Goal: Task Accomplishment & Management: Manage account settings

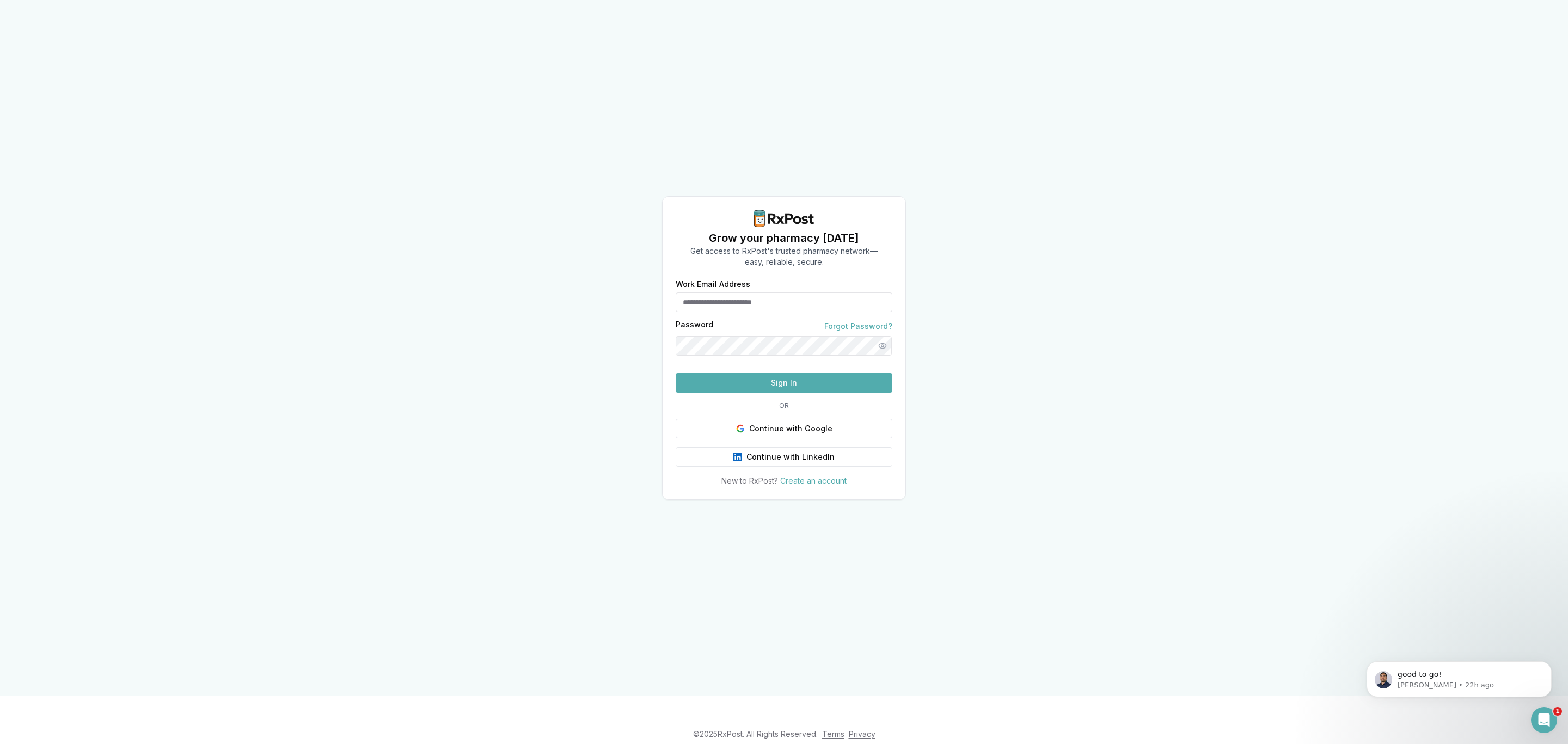
type input "**********"
drag, startPoint x: 817, startPoint y: 289, endPoint x: 745, endPoint y: 285, distance: 72.1
click at [743, 292] on input "**********" at bounding box center [784, 302] width 217 height 19
click at [1150, 264] on div "**********" at bounding box center [784, 348] width 1568 height 696
click at [776, 393] on button "Sign In" at bounding box center [784, 383] width 217 height 19
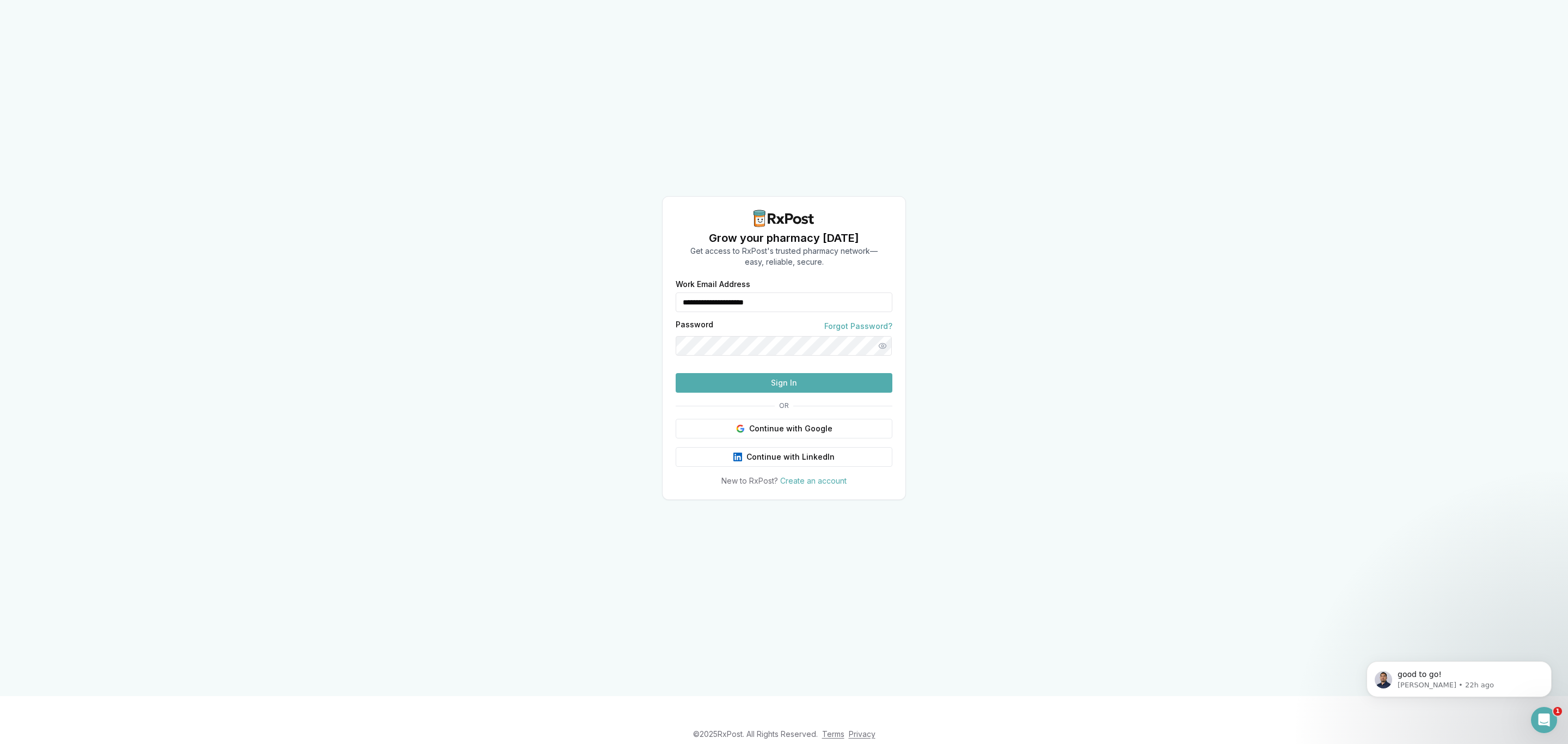
click at [802, 393] on button "Sign In" at bounding box center [784, 383] width 217 height 19
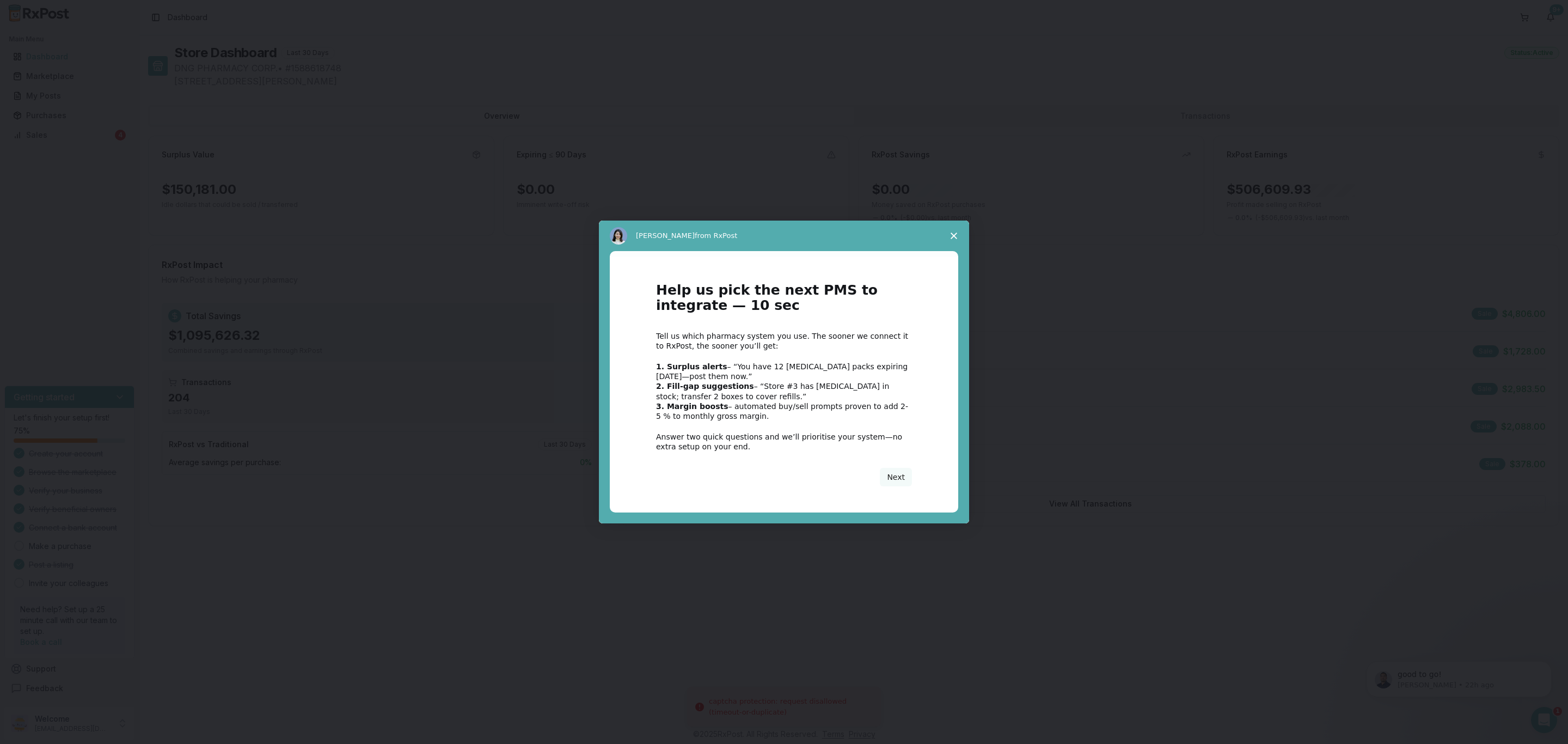
click at [72, 128] on div "Intercom messenger" at bounding box center [784, 372] width 1568 height 744
click at [953, 230] on span "Close survey" at bounding box center [954, 236] width 30 height 30
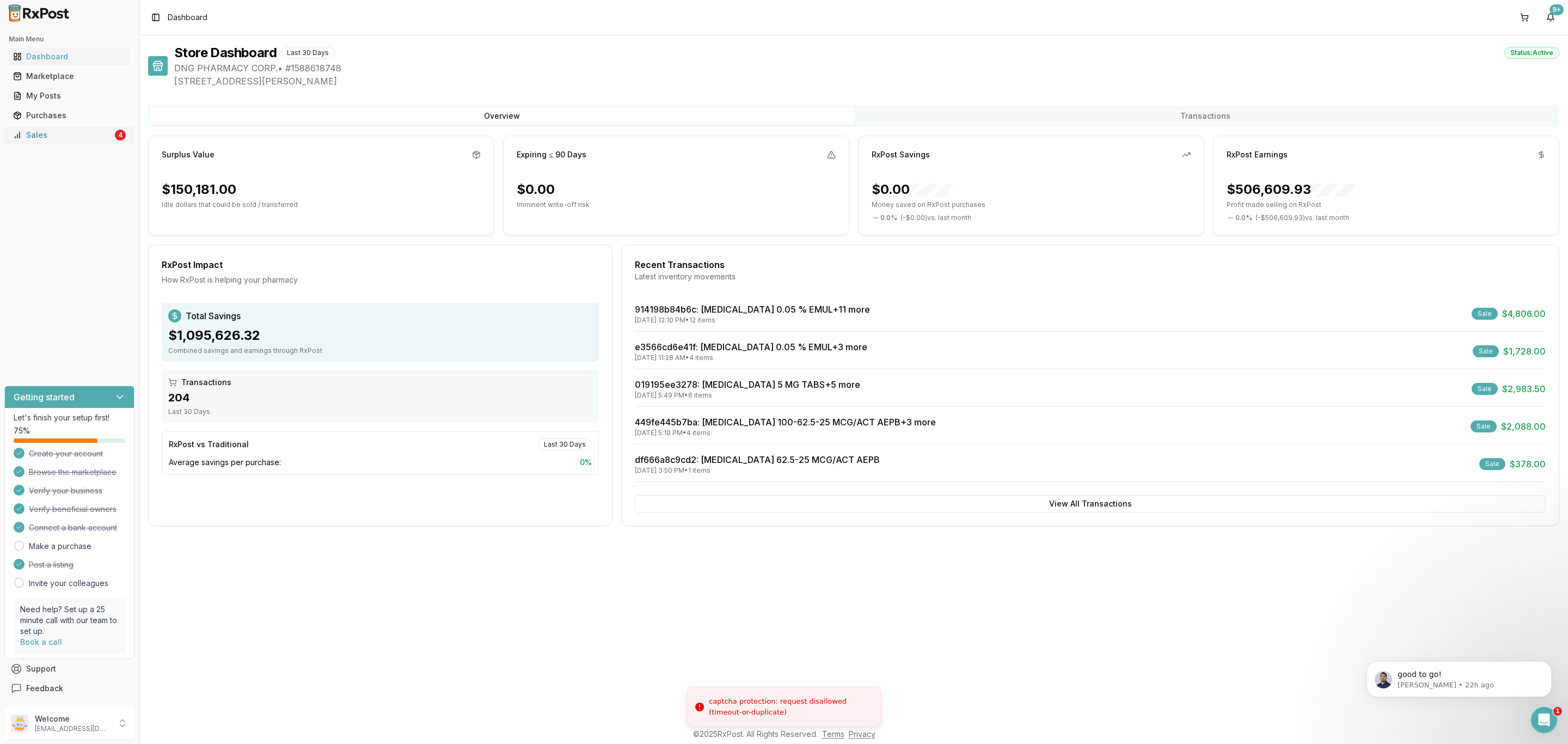
click at [52, 135] on div "Sales" at bounding box center [63, 135] width 100 height 11
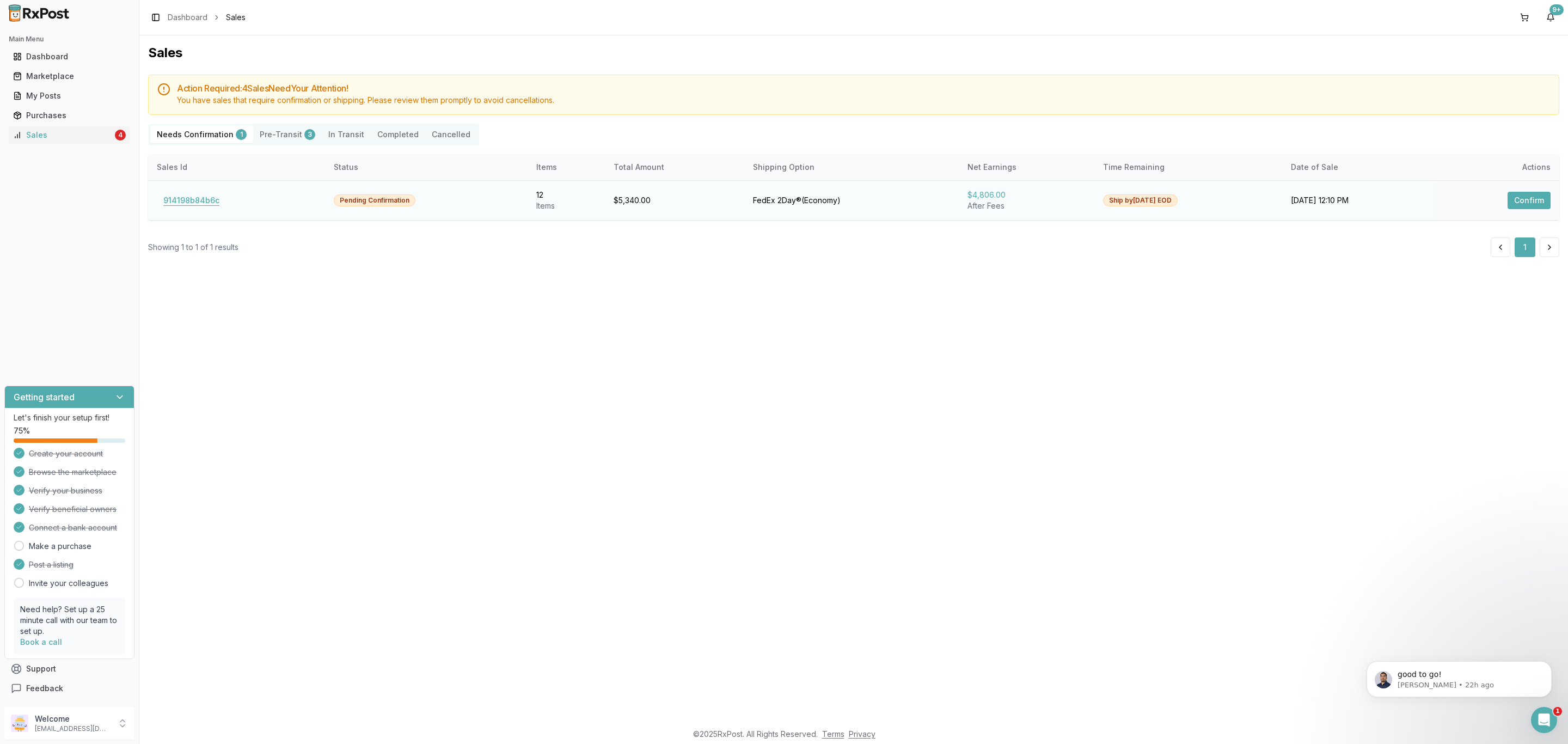
click at [181, 202] on button "914198b84b6c" at bounding box center [192, 200] width 69 height 18
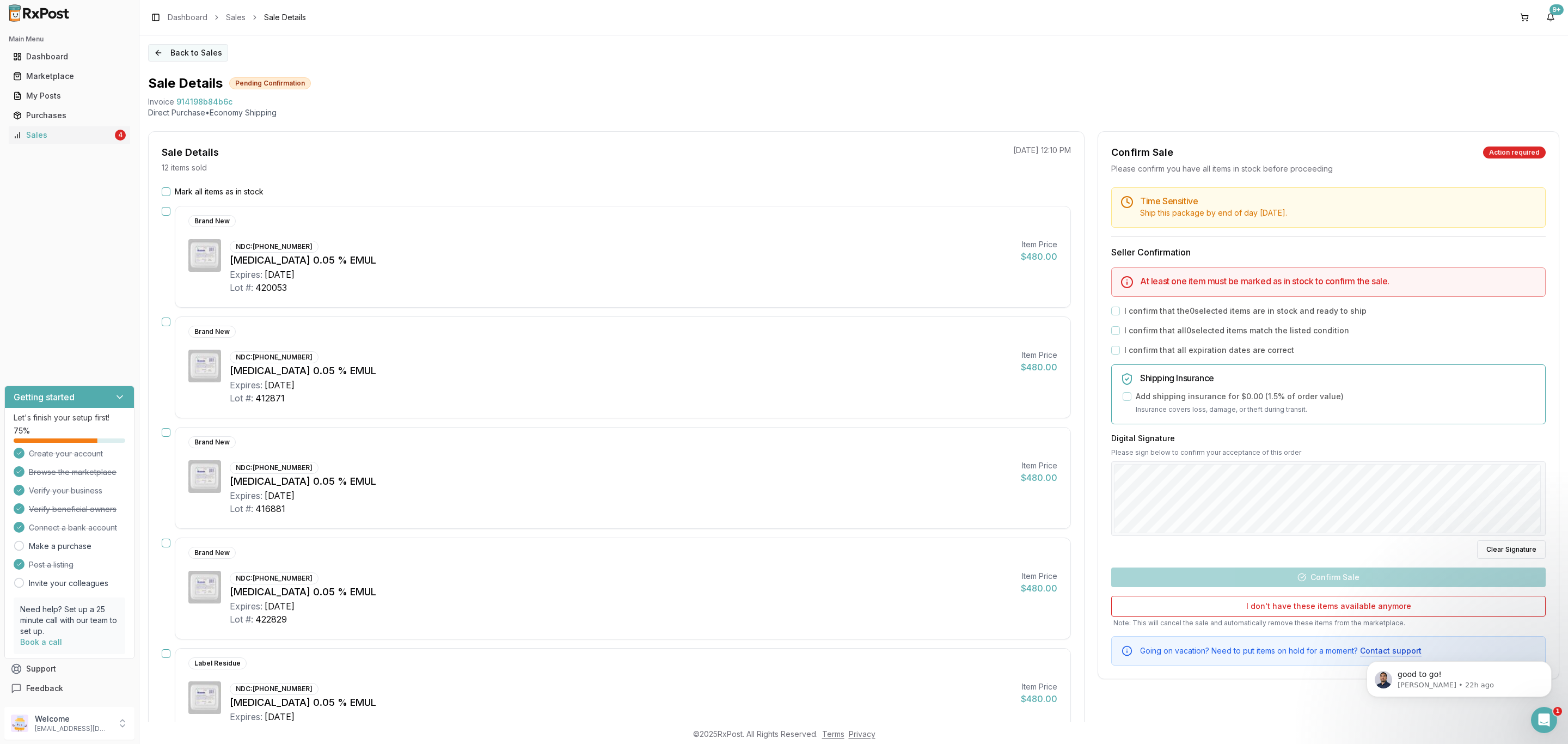
click at [201, 54] on button "Back to Sales" at bounding box center [187, 52] width 80 height 18
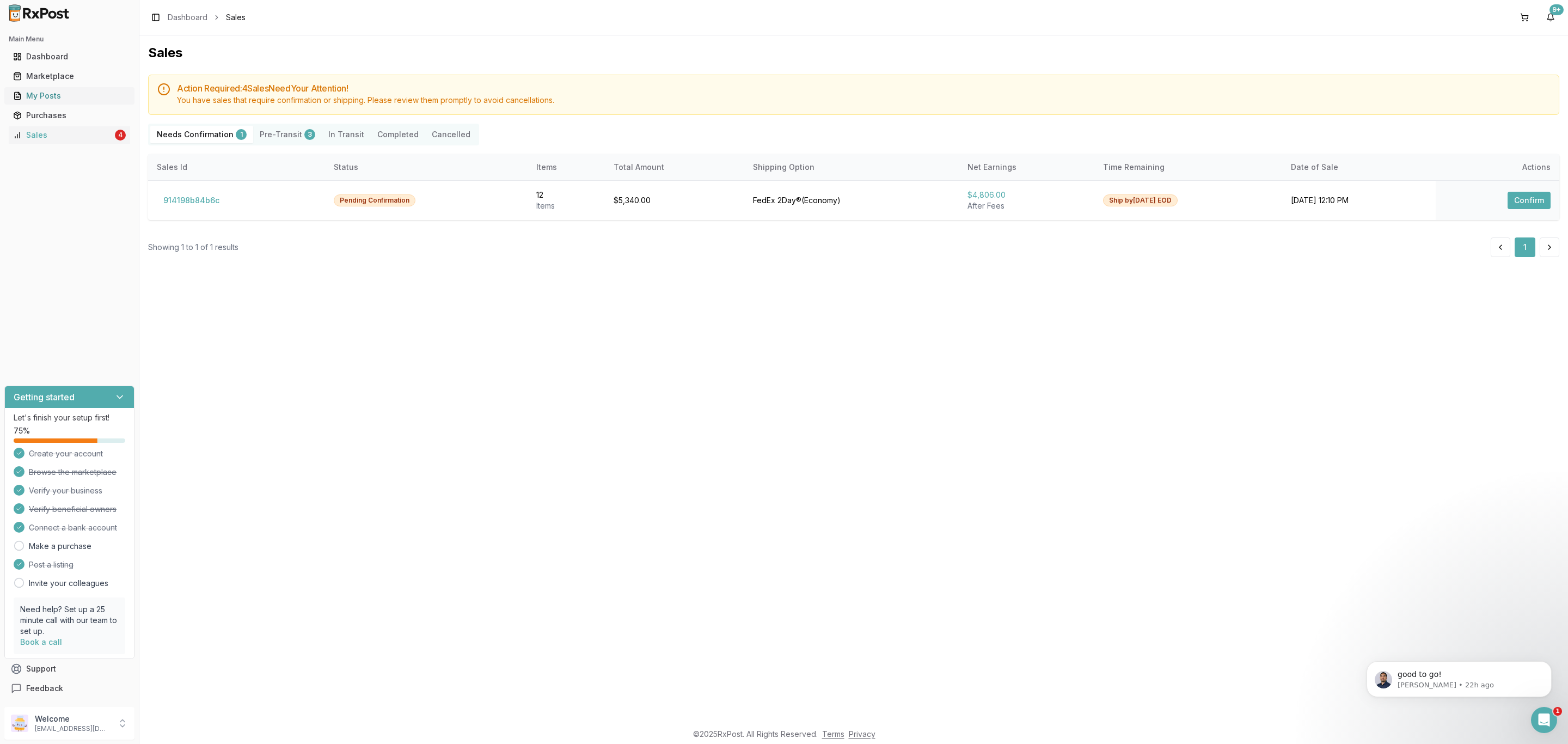
click at [70, 89] on link "My Posts" at bounding box center [69, 96] width 121 height 19
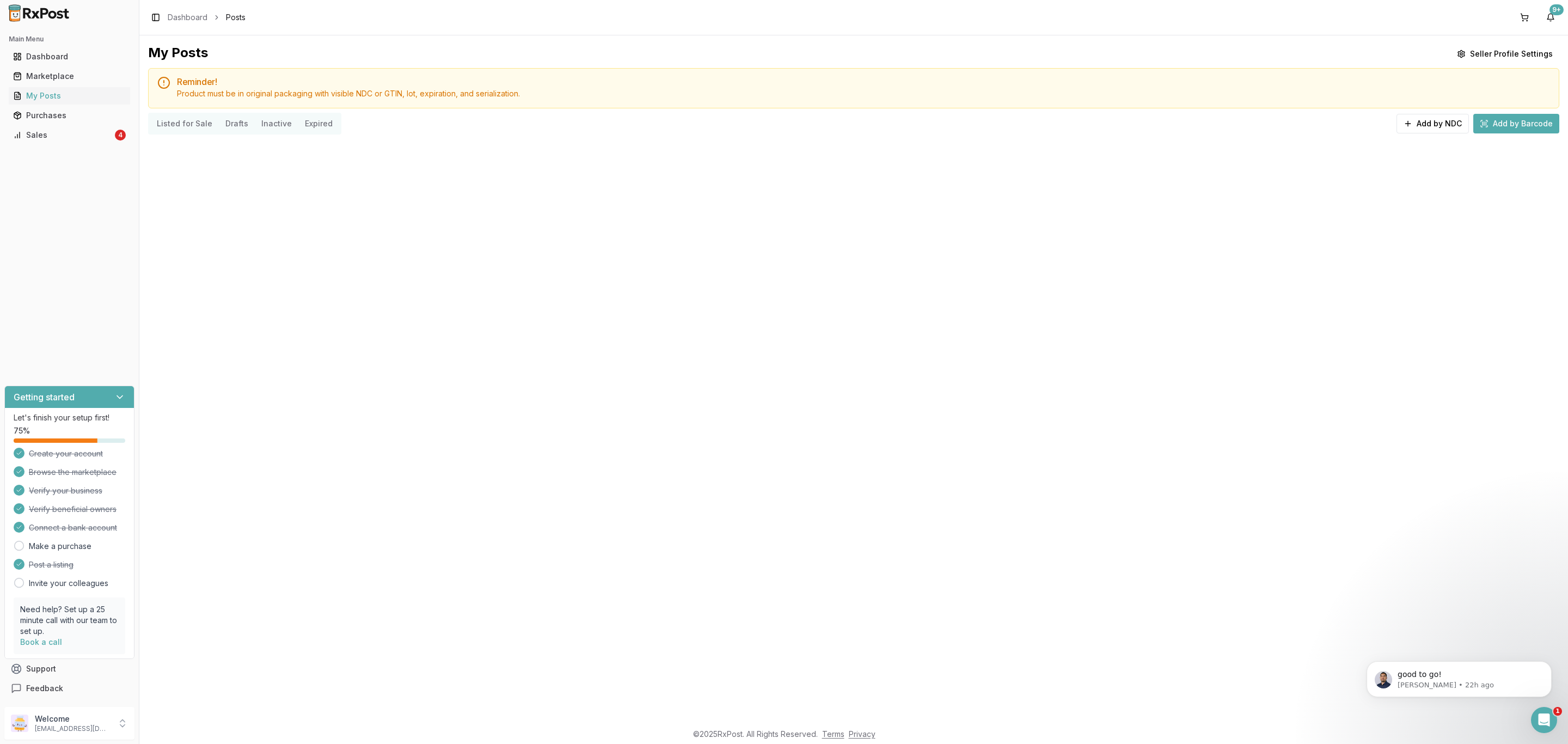
click at [273, 149] on div "My Posts Seller Profile Settings Reminder! Product must be in original packagin…" at bounding box center [853, 379] width 1429 height 687
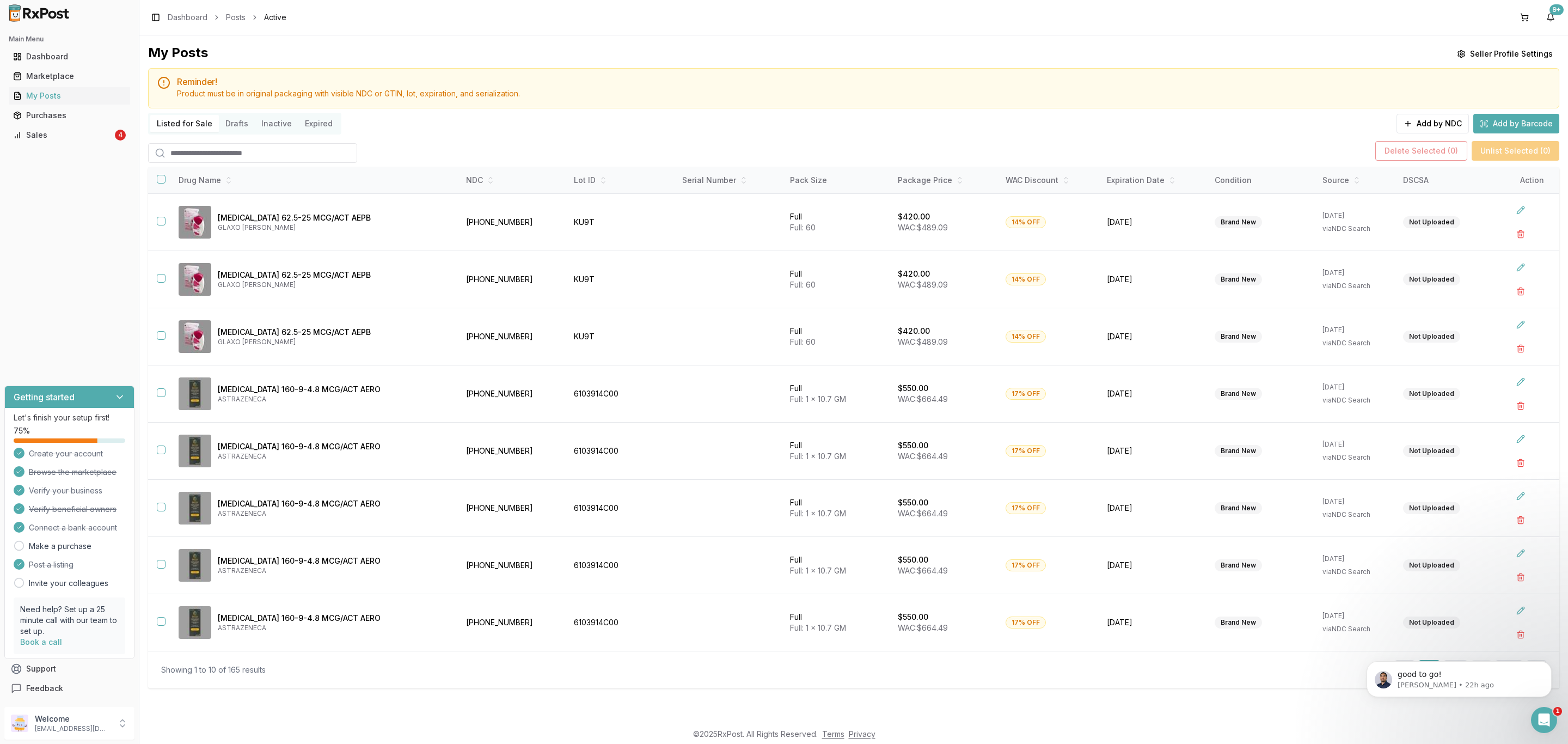
click at [263, 155] on input "search" at bounding box center [252, 153] width 209 height 19
type input "*******"
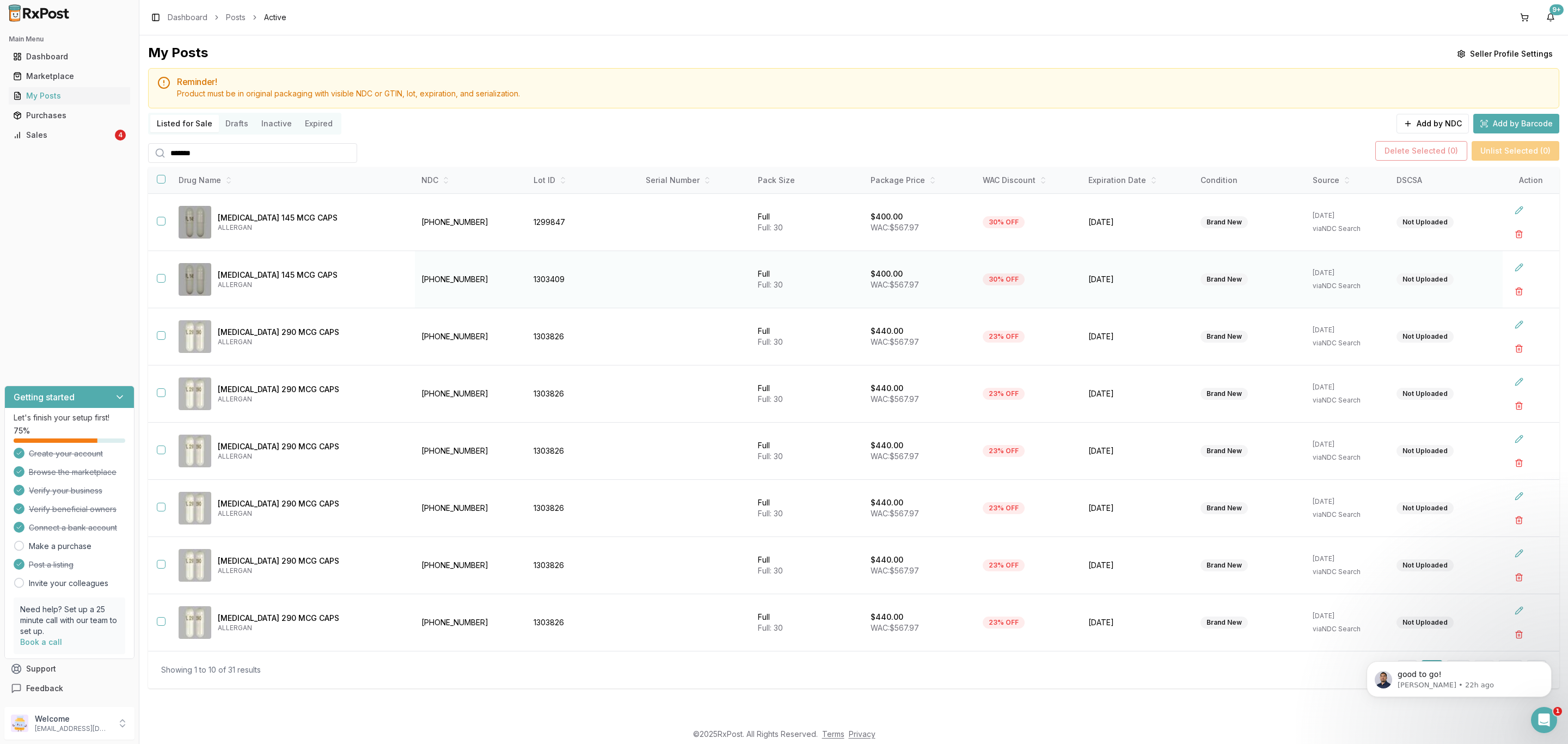
click at [162, 276] on button "button" at bounding box center [161, 278] width 9 height 9
click at [1416, 157] on button "Delete Selected ( 1 )" at bounding box center [1424, 151] width 90 height 19
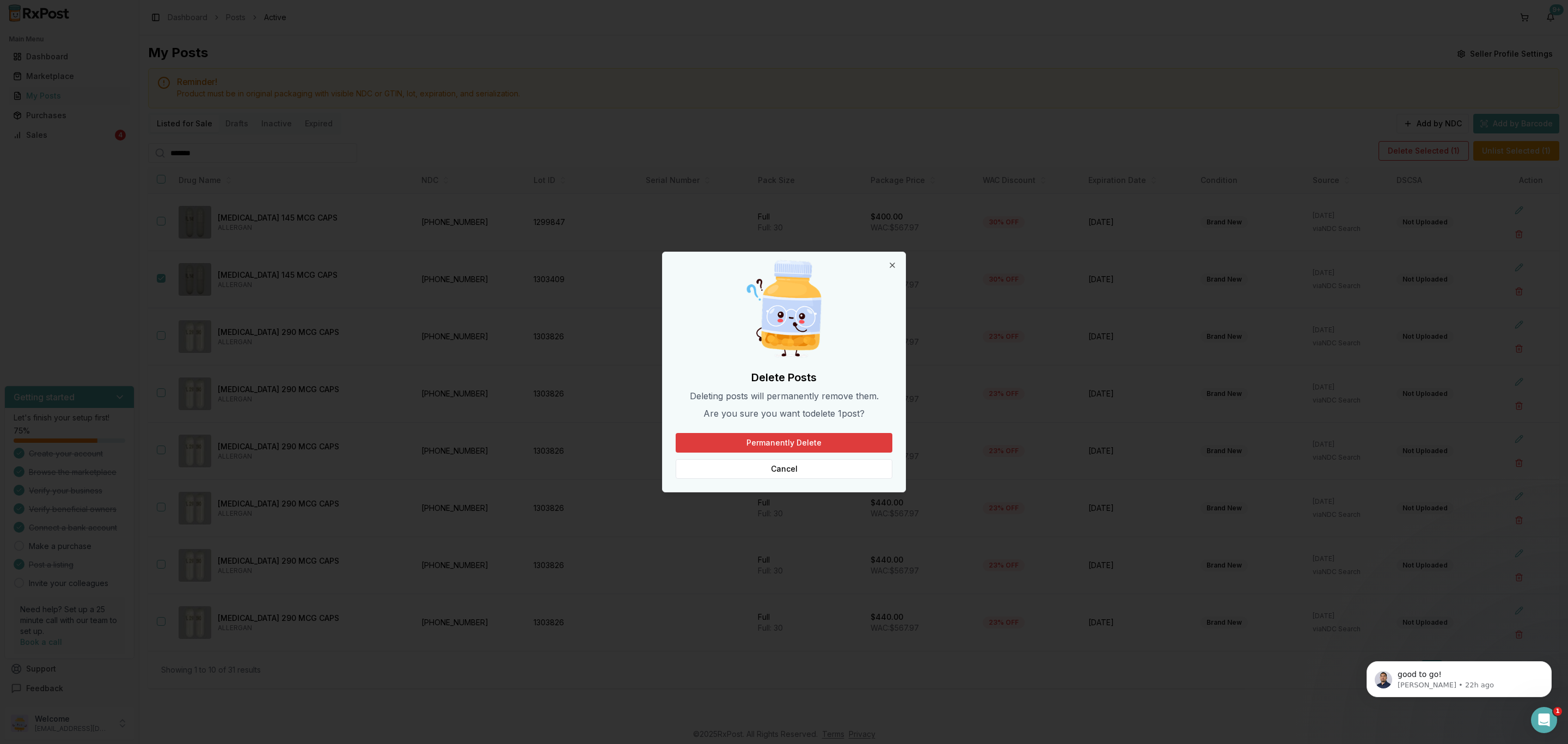
click at [852, 436] on button "Permanently Delete" at bounding box center [784, 443] width 217 height 19
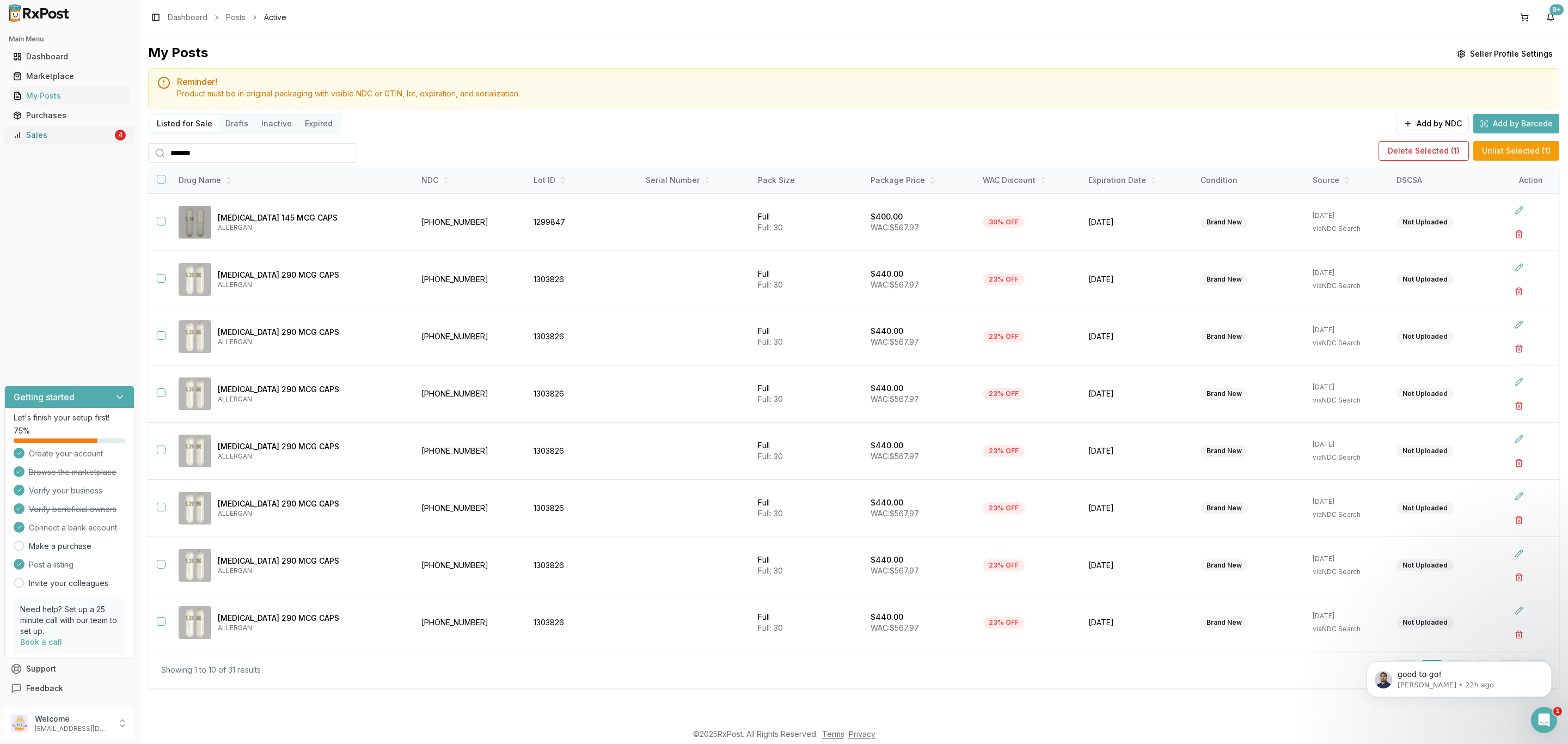
click at [102, 134] on div "Sales" at bounding box center [63, 135] width 100 height 11
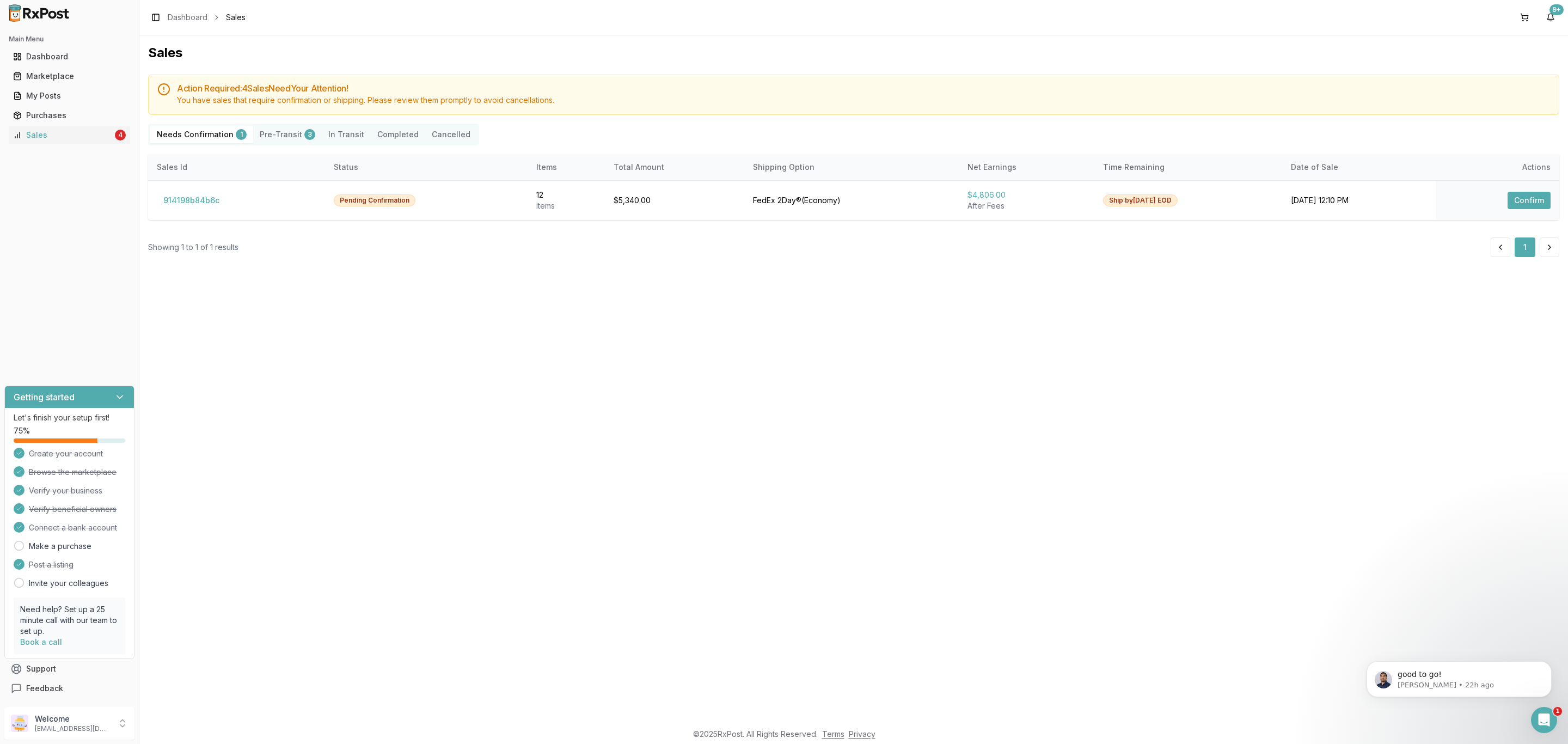
click at [950, 435] on div "Sales Action Required: 4 Sale s Need Your Attention! You have sales that requir…" at bounding box center [853, 379] width 1429 height 687
click at [206, 196] on button "914198b84b6c" at bounding box center [192, 200] width 69 height 18
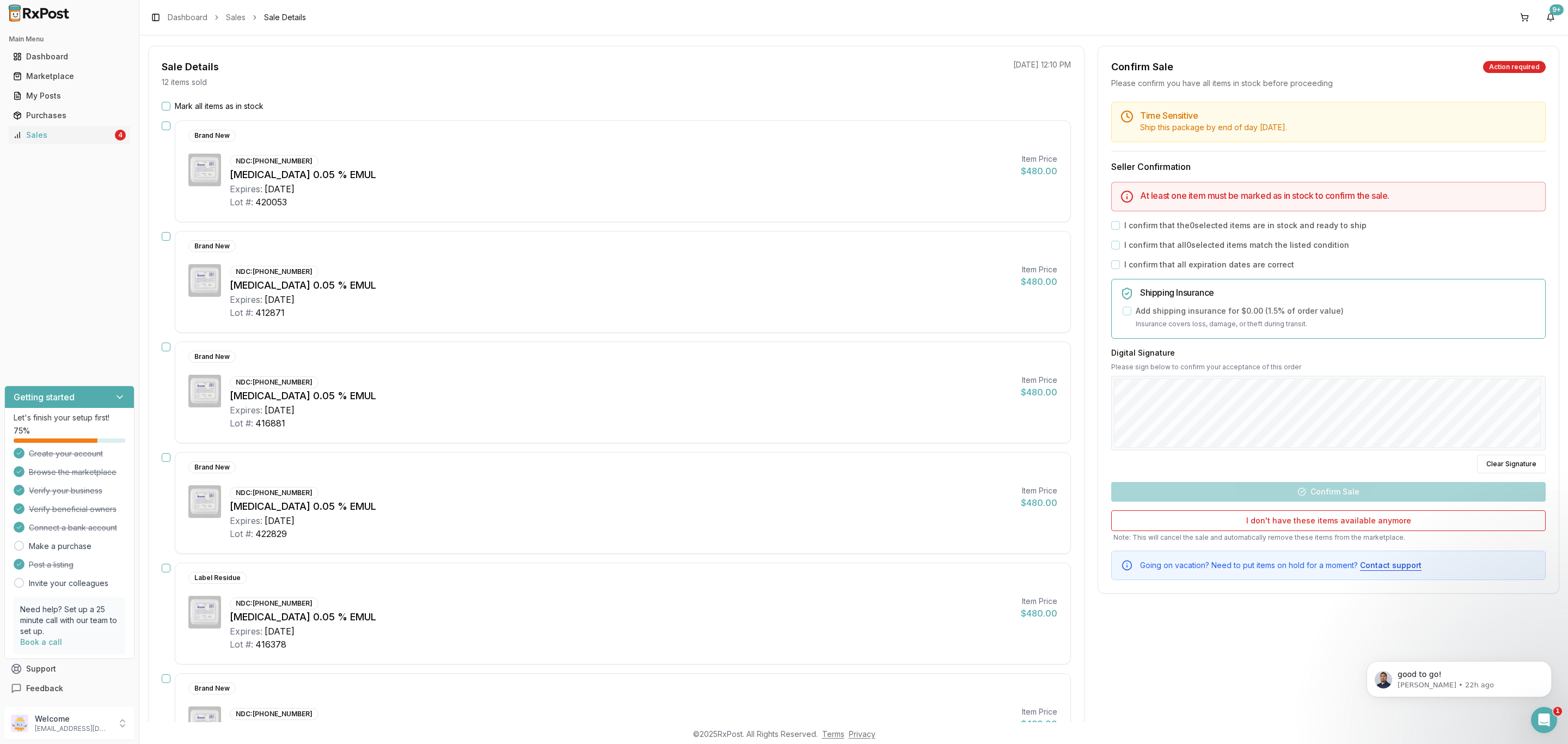
scroll to position [245, 0]
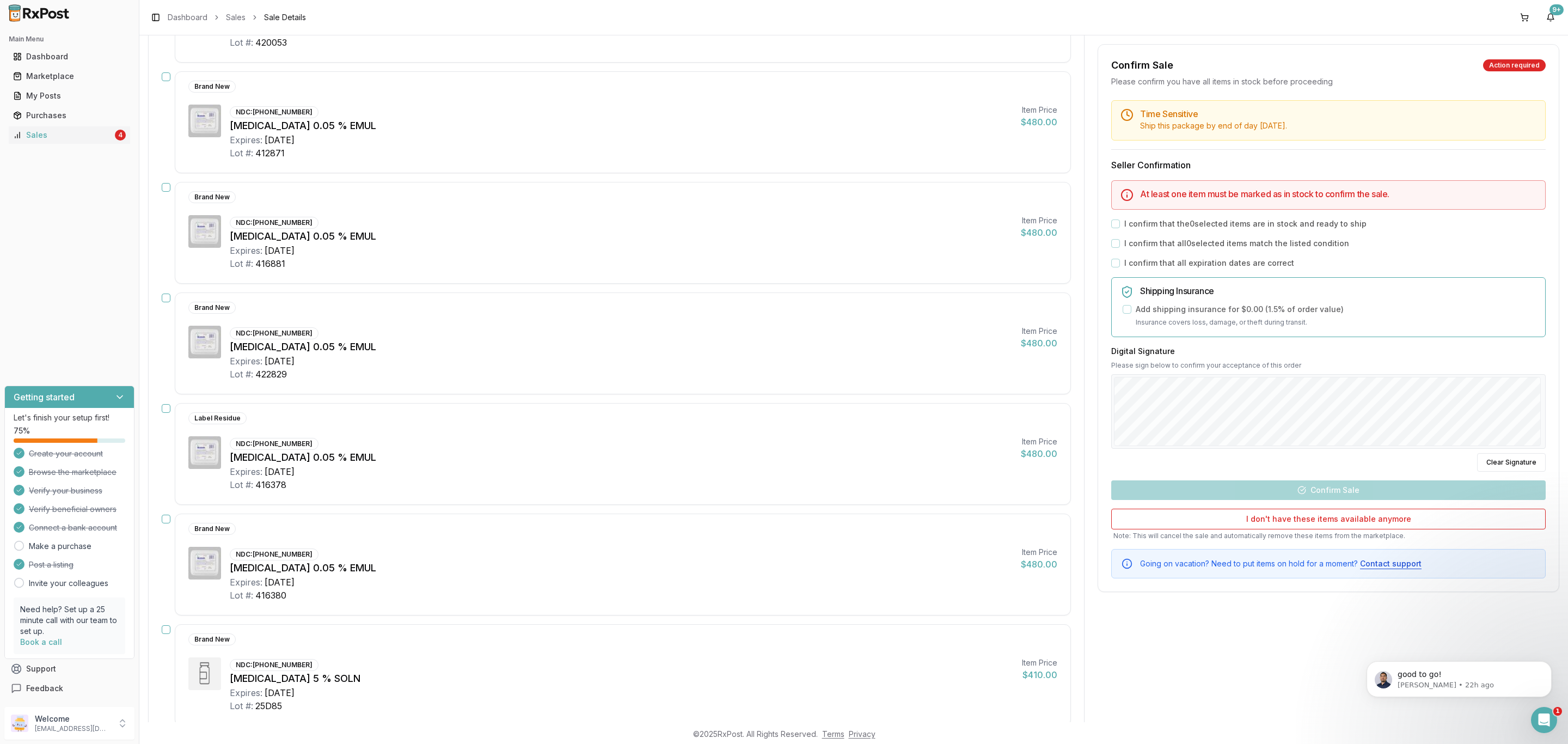
click at [167, 522] on button "button" at bounding box center [166, 519] width 9 height 9
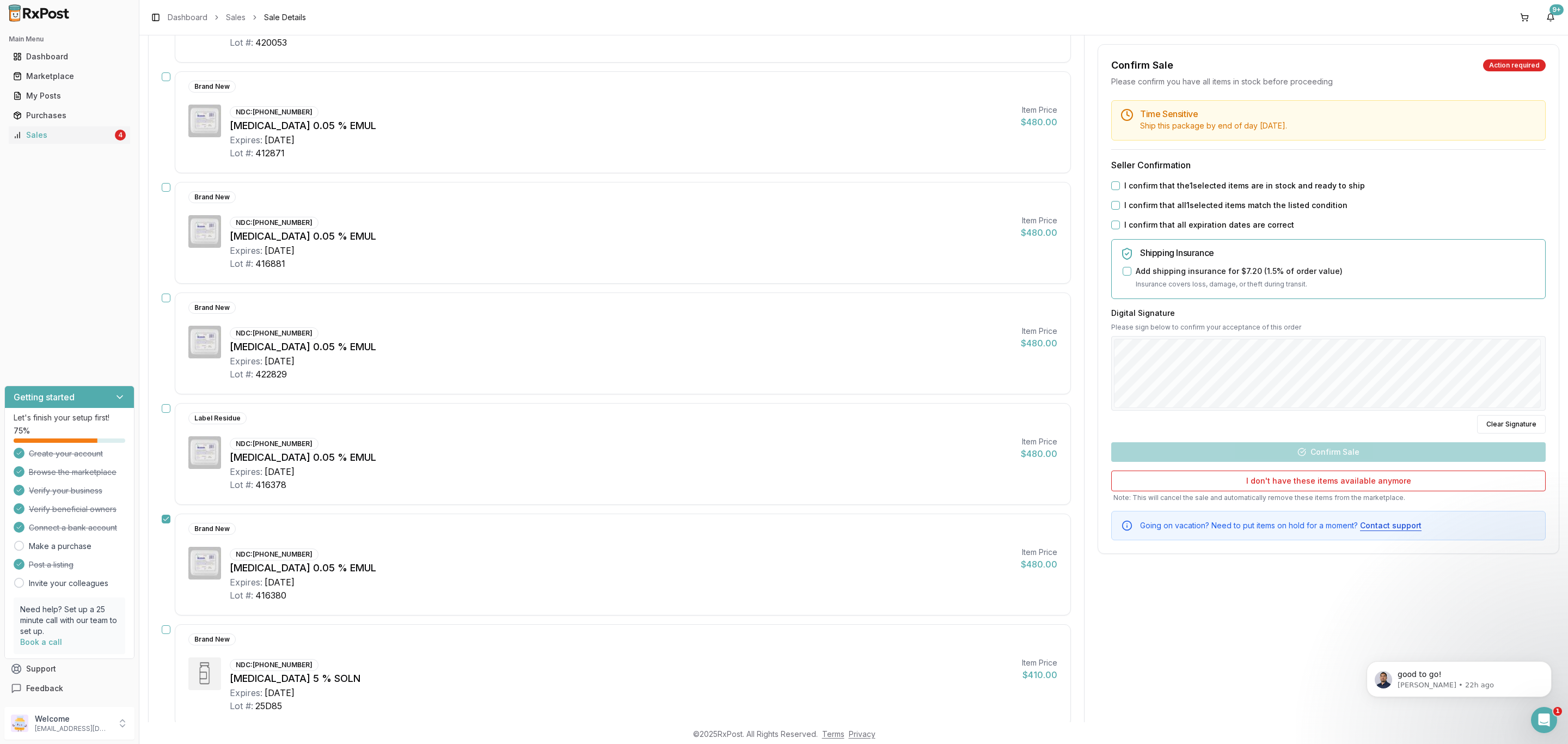
click at [165, 409] on button "button" at bounding box center [166, 409] width 9 height 9
click at [163, 191] on button "button" at bounding box center [166, 188] width 9 height 9
click at [173, 74] on div "Brand New NDC: 00023-9163-60 Restasis 0.05 % EMUL Expires: 2026-07-31 Lot #: 41…" at bounding box center [617, 122] width 909 height 102
click at [166, 79] on button "button" at bounding box center [166, 77] width 9 height 9
click at [167, 297] on button "button" at bounding box center [166, 298] width 9 height 9
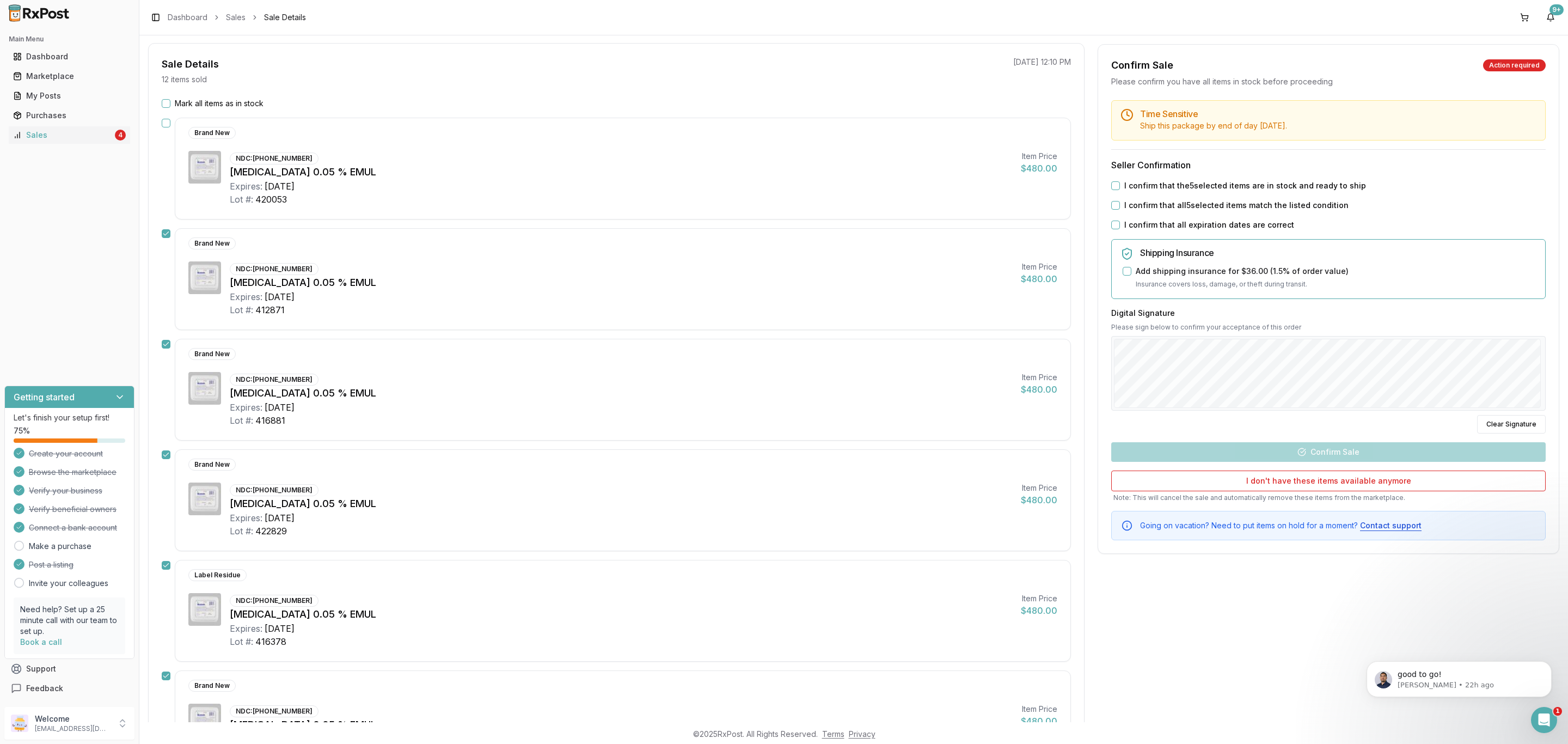
scroll to position [82, 0]
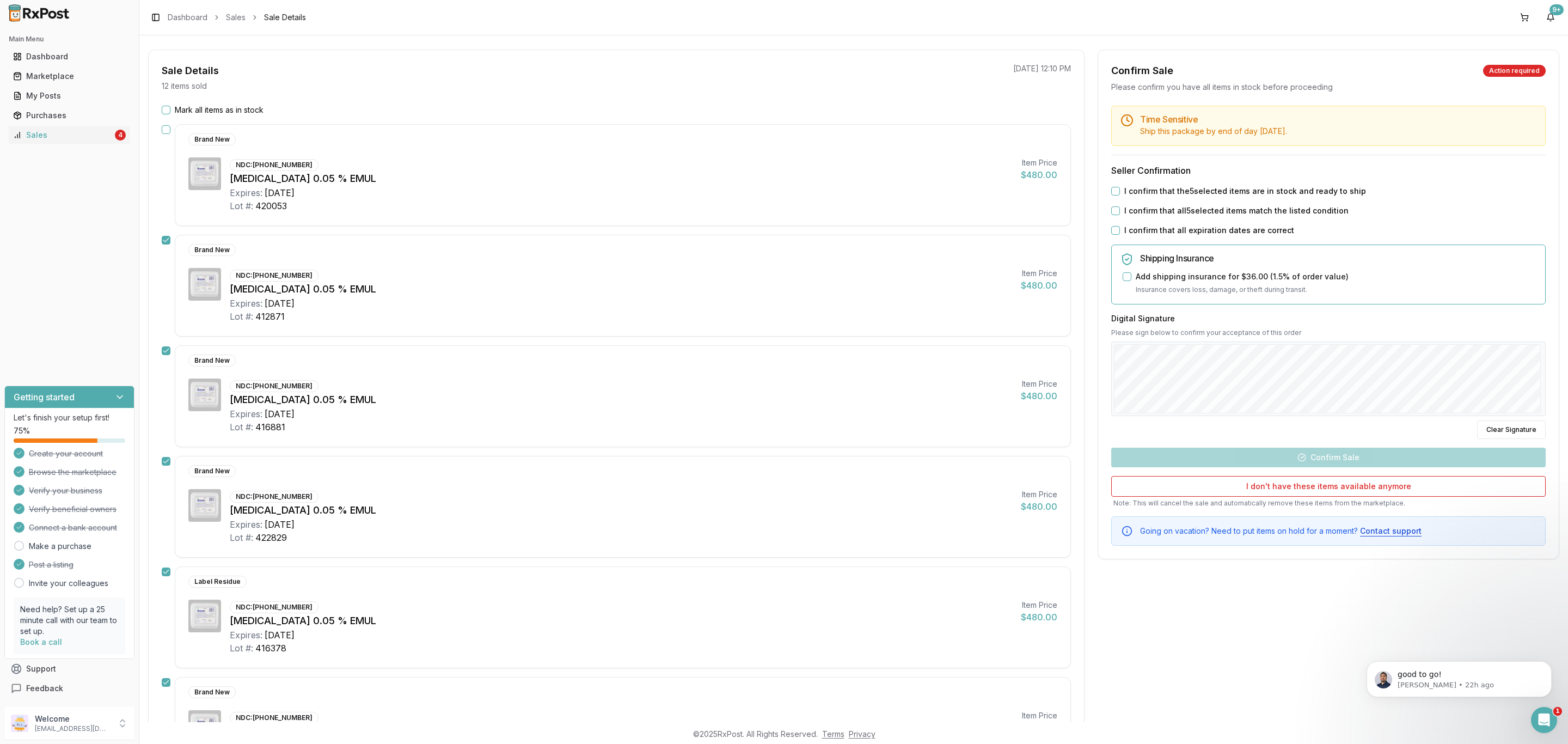
click at [163, 128] on button "button" at bounding box center [166, 130] width 9 height 9
click at [1211, 195] on label "I confirm that the 6 selected items are in stock and ready to ship" at bounding box center [1245, 191] width 242 height 11
click at [1120, 195] on button "I confirm that the 6 selected items are in stock and ready to ship" at bounding box center [1116, 191] width 9 height 9
click at [1206, 216] on label "I confirm that all 6 selected items match the listed condition" at bounding box center [1236, 211] width 225 height 11
click at [1120, 215] on button "I confirm that all 6 selected items match the listed condition" at bounding box center [1116, 211] width 9 height 9
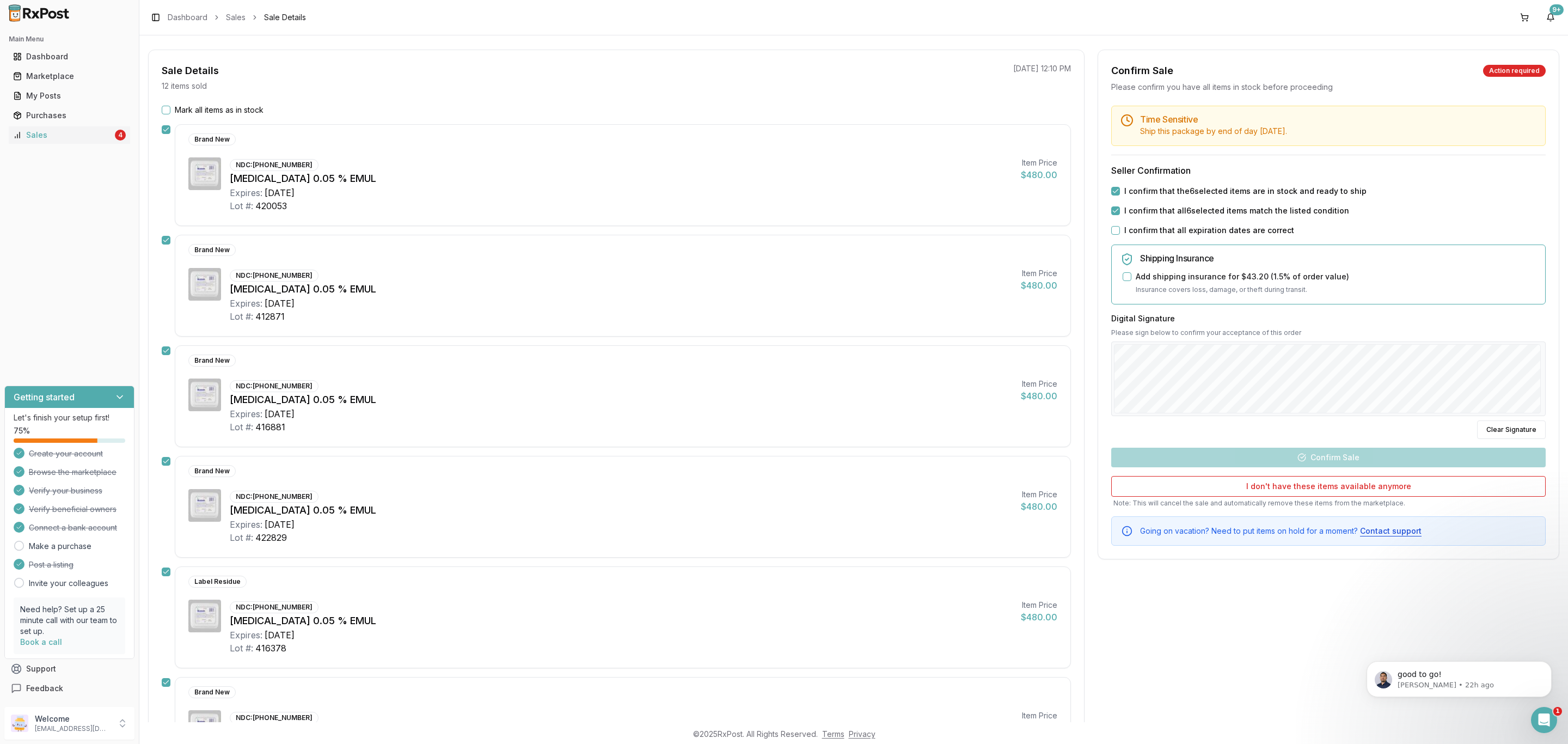
click at [1199, 231] on label "I confirm that all expiration dates are correct" at bounding box center [1209, 230] width 170 height 11
click at [1120, 231] on button "I confirm that all expiration dates are correct" at bounding box center [1116, 230] width 9 height 9
click at [1346, 461] on button "Confirm Sale" at bounding box center [1329, 457] width 435 height 19
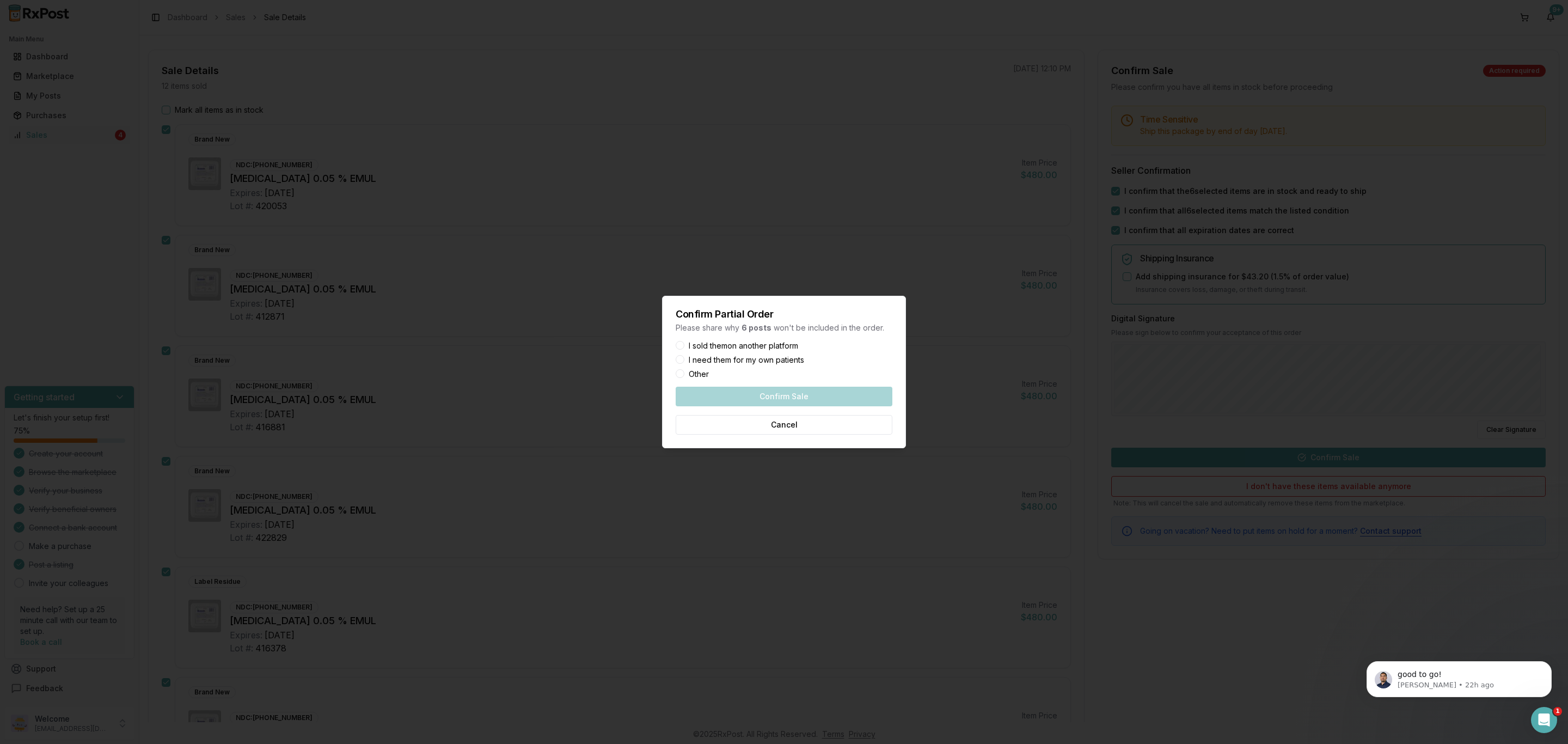
click at [793, 345] on label "I sold them on another platform" at bounding box center [743, 346] width 110 height 8
click at [684, 345] on button "I sold them on another platform" at bounding box center [680, 345] width 9 height 9
click at [804, 390] on button "Confirm Sale" at bounding box center [784, 396] width 217 height 19
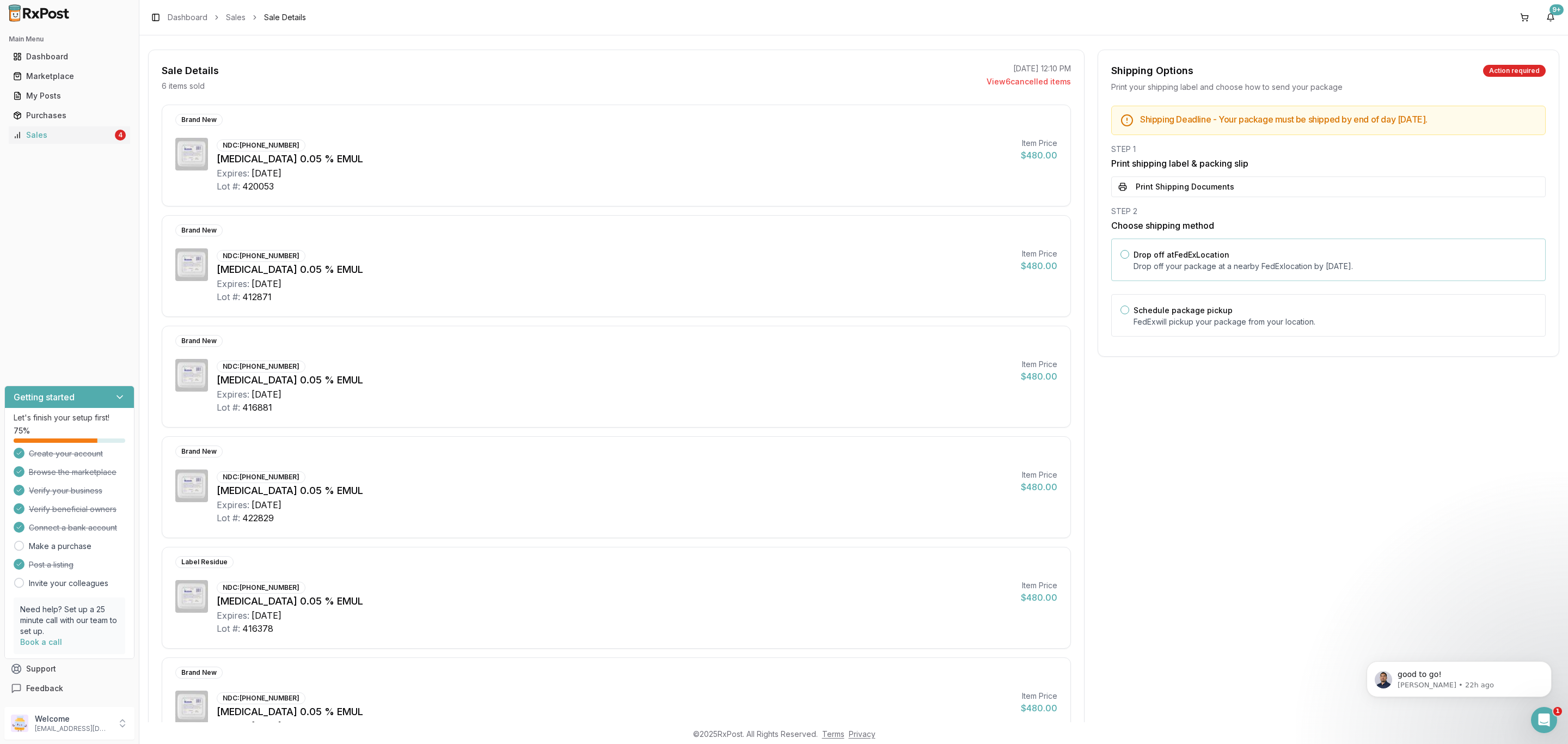
click at [1160, 263] on p "Drop off your package at a nearby FedEx location by October 9, 2025 ." at bounding box center [1335, 266] width 403 height 11
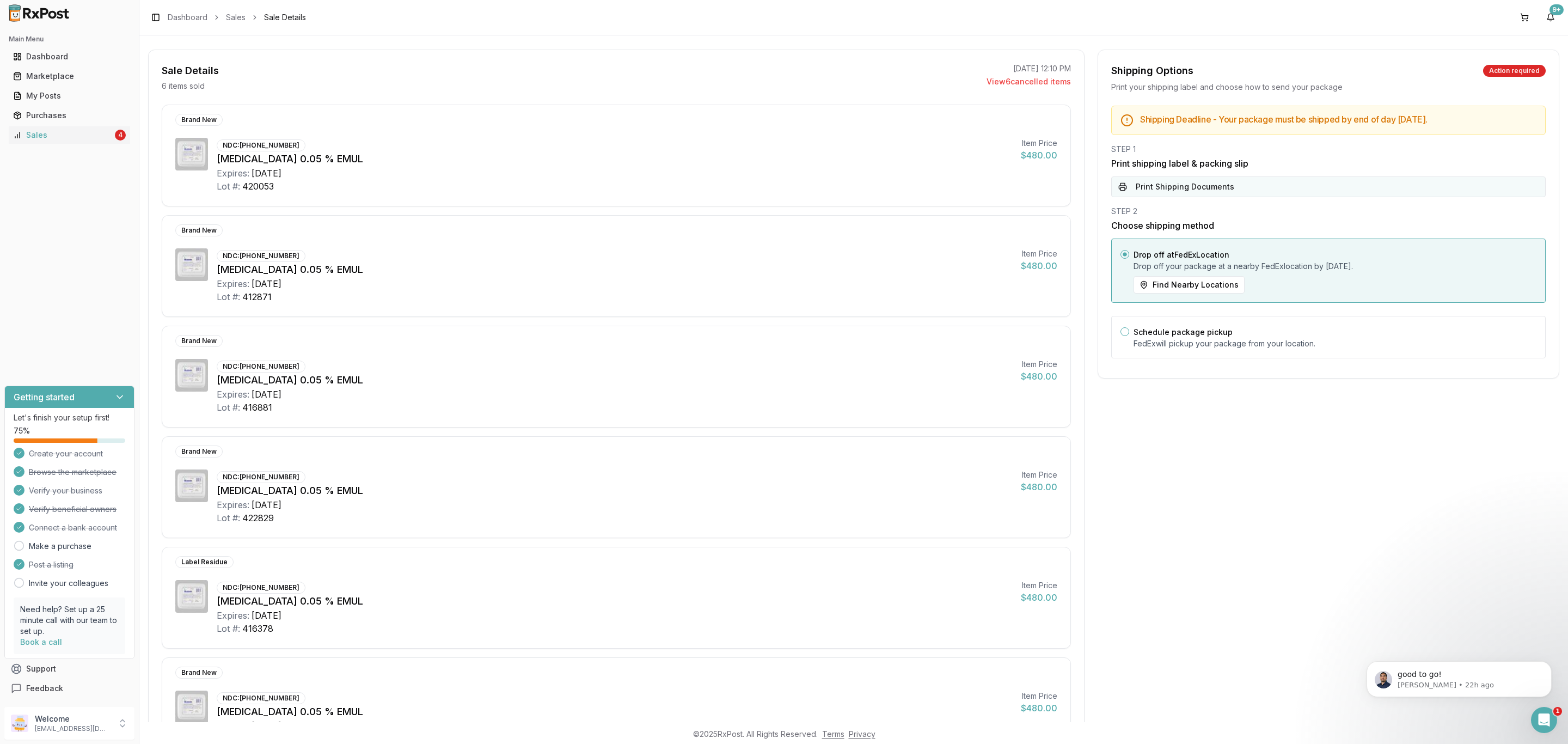
click at [1181, 194] on button "Print Shipping Documents" at bounding box center [1329, 187] width 435 height 21
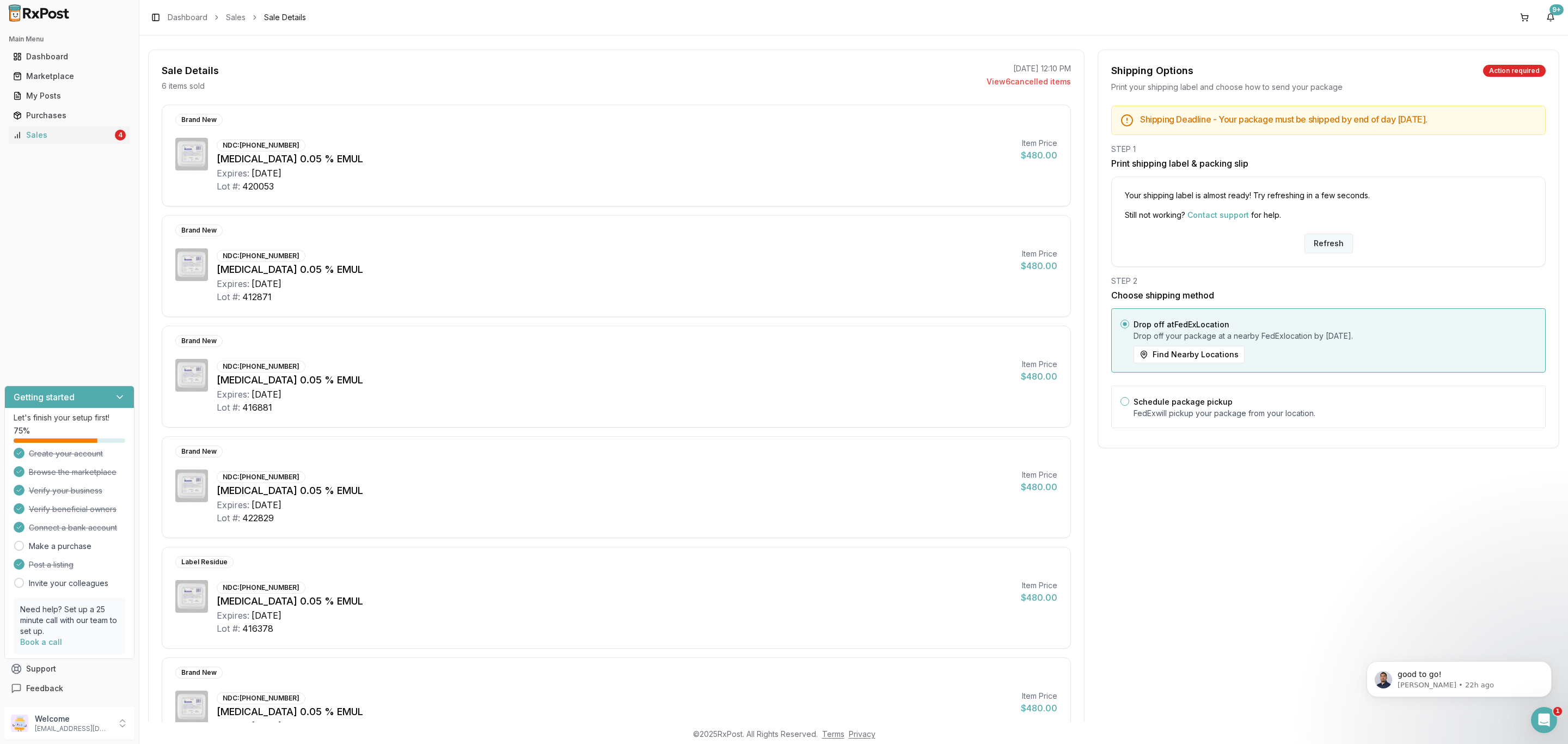
click at [1322, 242] on button "Refresh" at bounding box center [1329, 244] width 49 height 19
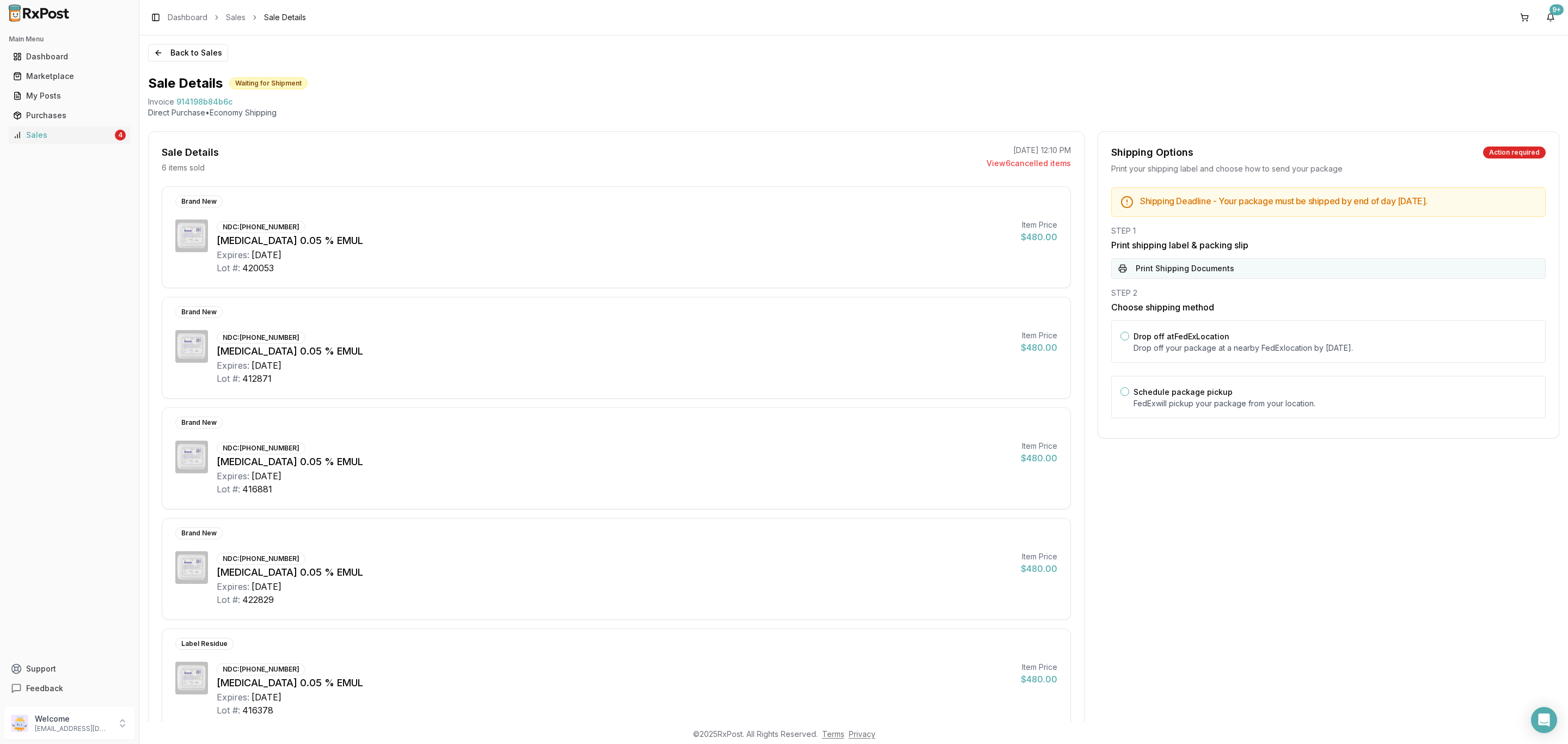
click at [1291, 270] on button "Print Shipping Documents" at bounding box center [1329, 268] width 435 height 21
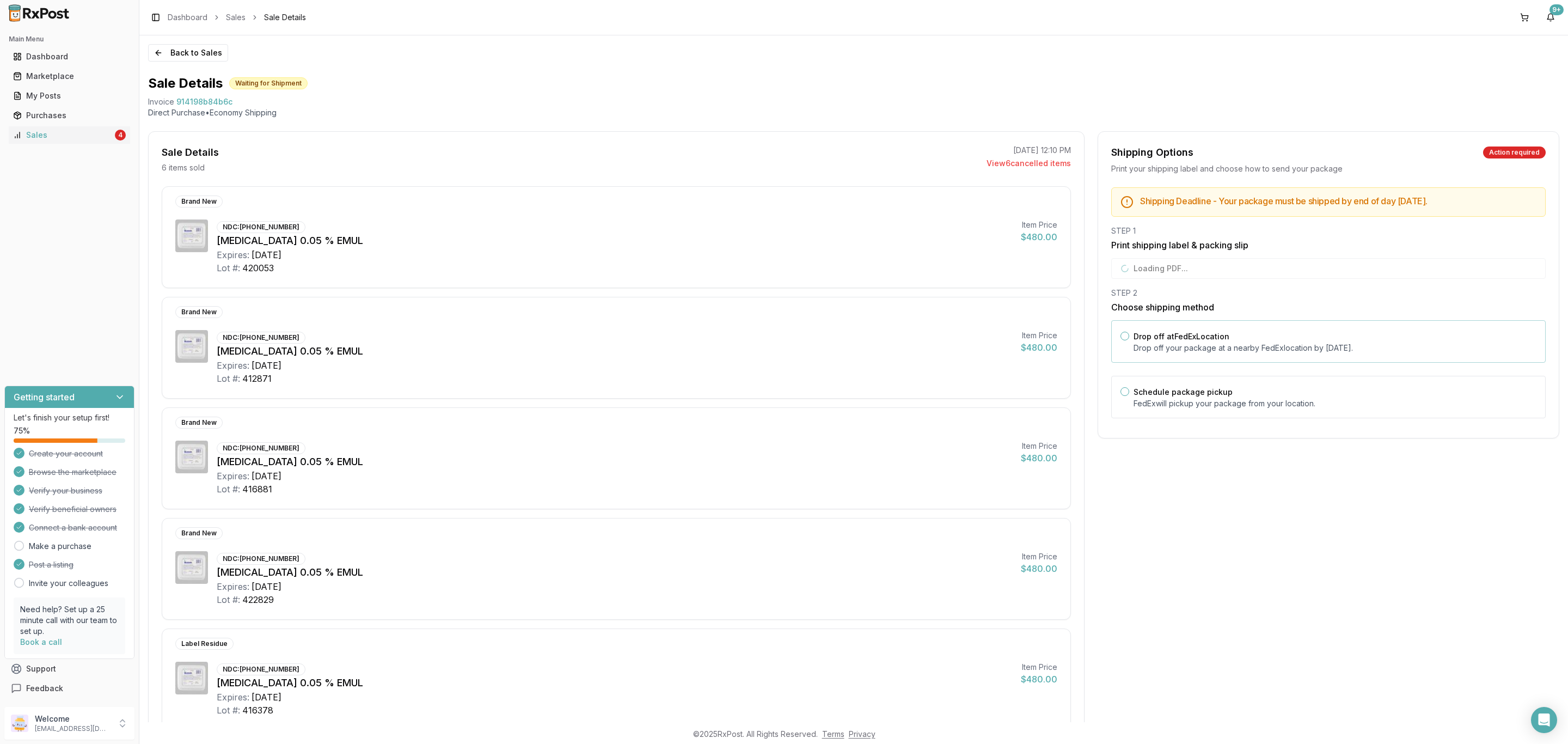
click at [1250, 351] on p "Drop off your package at a nearby FedEx location by October 9, 2025 ." at bounding box center [1335, 348] width 403 height 11
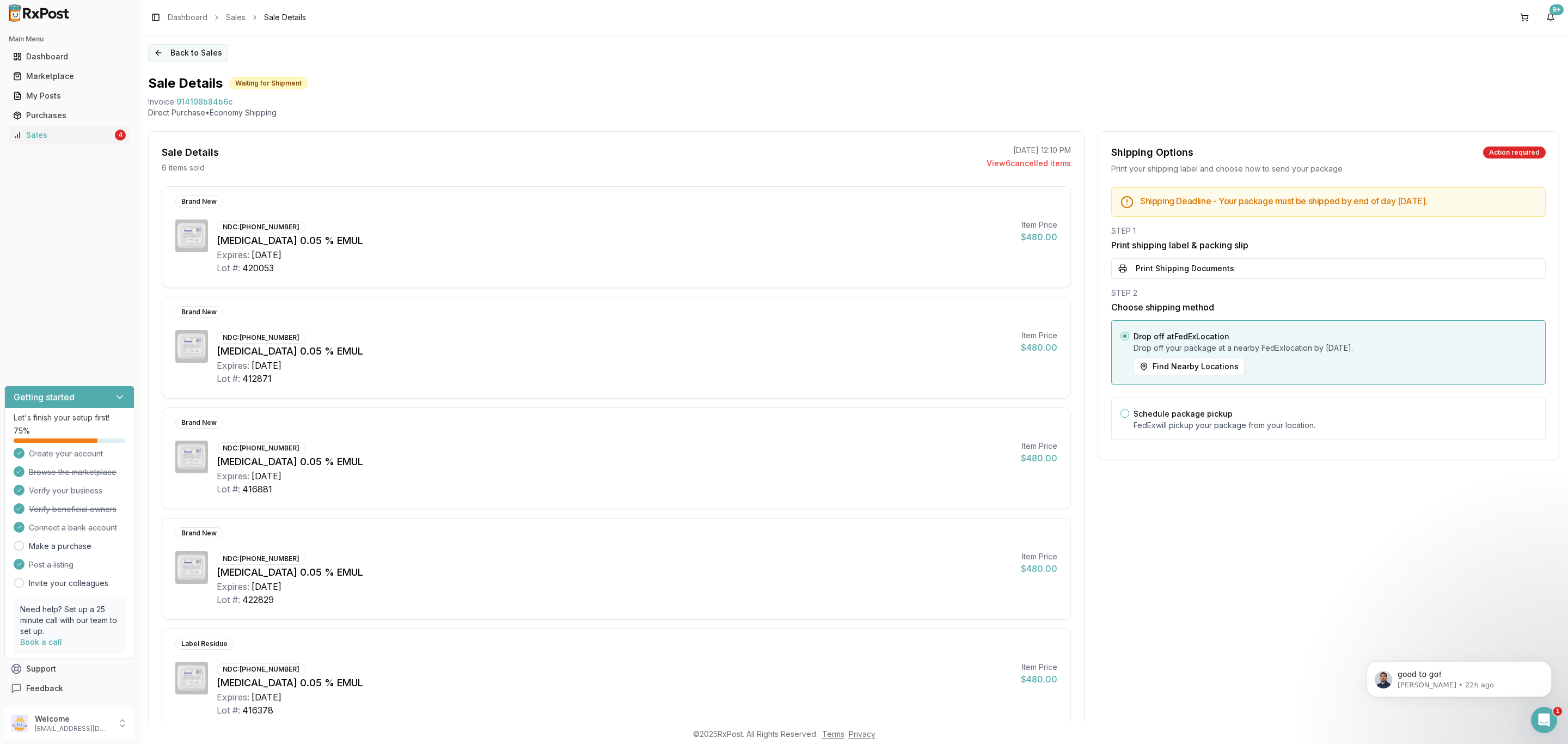
click at [193, 58] on button "Back to Sales" at bounding box center [187, 52] width 80 height 18
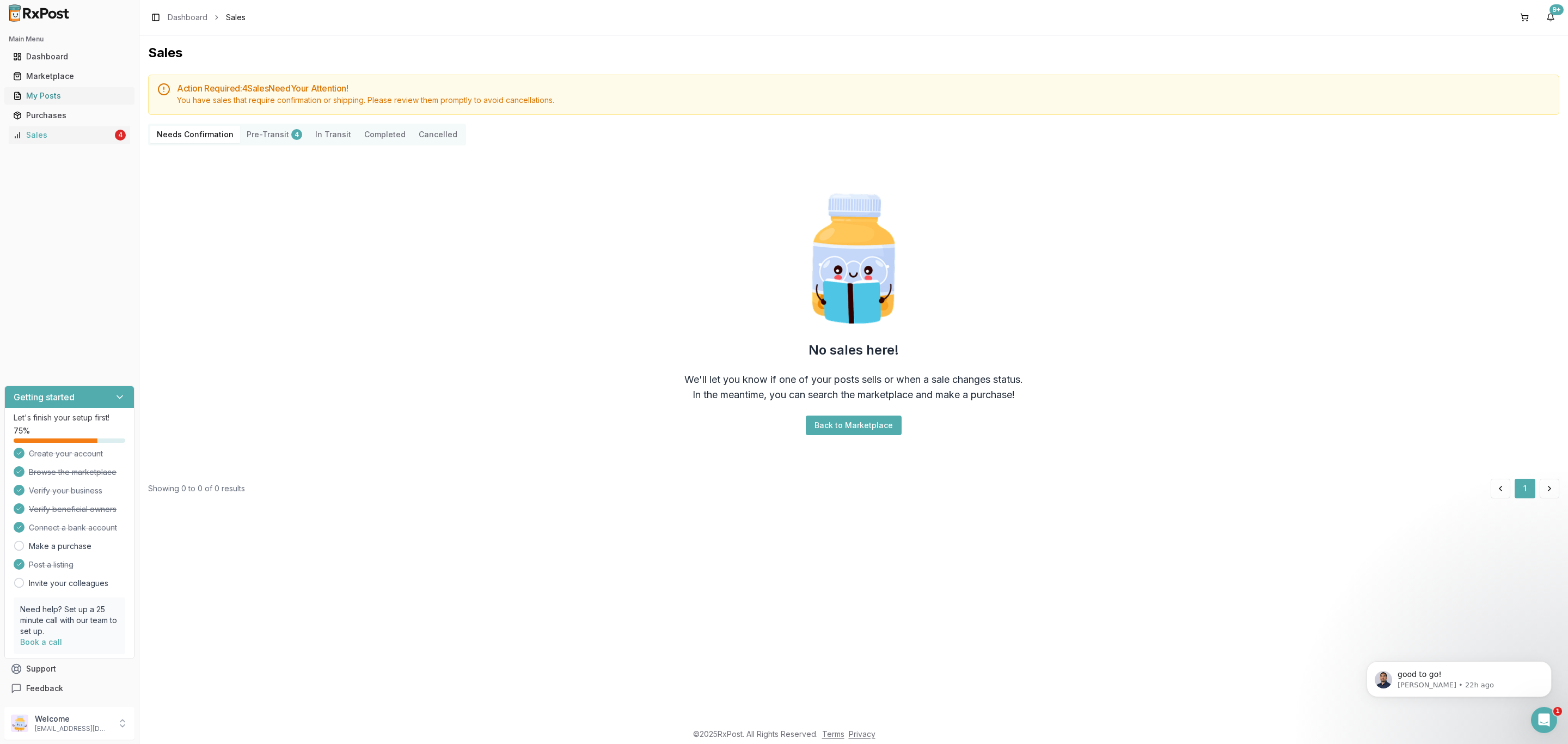
click at [82, 98] on div "My Posts" at bounding box center [69, 96] width 113 height 11
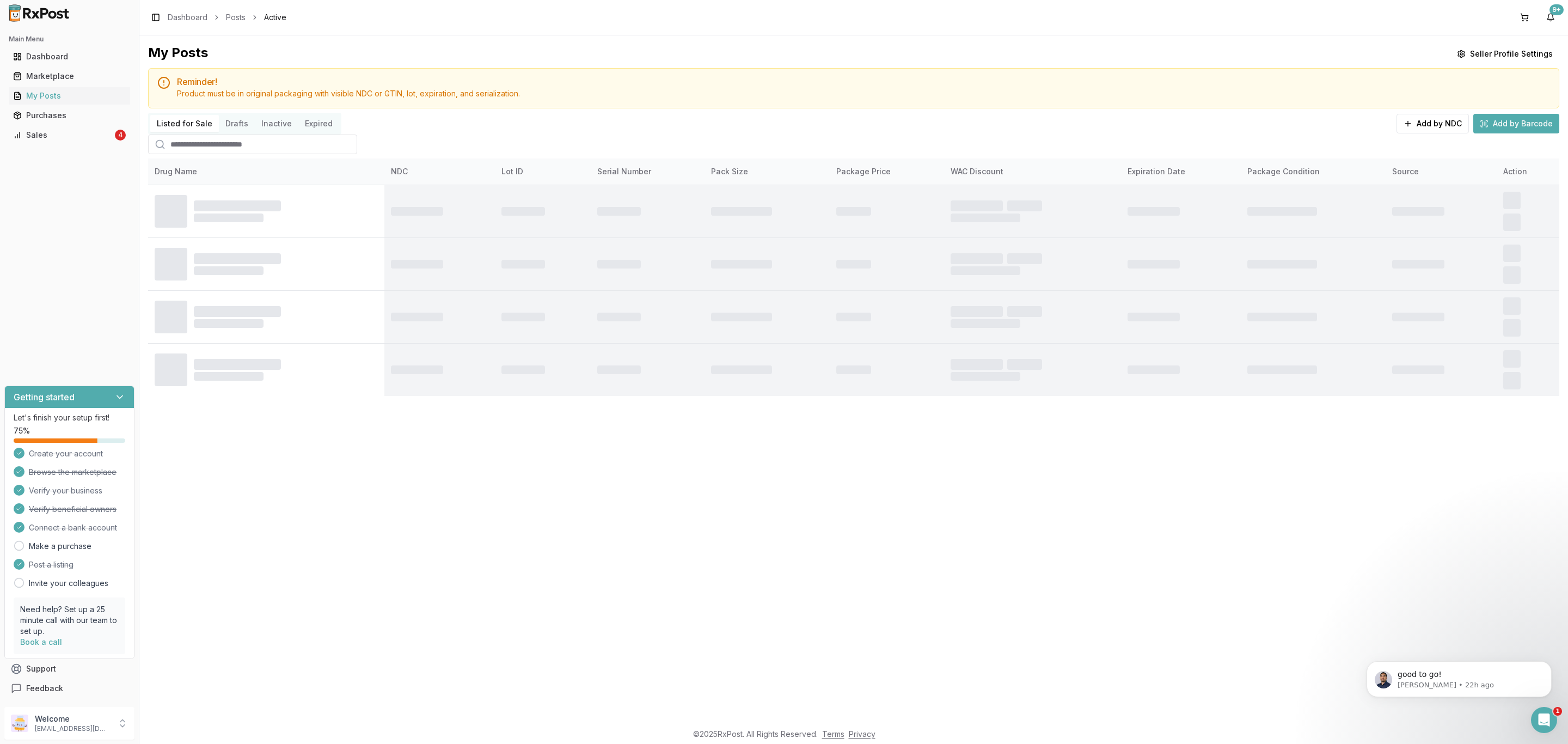
click at [236, 146] on input "search" at bounding box center [252, 144] width 209 height 19
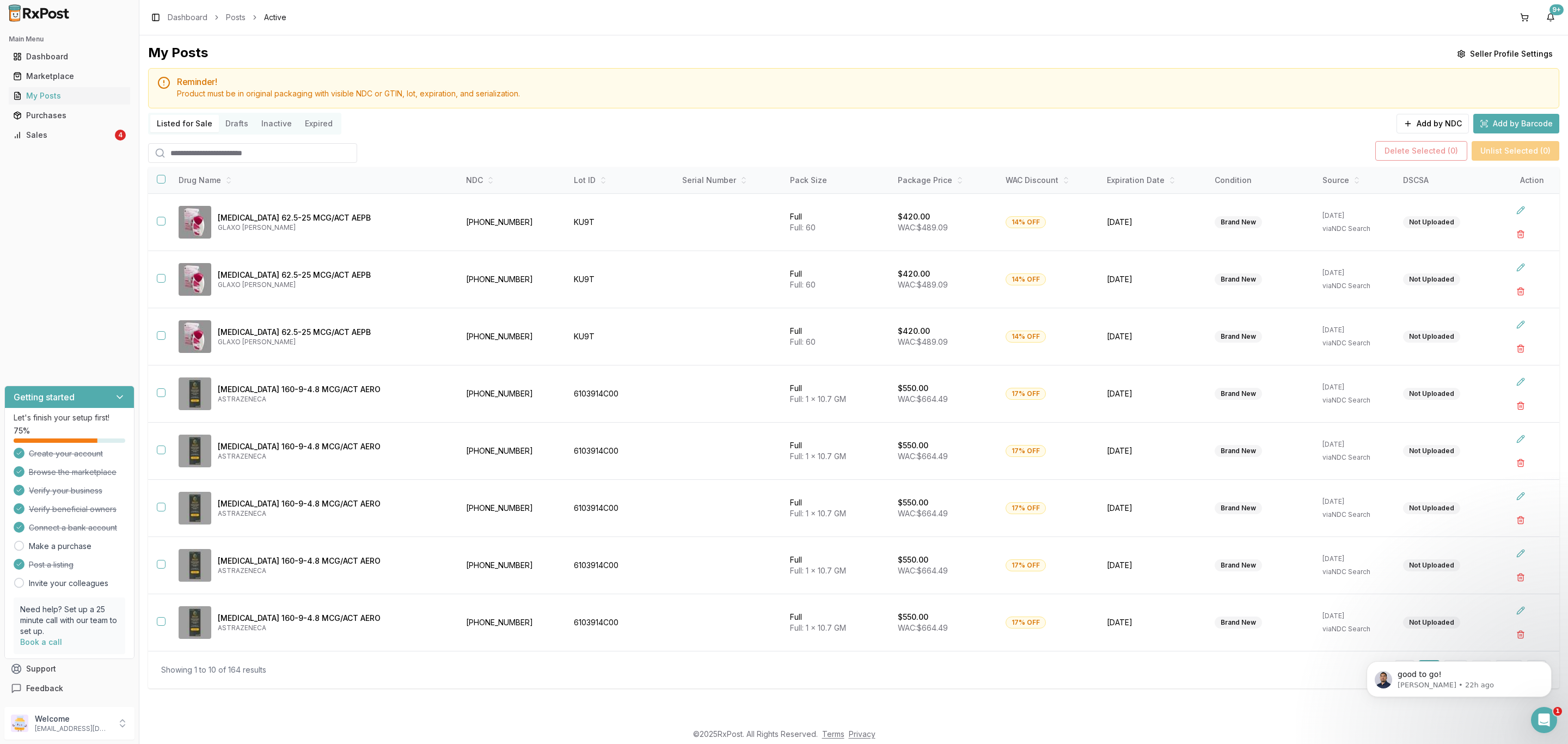
click at [221, 155] on input "search" at bounding box center [252, 153] width 209 height 19
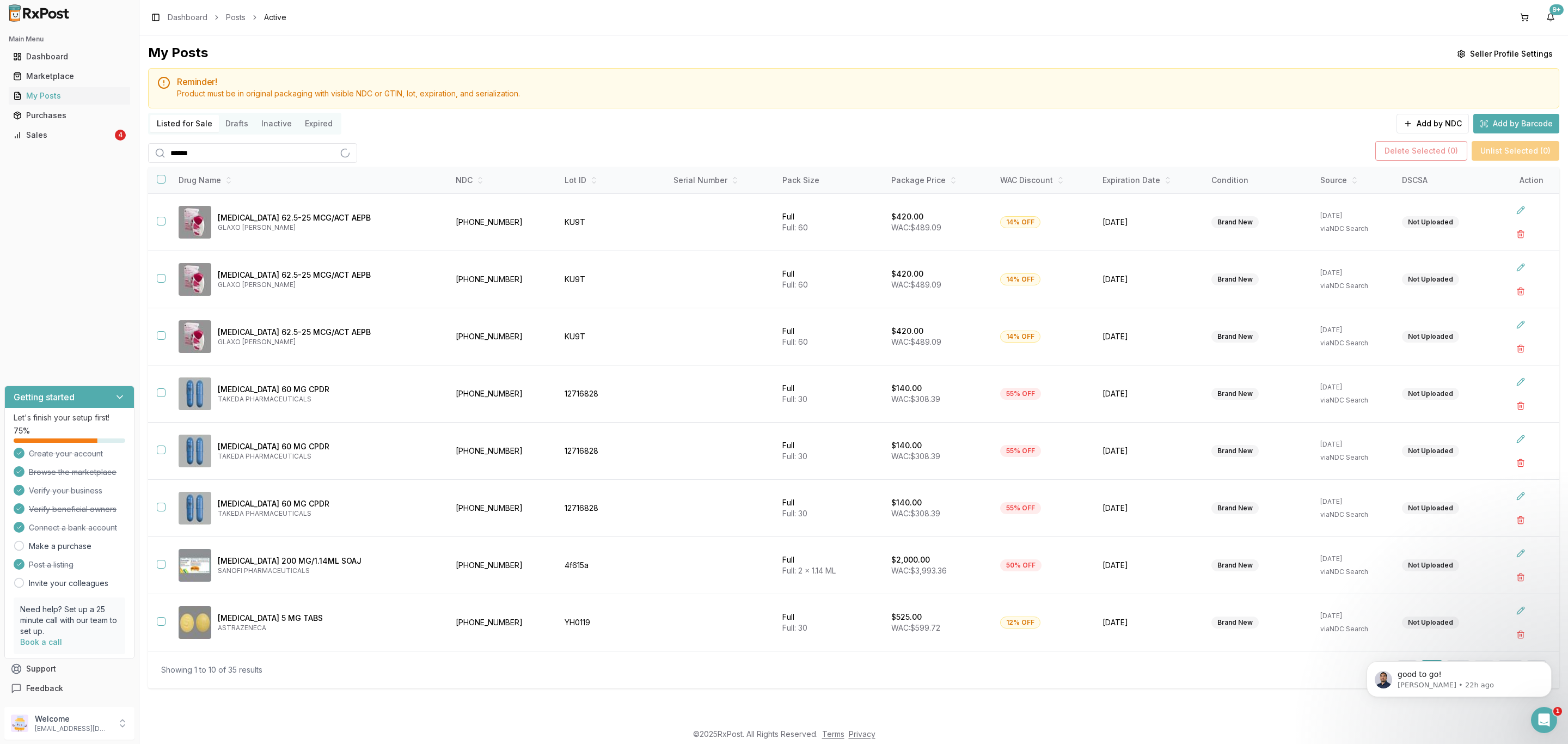
type input "******"
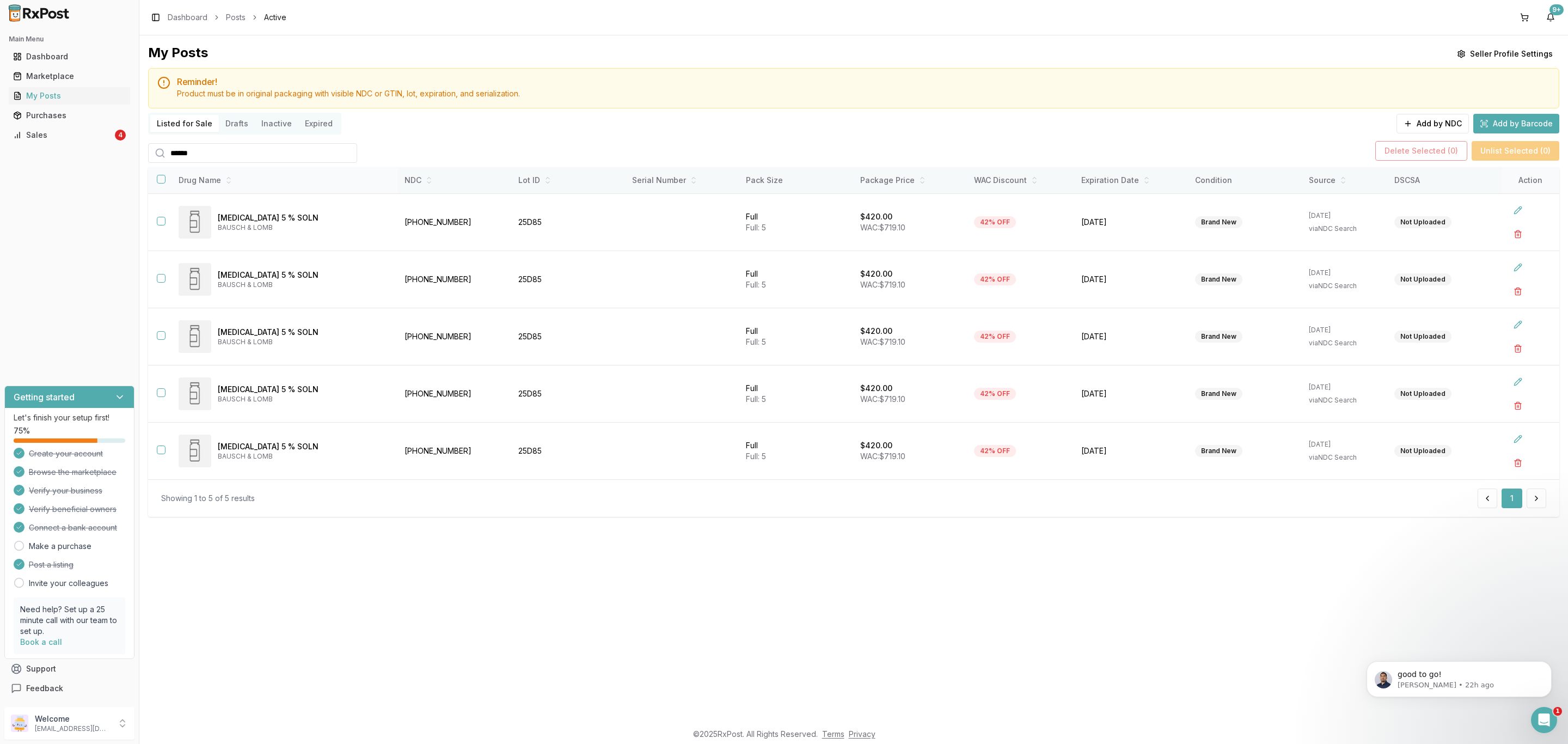
click at [157, 180] on button "button" at bounding box center [161, 179] width 9 height 9
click at [1440, 151] on button "Delete Selected ( 5 )" at bounding box center [1422, 151] width 91 height 19
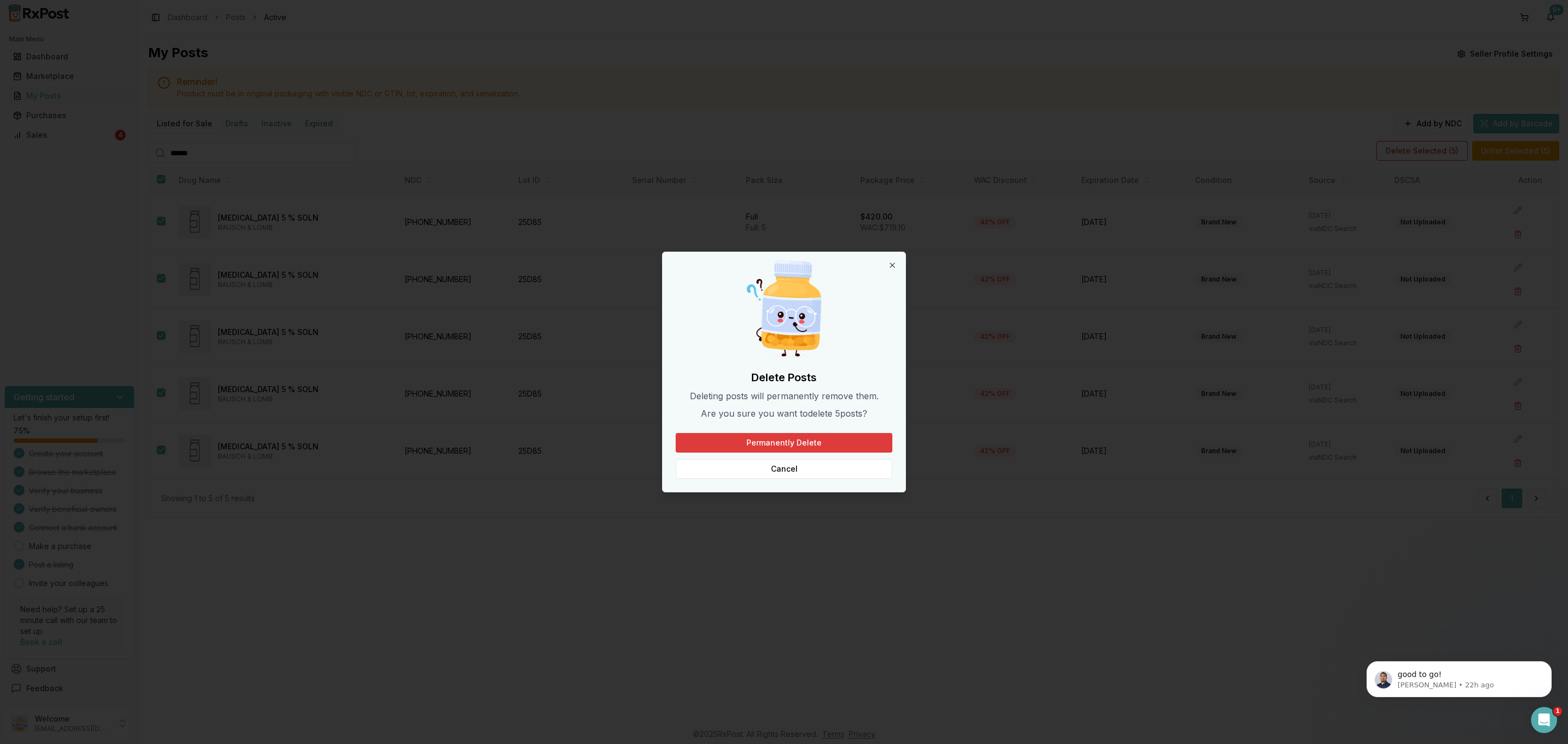
click at [835, 440] on button "Permanently Delete" at bounding box center [784, 443] width 217 height 19
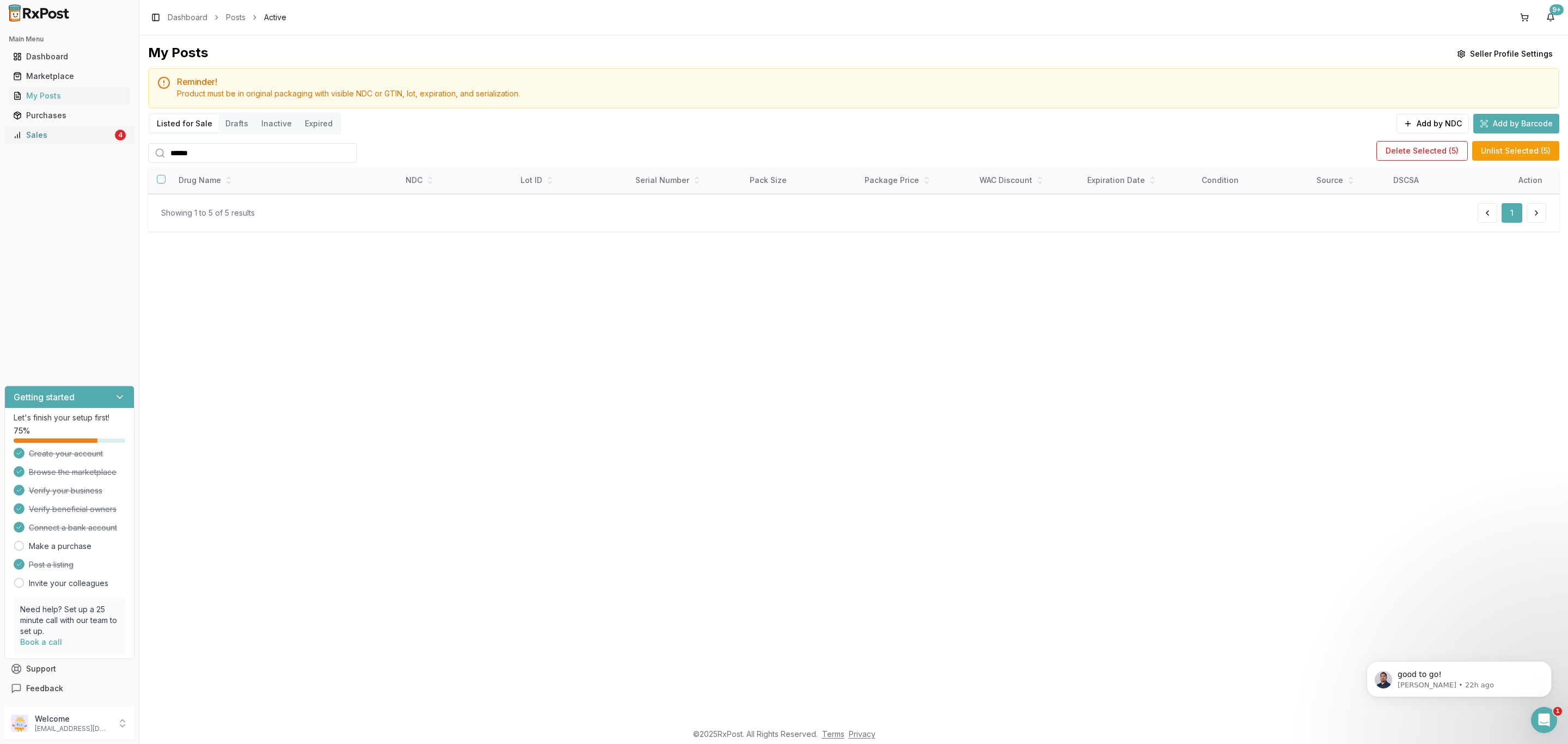
drag, startPoint x: 110, startPoint y: 146, endPoint x: 103, endPoint y: 136, distance: 12.2
click at [110, 146] on div "Main Menu Dashboard Marketplace My Posts Purchases Sales 4" at bounding box center [69, 87] width 139 height 122
click at [103, 136] on div "Sales" at bounding box center [63, 135] width 100 height 11
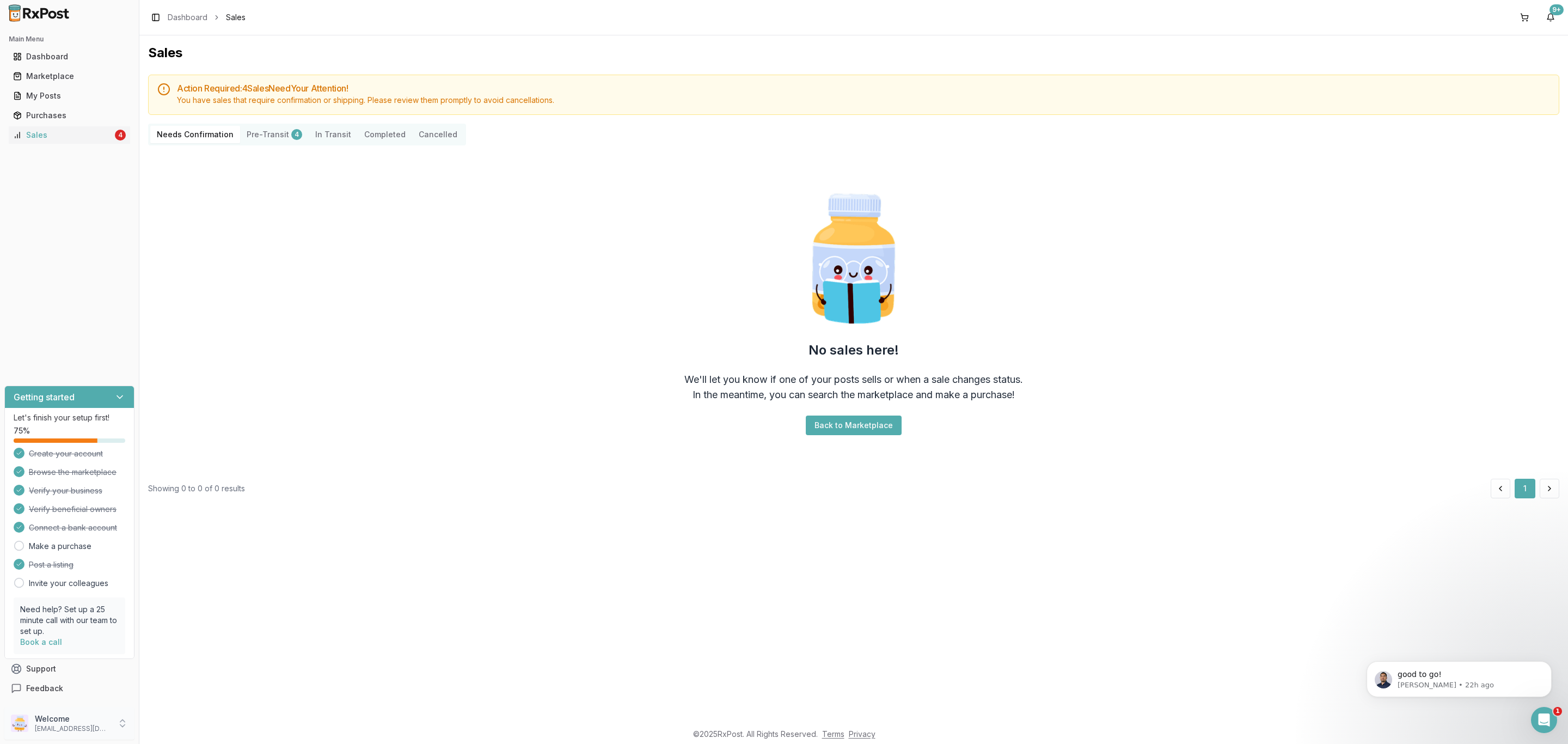
click at [99, 724] on p "Welcome" at bounding box center [72, 719] width 75 height 11
click at [177, 731] on span "Sign Out" at bounding box center [198, 725] width 103 height 11
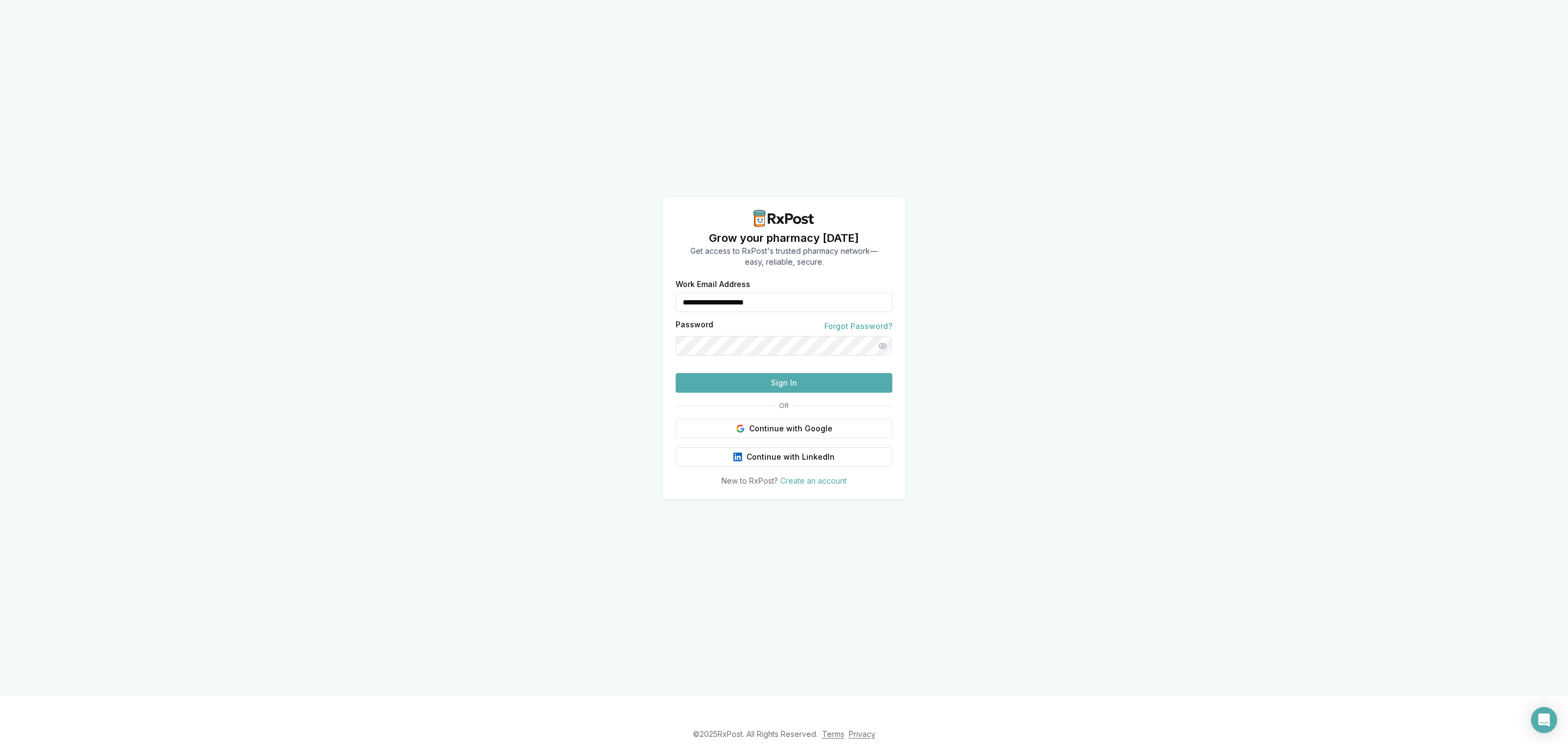
drag, startPoint x: 761, startPoint y: 286, endPoint x: 555, endPoint y: 292, distance: 206.1
click at [555, 292] on div "**********" at bounding box center [784, 348] width 1568 height 696
type input "**********"
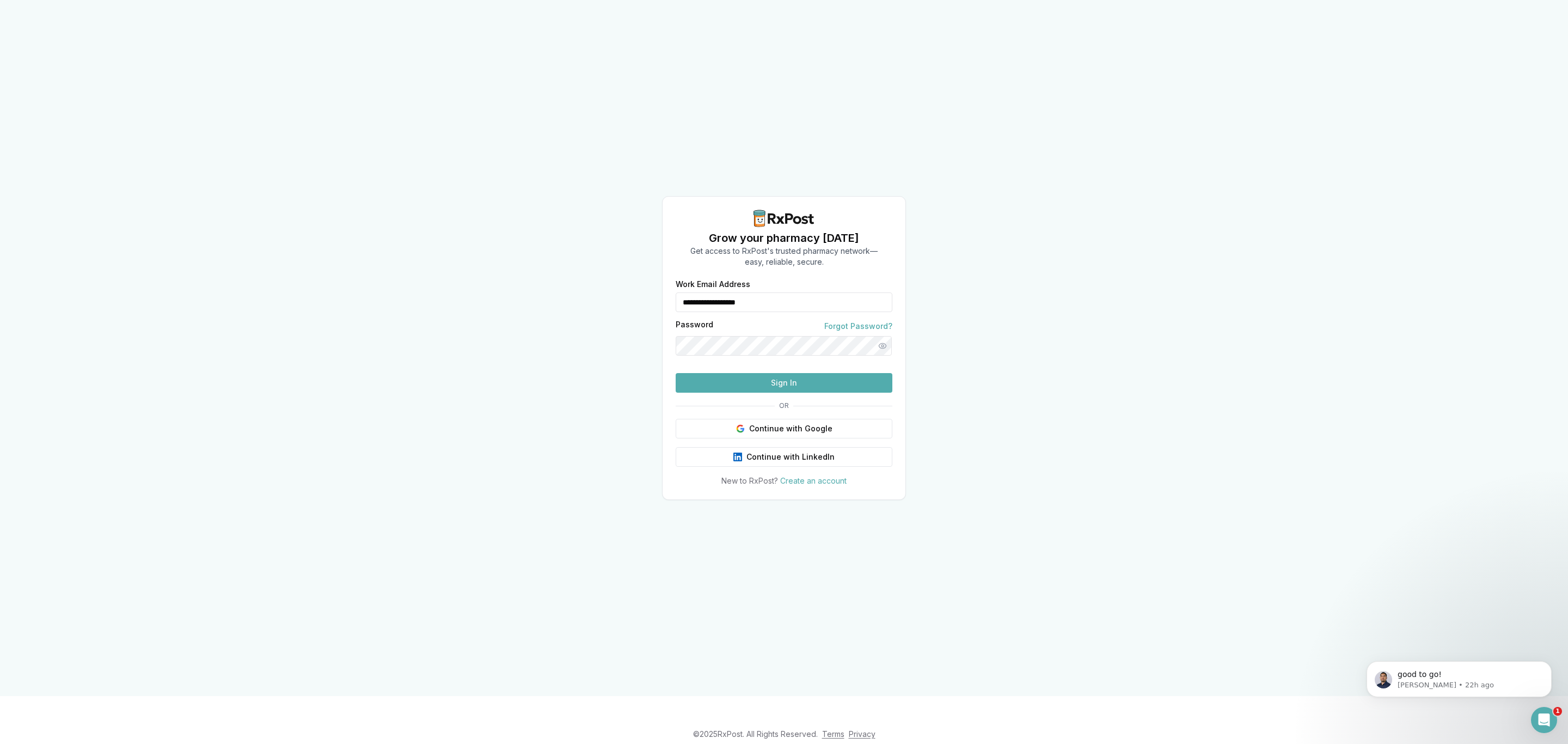
click at [774, 393] on button "Sign In" at bounding box center [784, 383] width 217 height 19
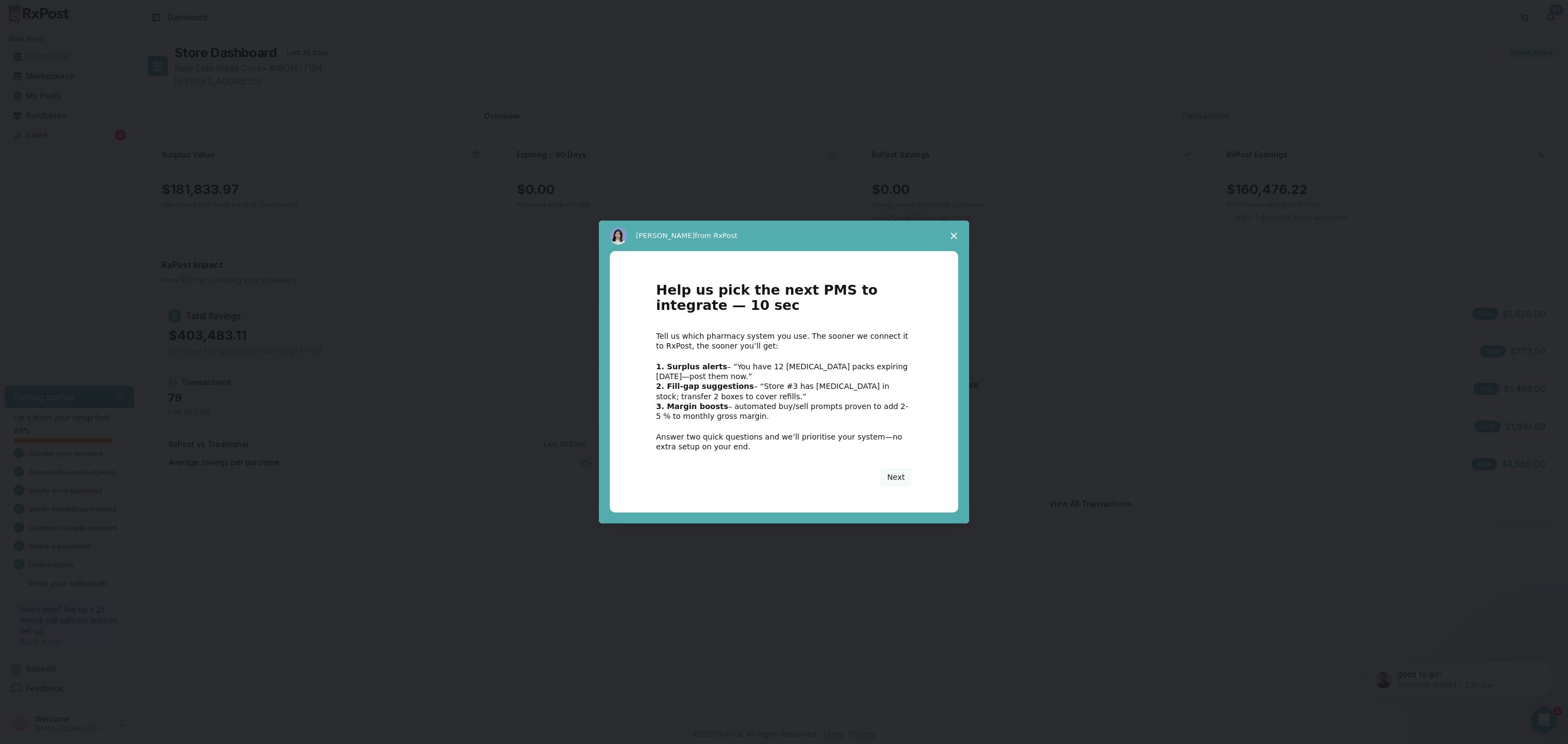
click at [951, 230] on span "Close survey" at bounding box center [954, 236] width 30 height 30
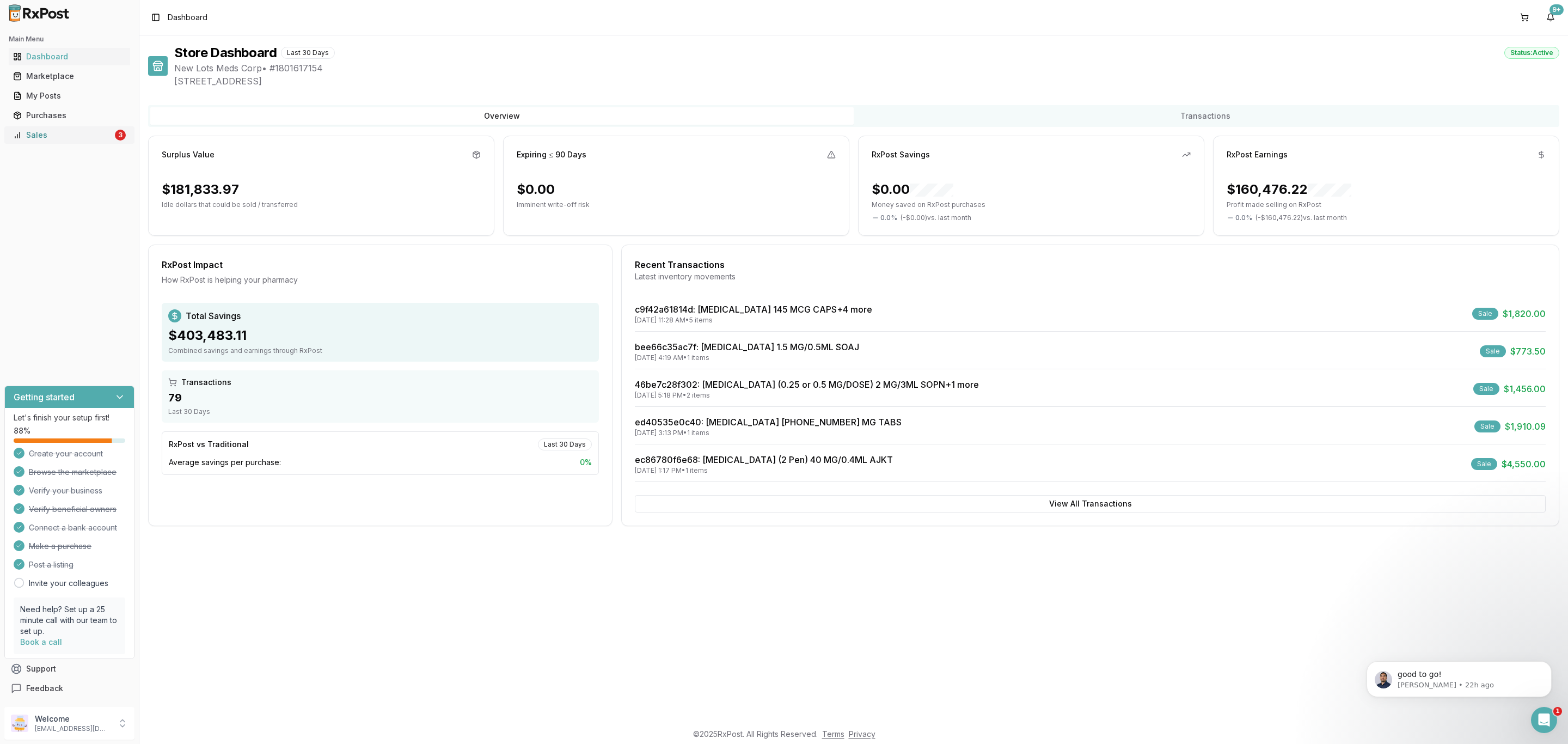
click at [96, 138] on div "Sales" at bounding box center [63, 135] width 100 height 11
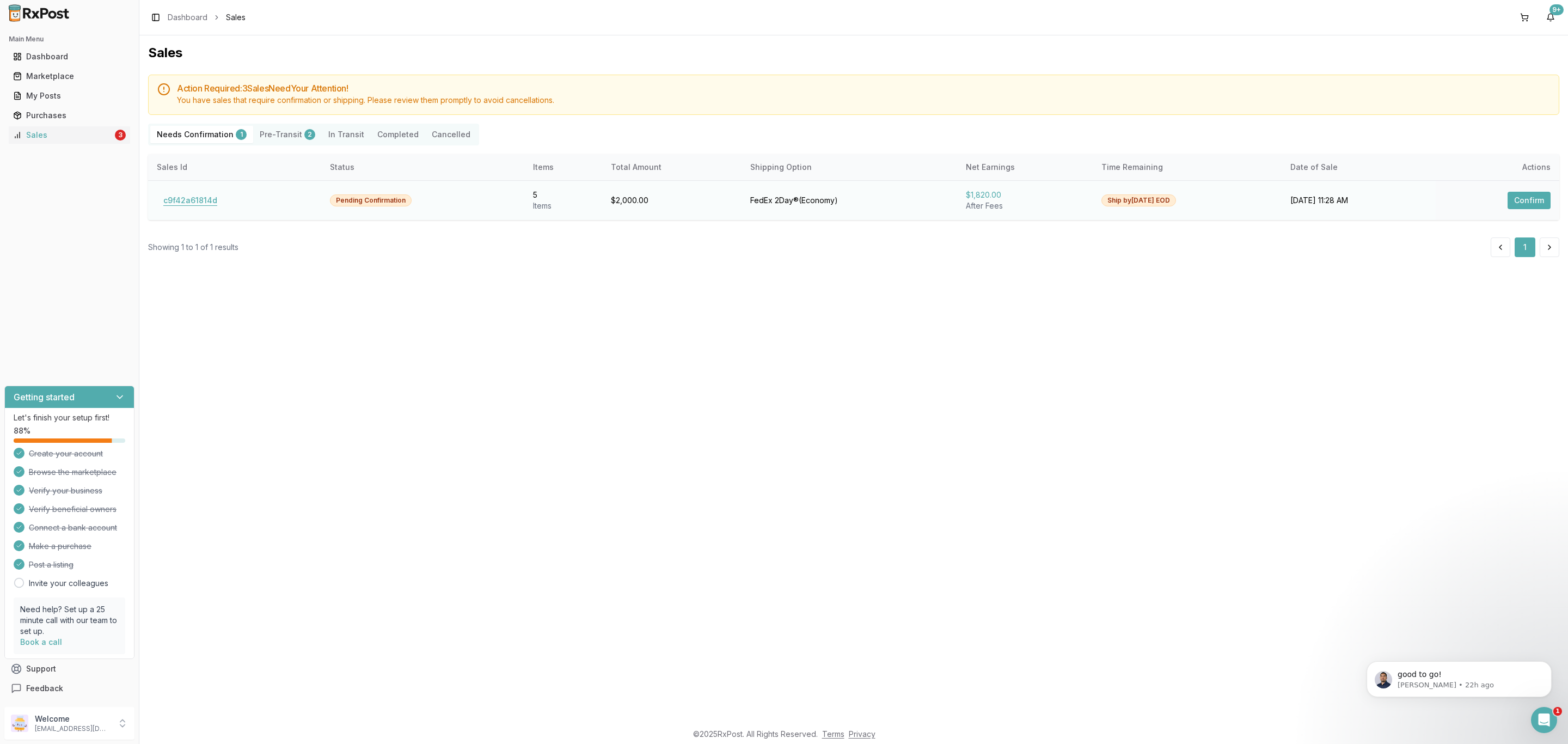
click at [180, 203] on button "c9f42a61814d" at bounding box center [191, 200] width 67 height 18
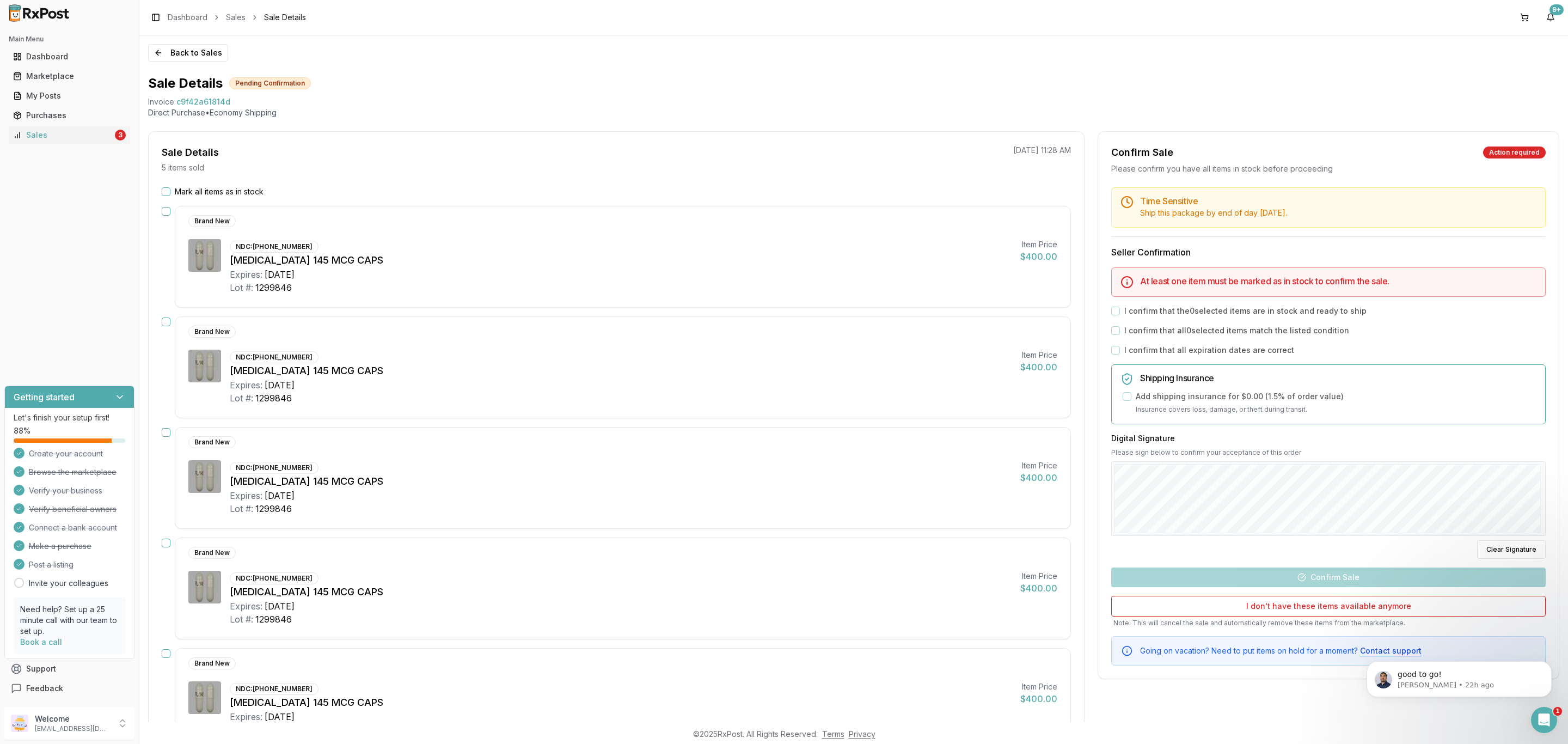
click at [231, 191] on label "Mark all items as in stock" at bounding box center [219, 192] width 89 height 11
click at [170, 191] on button "Mark all items as in stock" at bounding box center [166, 192] width 9 height 9
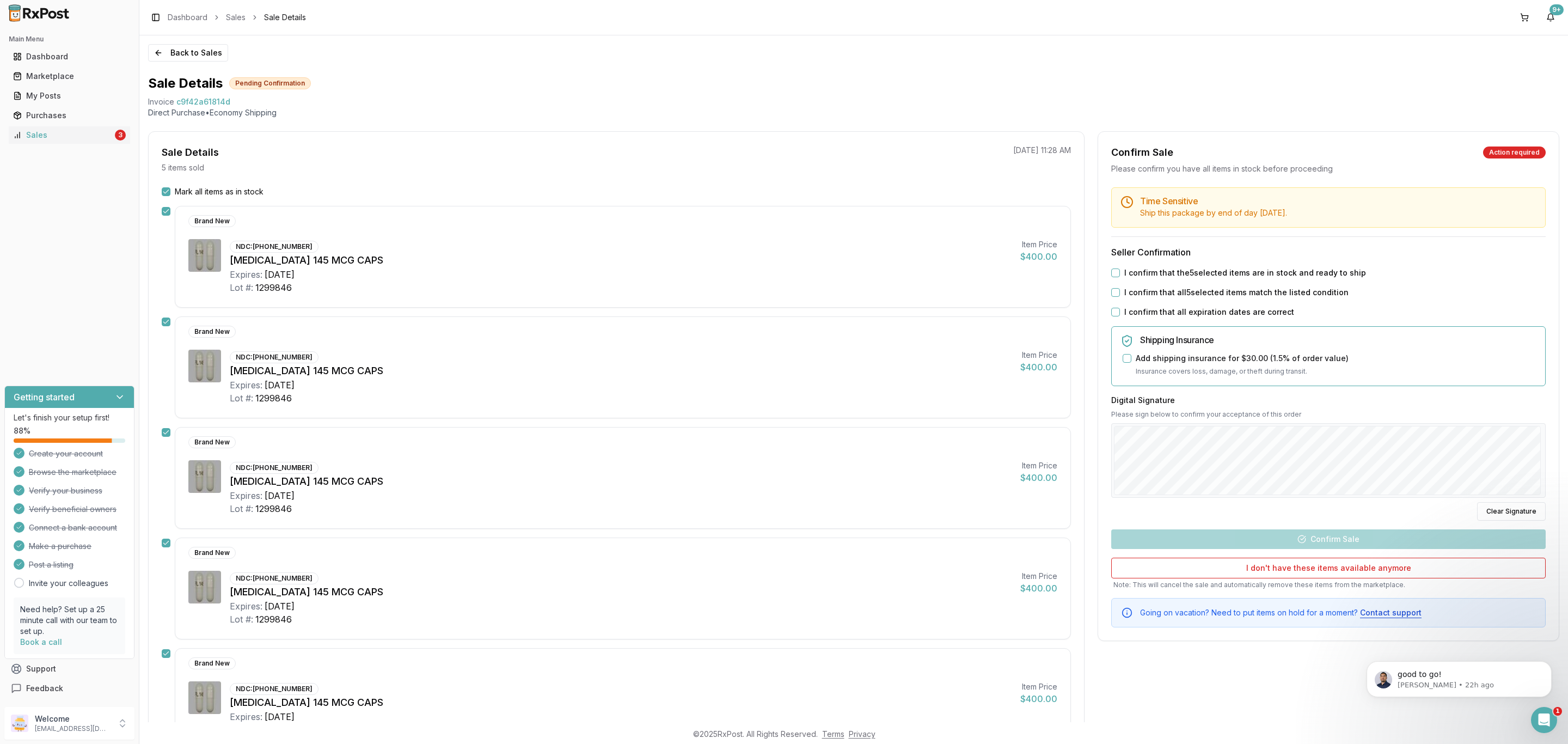
scroll to position [163, 0]
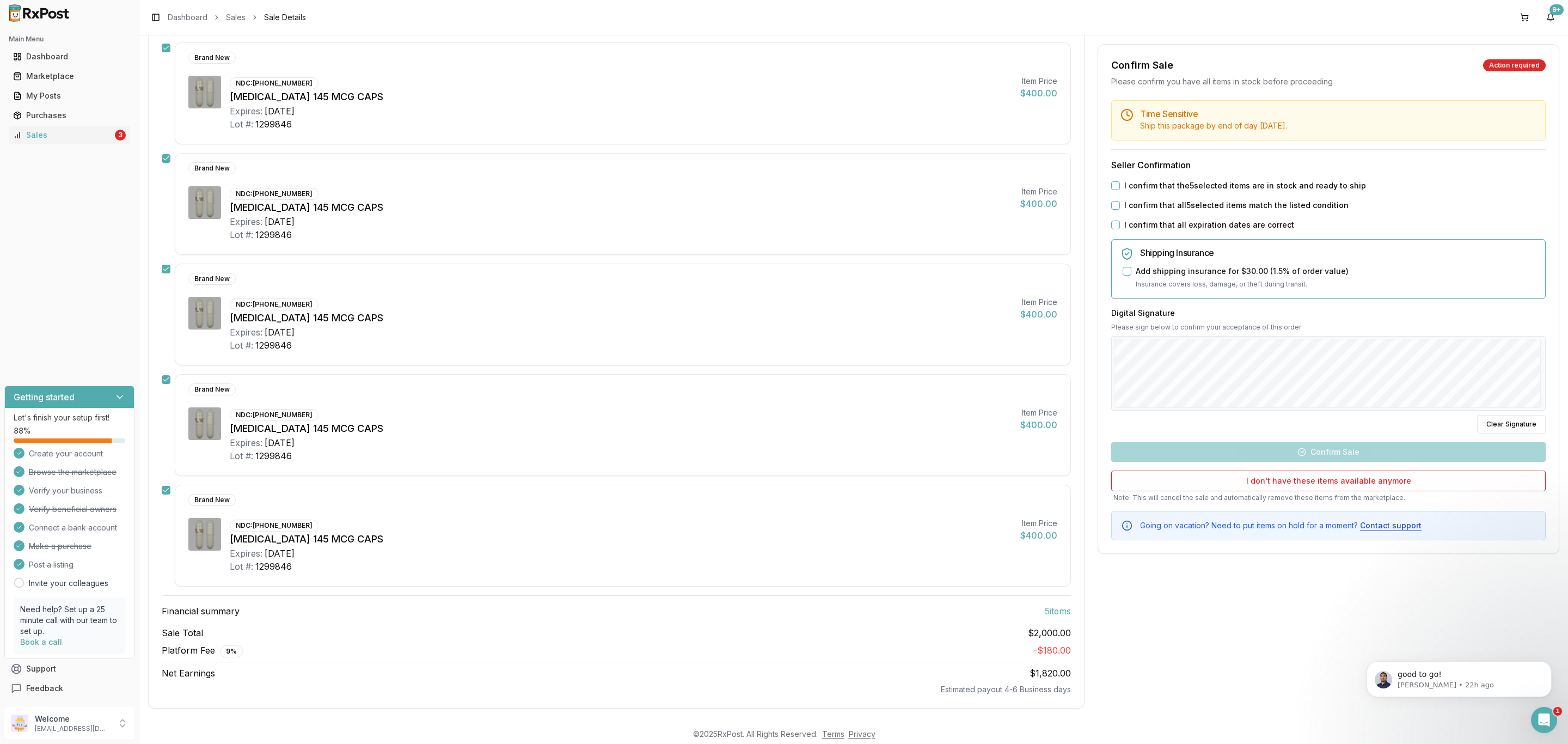
click at [1184, 183] on label "I confirm that the 5 selected items are in stock and ready to ship" at bounding box center [1245, 186] width 242 height 11
click at [1120, 183] on button "I confirm that the 5 selected items are in stock and ready to ship" at bounding box center [1116, 186] width 9 height 9
click at [1175, 208] on label "I confirm that all 5 selected items match the listed condition" at bounding box center [1236, 205] width 225 height 11
click at [1120, 208] on button "I confirm that all 5 selected items match the listed condition" at bounding box center [1116, 205] width 9 height 9
click at [1169, 235] on div "Time Sensitive Ship this package by end of day Thursday, October 9th . Seller C…" at bounding box center [1328, 320] width 461 height 440
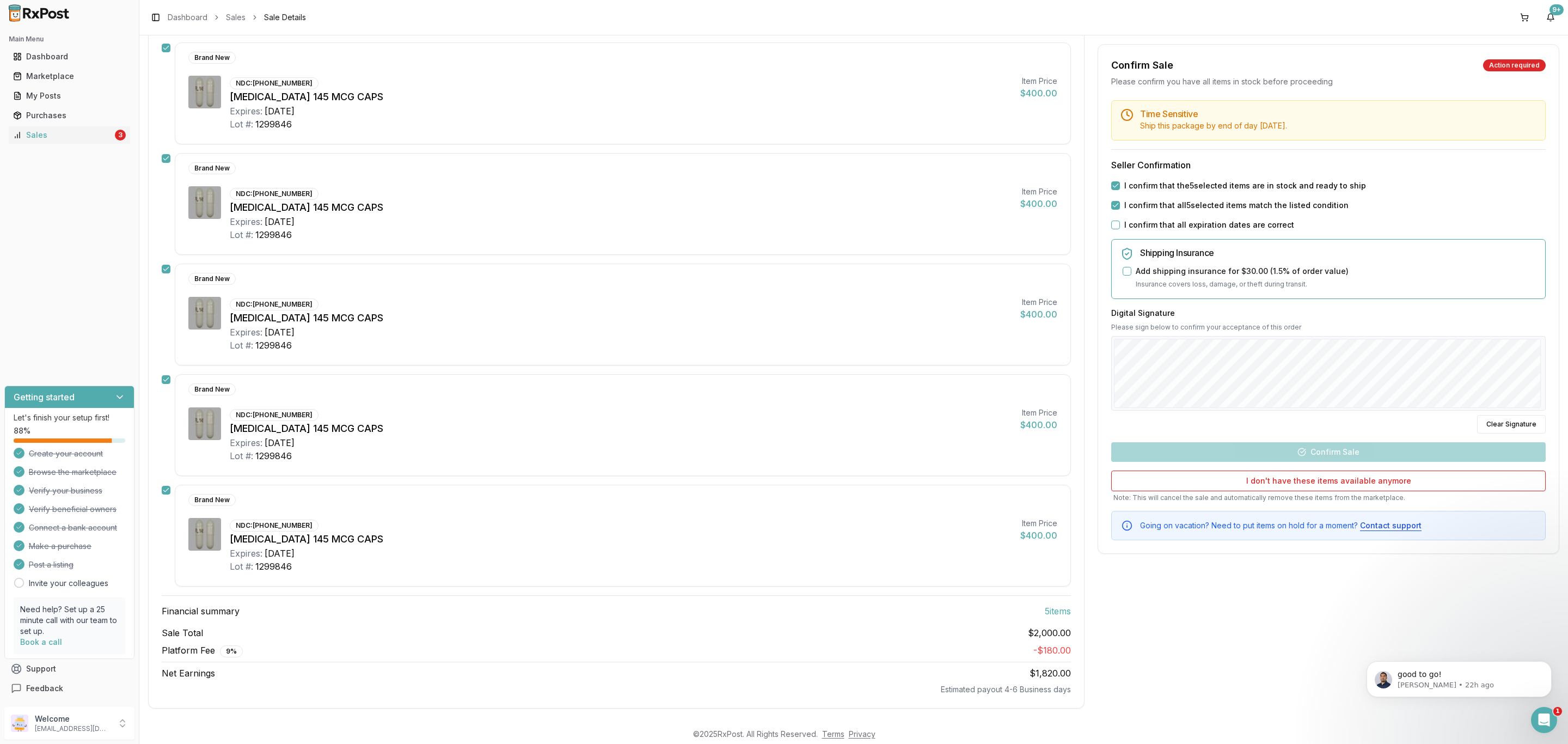
click at [1168, 225] on label "I confirm that all expiration dates are correct" at bounding box center [1209, 225] width 170 height 11
click at [1120, 225] on button "I confirm that all expiration dates are correct" at bounding box center [1116, 225] width 9 height 9
click at [1315, 445] on button "Confirm Sale" at bounding box center [1329, 452] width 435 height 19
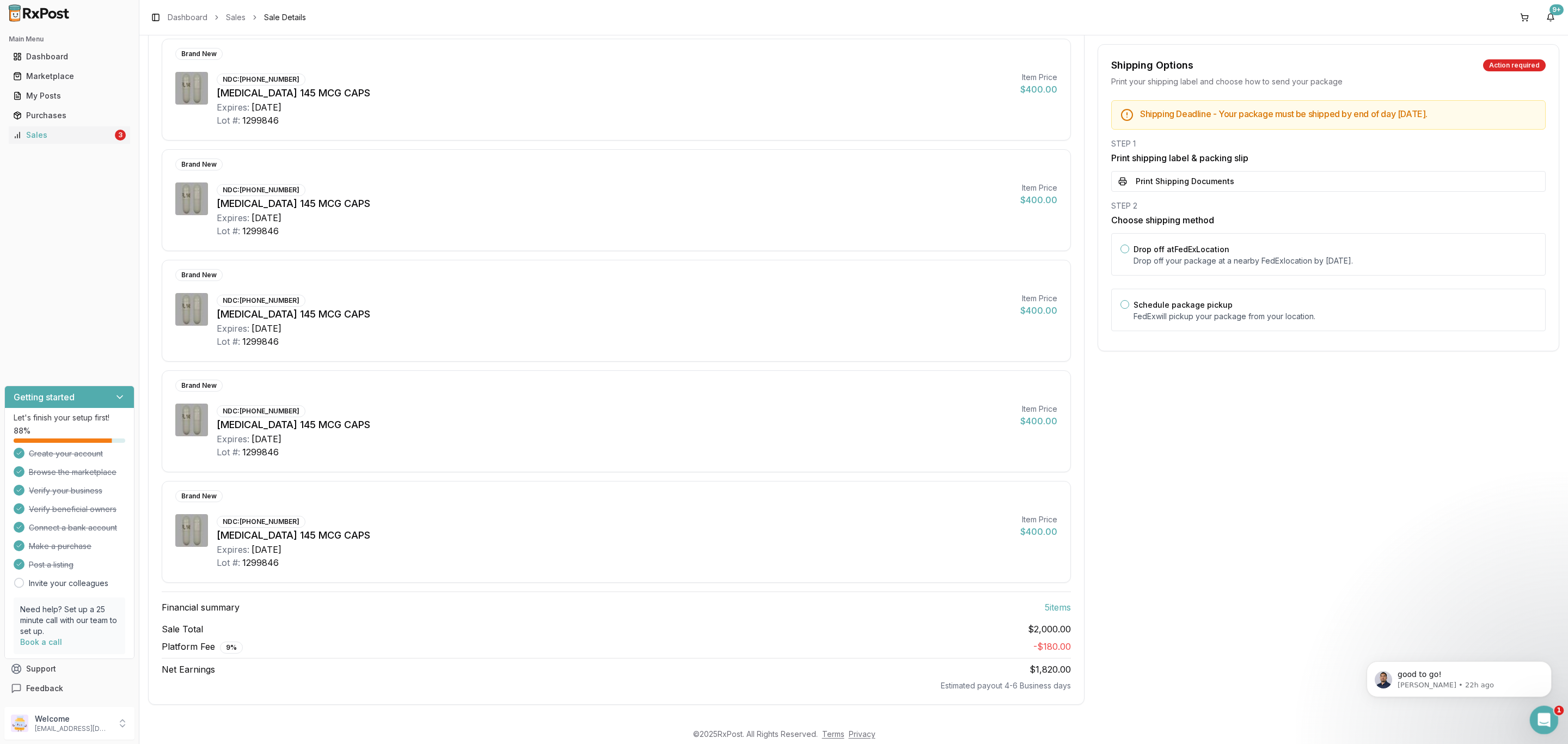
scroll to position [150, 0]
click at [1537, 722] on icon "Open Intercom Messenger" at bounding box center [1543, 718] width 18 height 18
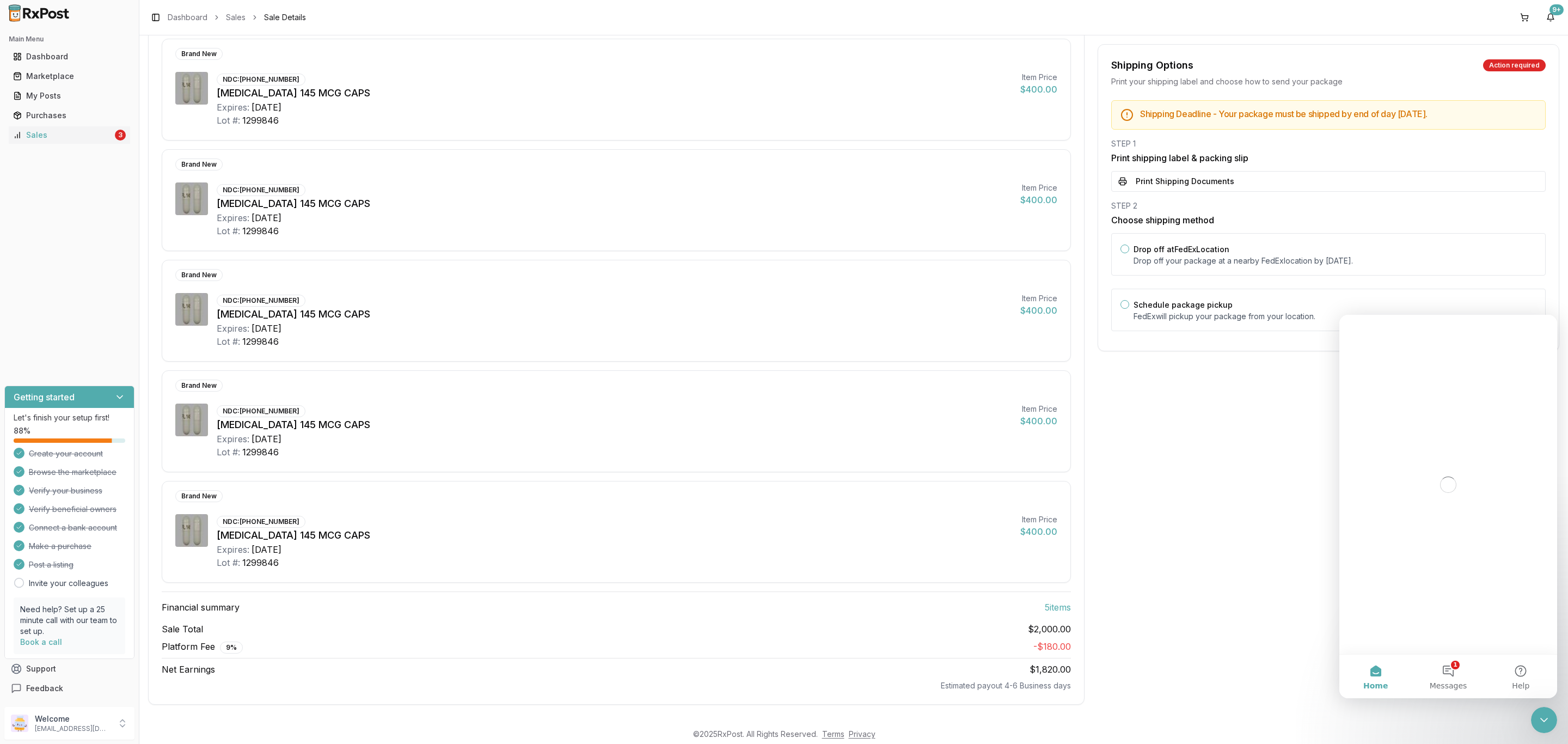
scroll to position [0, 0]
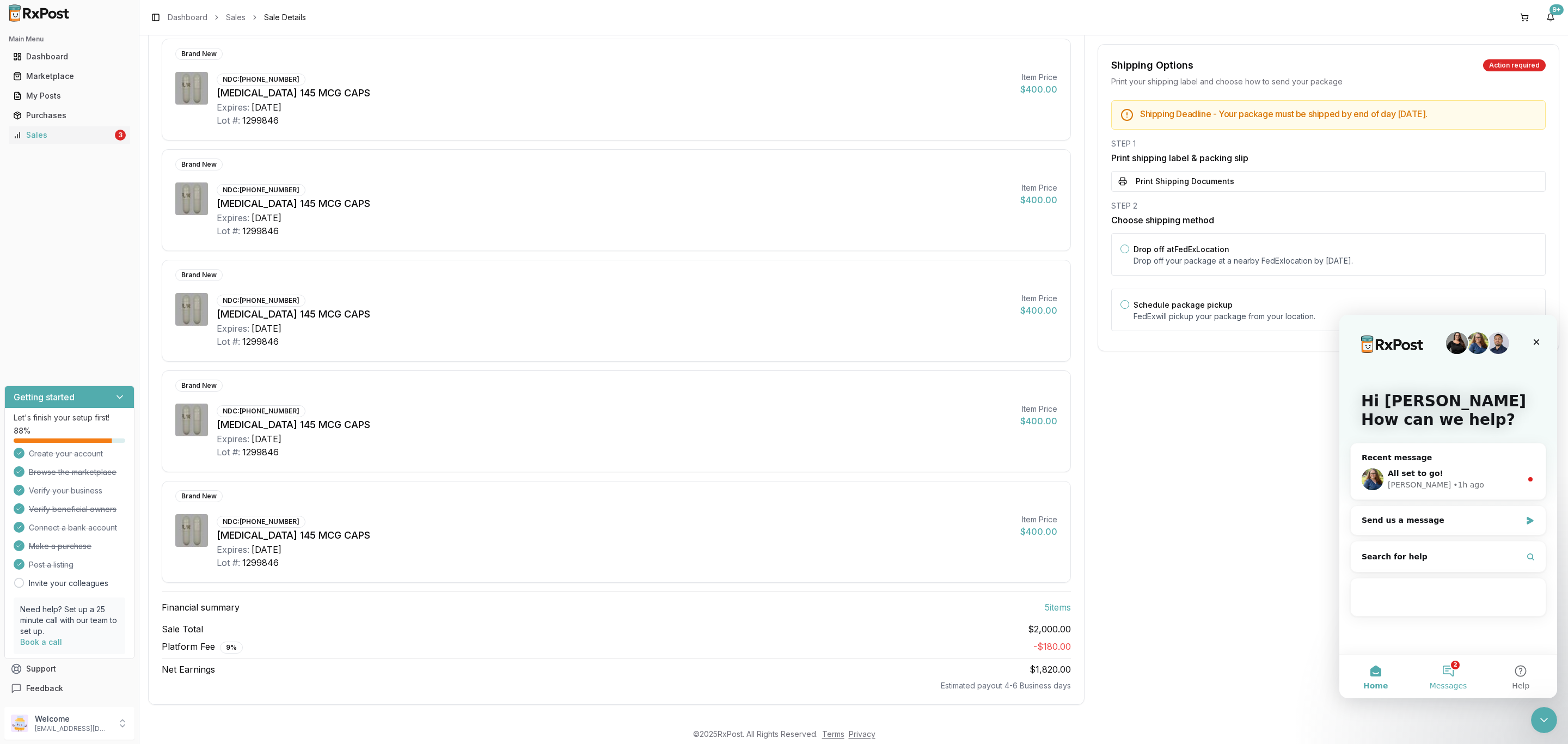
click at [1447, 683] on span "Messages" at bounding box center [1449, 686] width 38 height 8
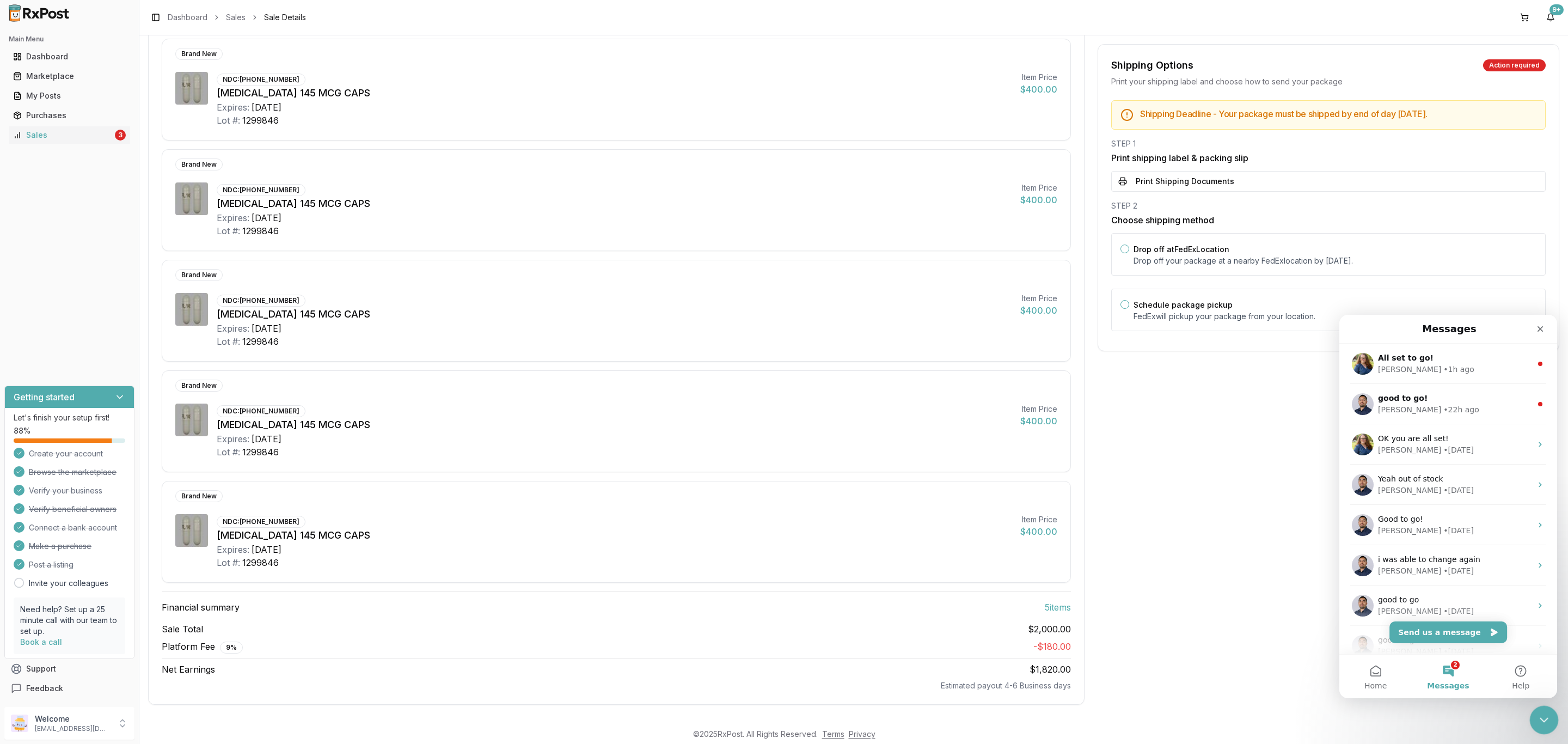
click at [1544, 724] on icon "Close Intercom Messenger" at bounding box center [1542, 718] width 13 height 13
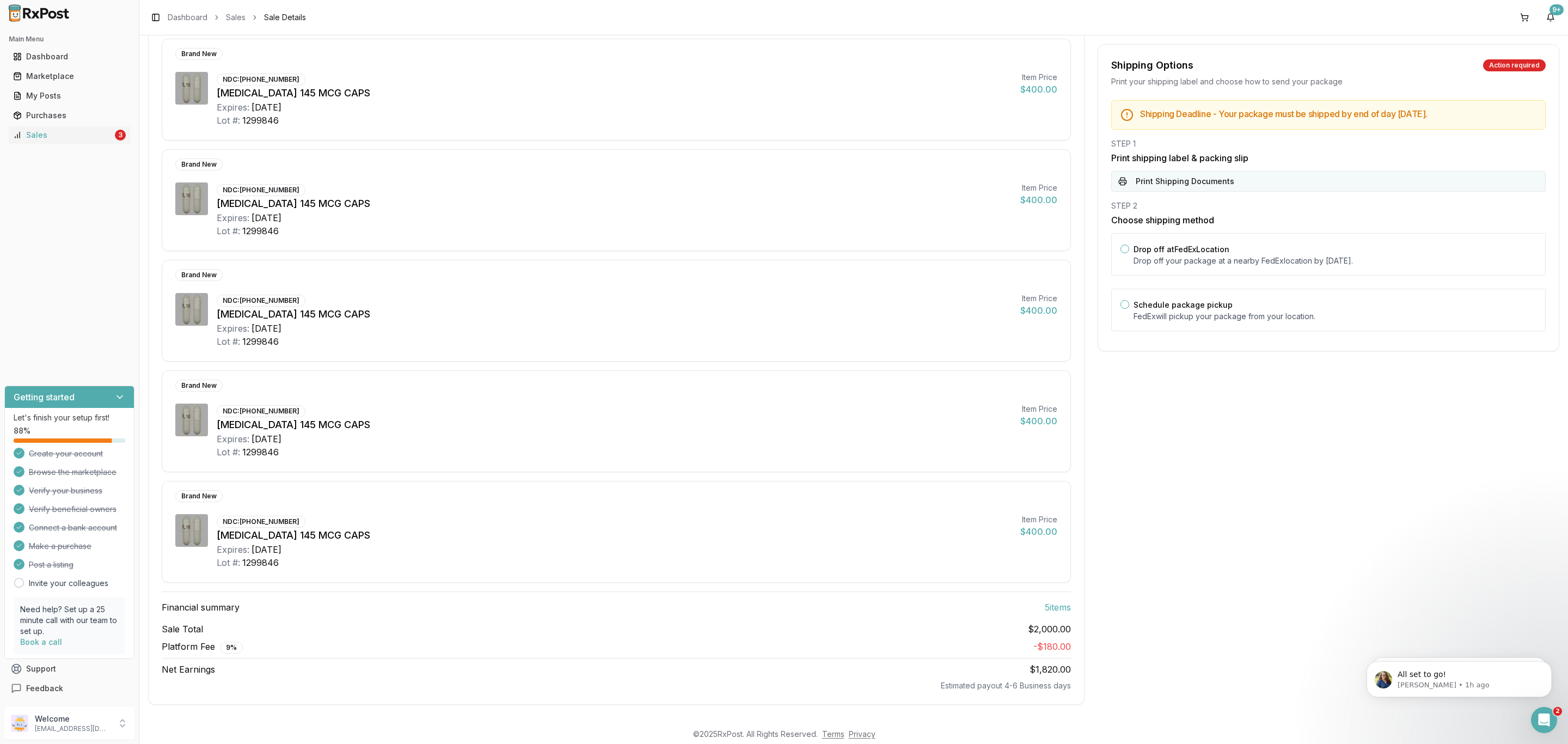
click at [1227, 183] on button "Print Shipping Documents" at bounding box center [1329, 181] width 435 height 21
click at [1223, 233] on div "STEP 2 Choose shipping method Drop off at FedEx Location Drop off your package …" at bounding box center [1329, 268] width 435 height 137
click at [1253, 261] on p "Drop off your package at a nearby FedEx location by October 9, 2025 ." at bounding box center [1335, 261] width 403 height 11
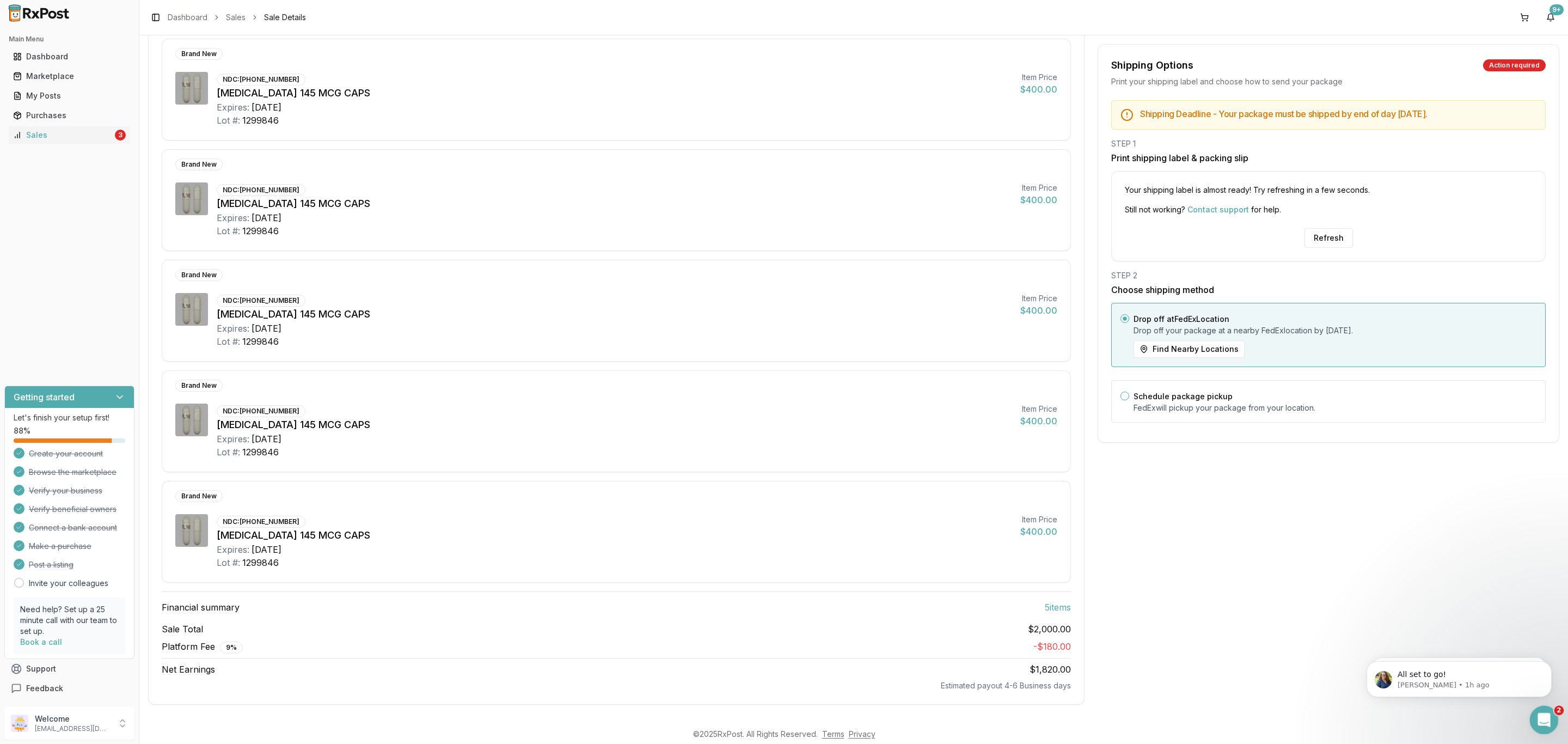
drag, startPoint x: 1546, startPoint y: 725, endPoint x: 3075, endPoint y: 1406, distance: 1673.8
click at [1547, 726] on div "Open Intercom Messenger" at bounding box center [1542, 718] width 36 height 36
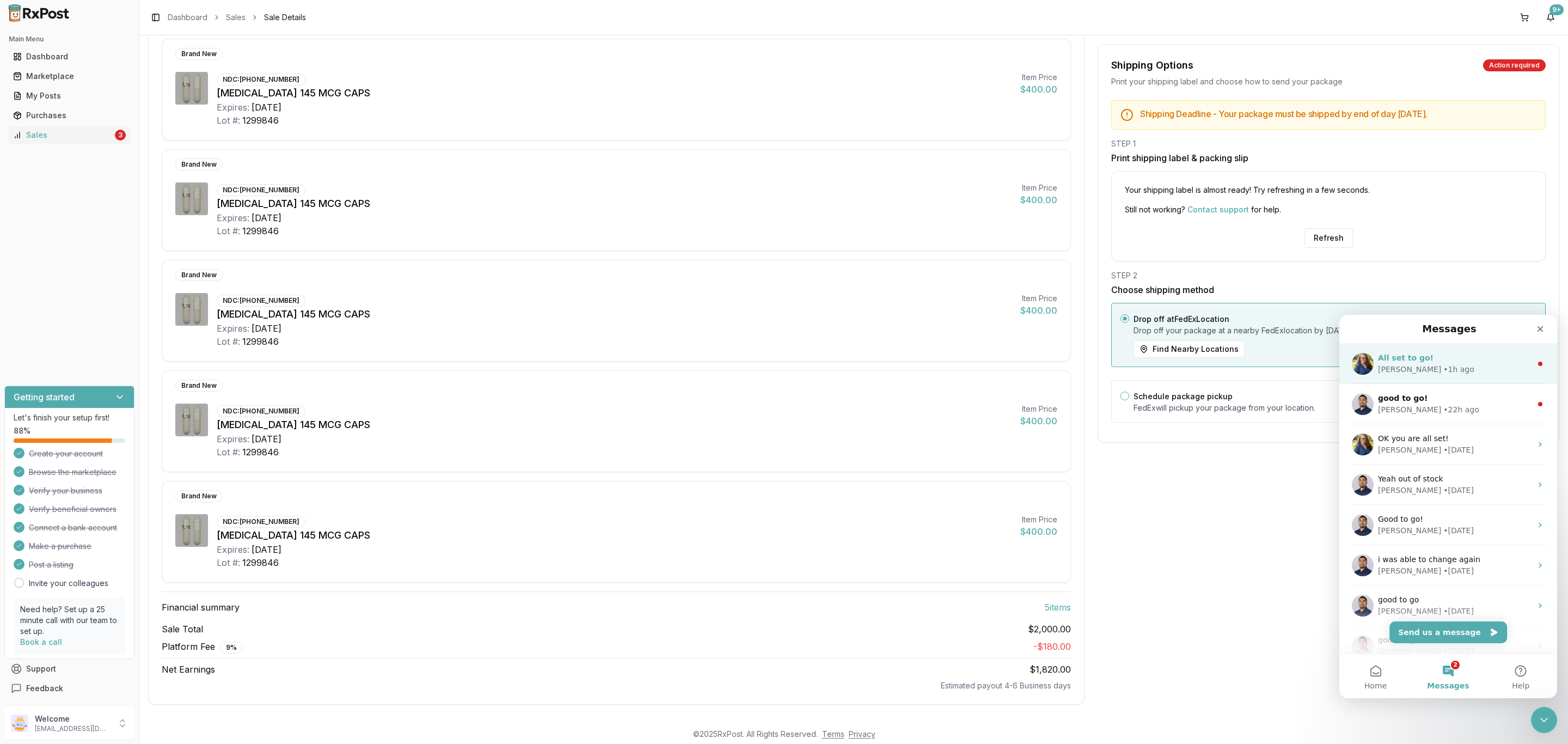
click at [1438, 372] on div "Bobbie • 1h ago" at bounding box center [1455, 369] width 153 height 12
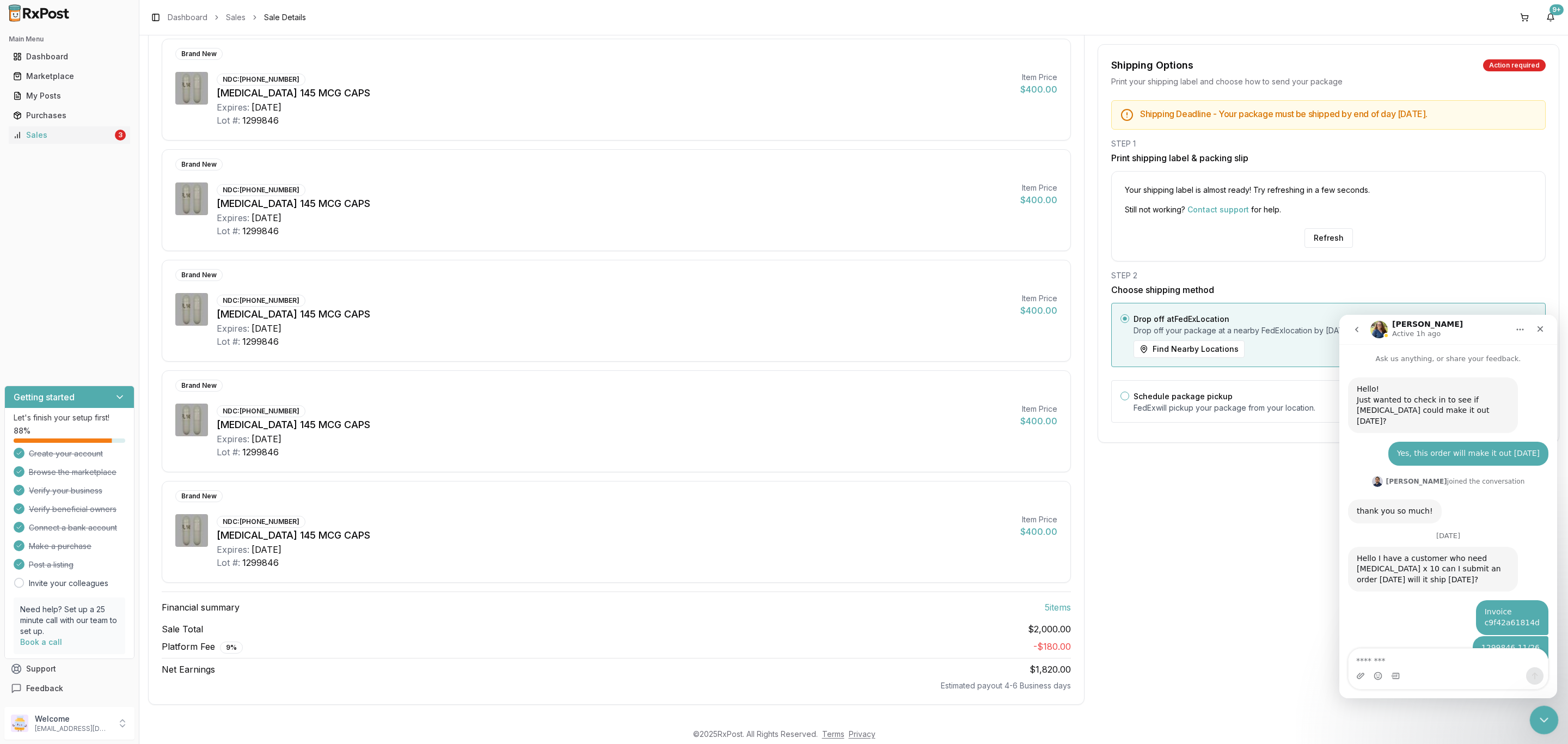
scroll to position [2, 0]
click at [1547, 731] on div "Close Intercom Messenger" at bounding box center [1542, 718] width 26 height 26
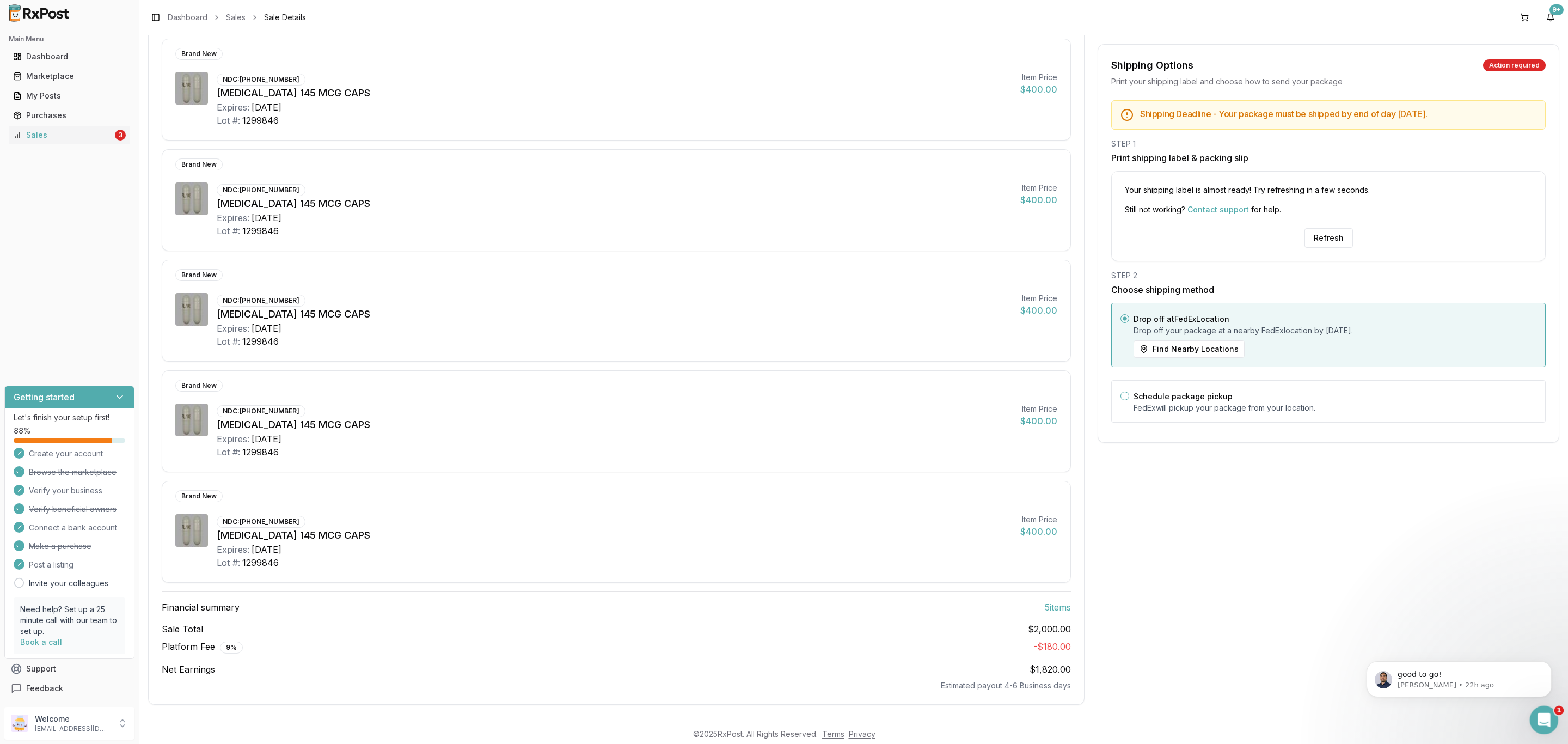
scroll to position [0, 0]
click at [1539, 731] on html at bounding box center [1542, 718] width 26 height 26
click at [1457, 669] on p "good to go!" at bounding box center [1468, 675] width 141 height 11
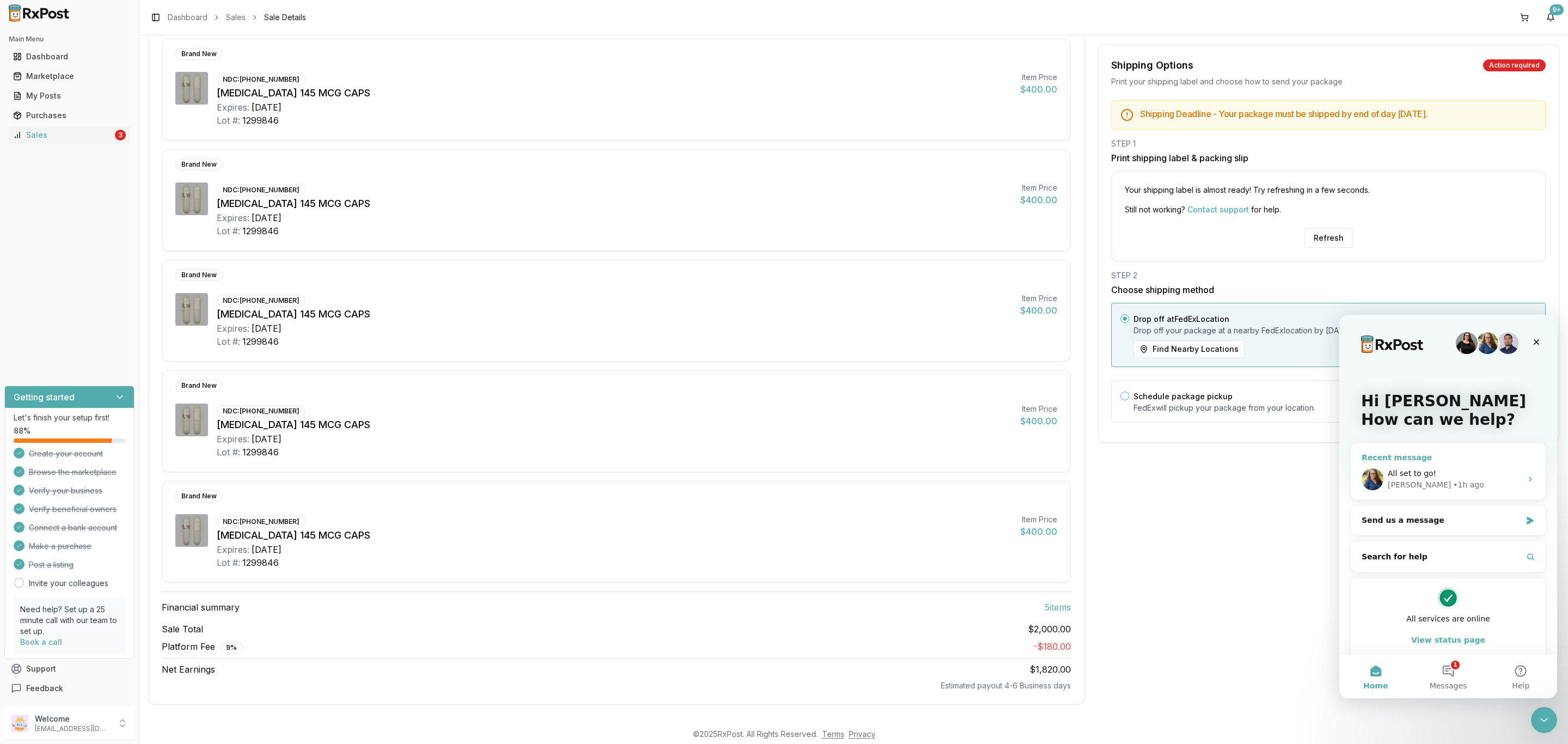
click at [1453, 480] on div "• 1h ago" at bounding box center [1468, 485] width 31 height 12
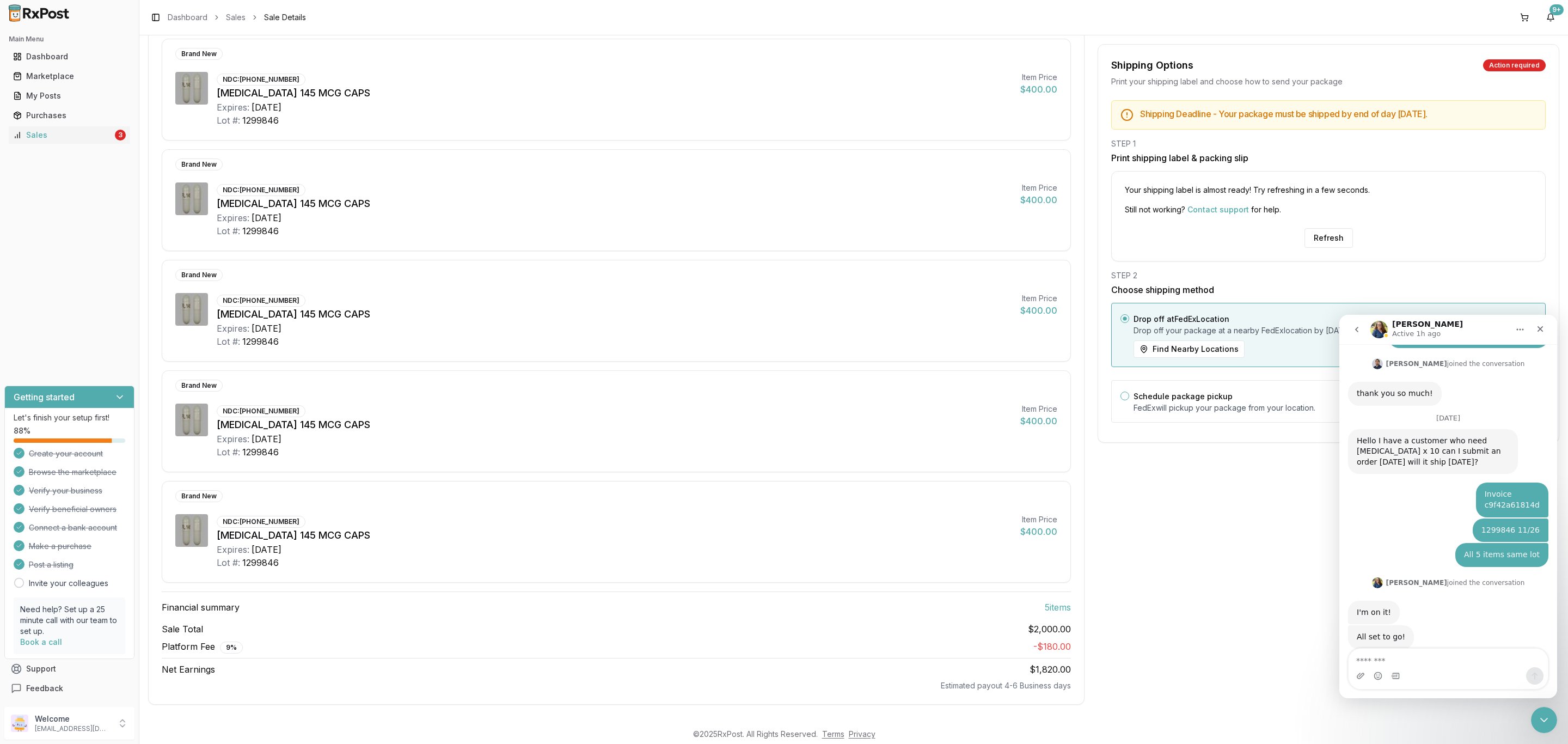
scroll to position [132, 0]
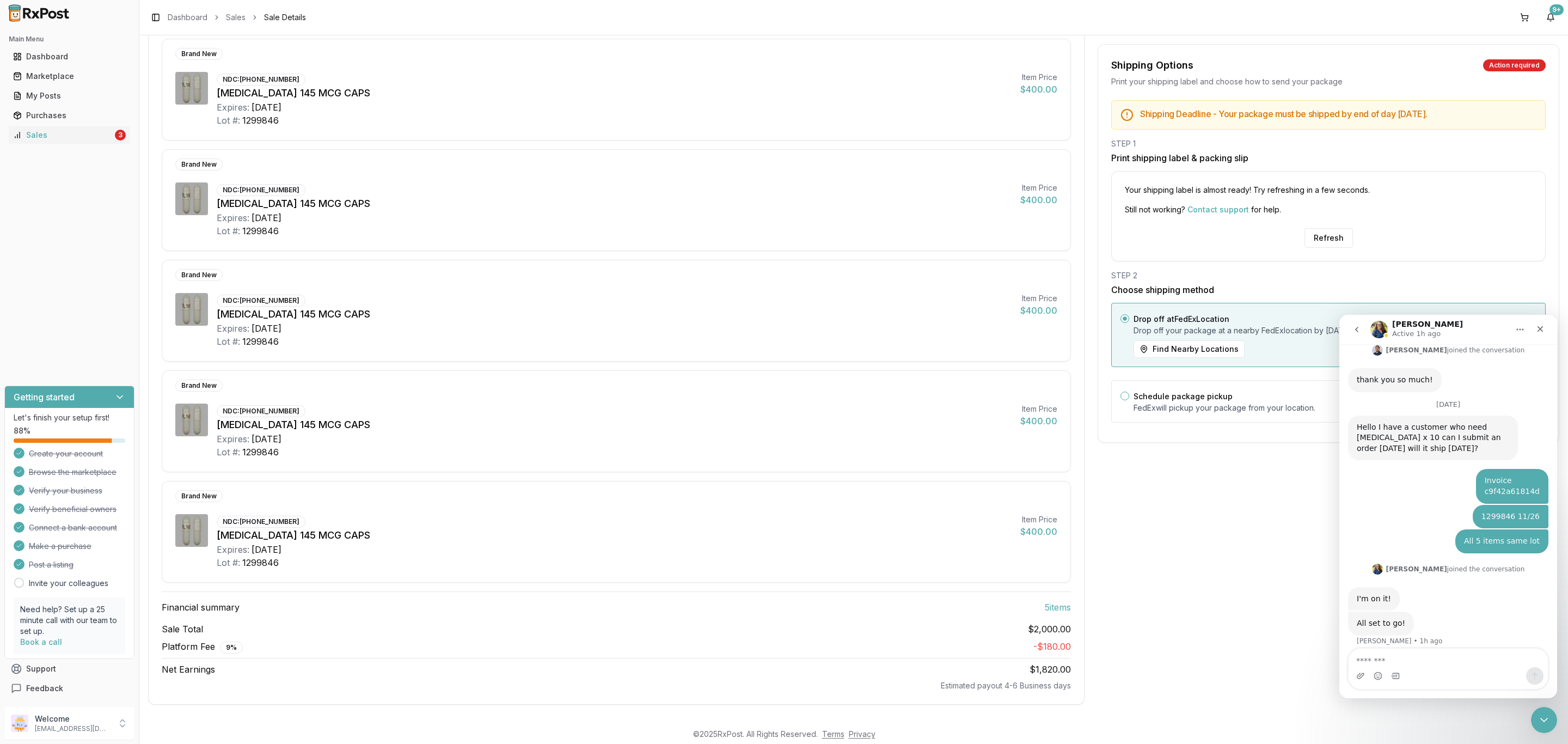
click at [1346, 328] on button "go back" at bounding box center [1357, 329] width 21 height 21
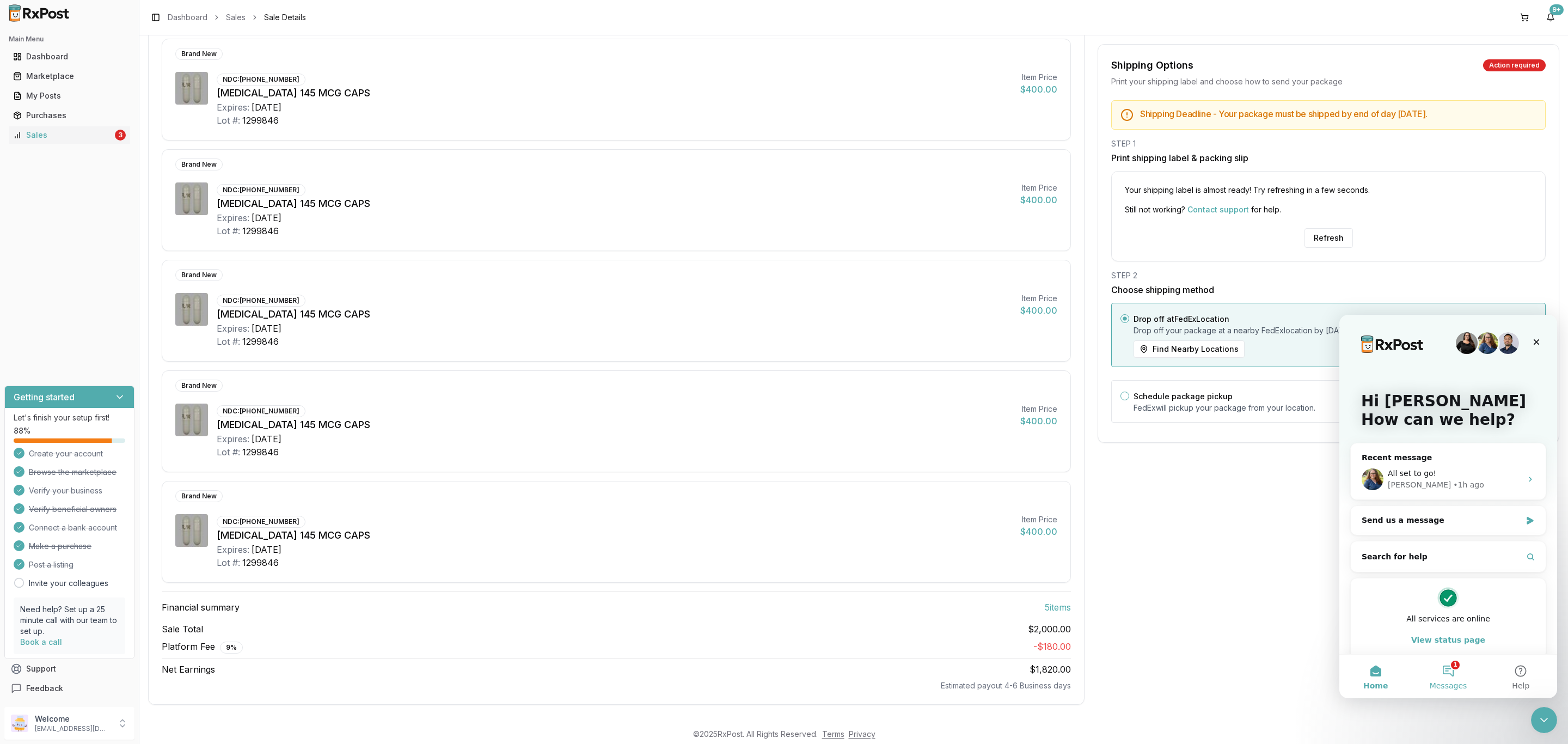
click at [1447, 665] on button "1 Messages" at bounding box center [1447, 676] width 72 height 44
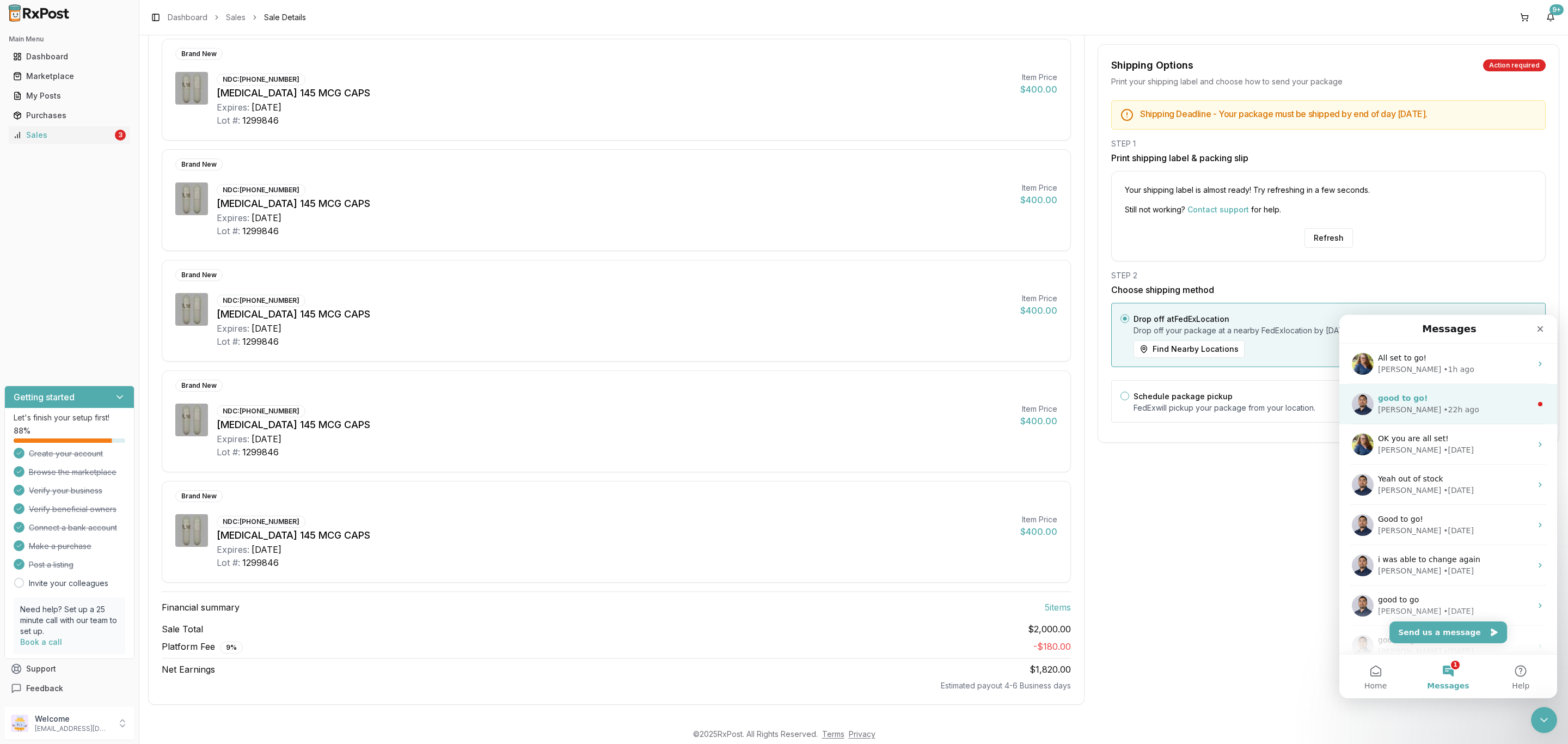
click at [1441, 405] on div "Manuel • 22h ago" at bounding box center [1455, 410] width 153 height 12
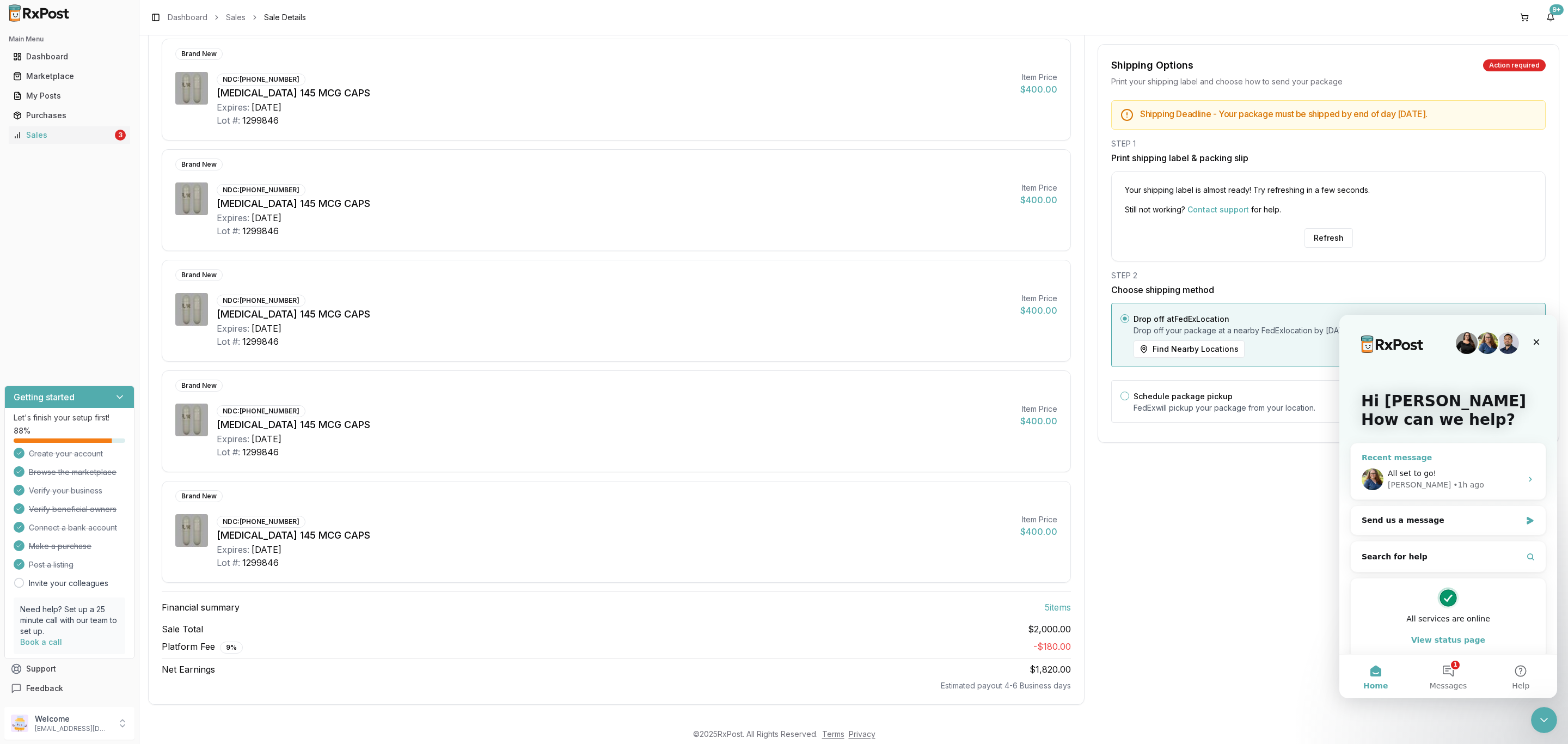
click at [1458, 454] on div "Recent message" at bounding box center [1448, 457] width 173 height 12
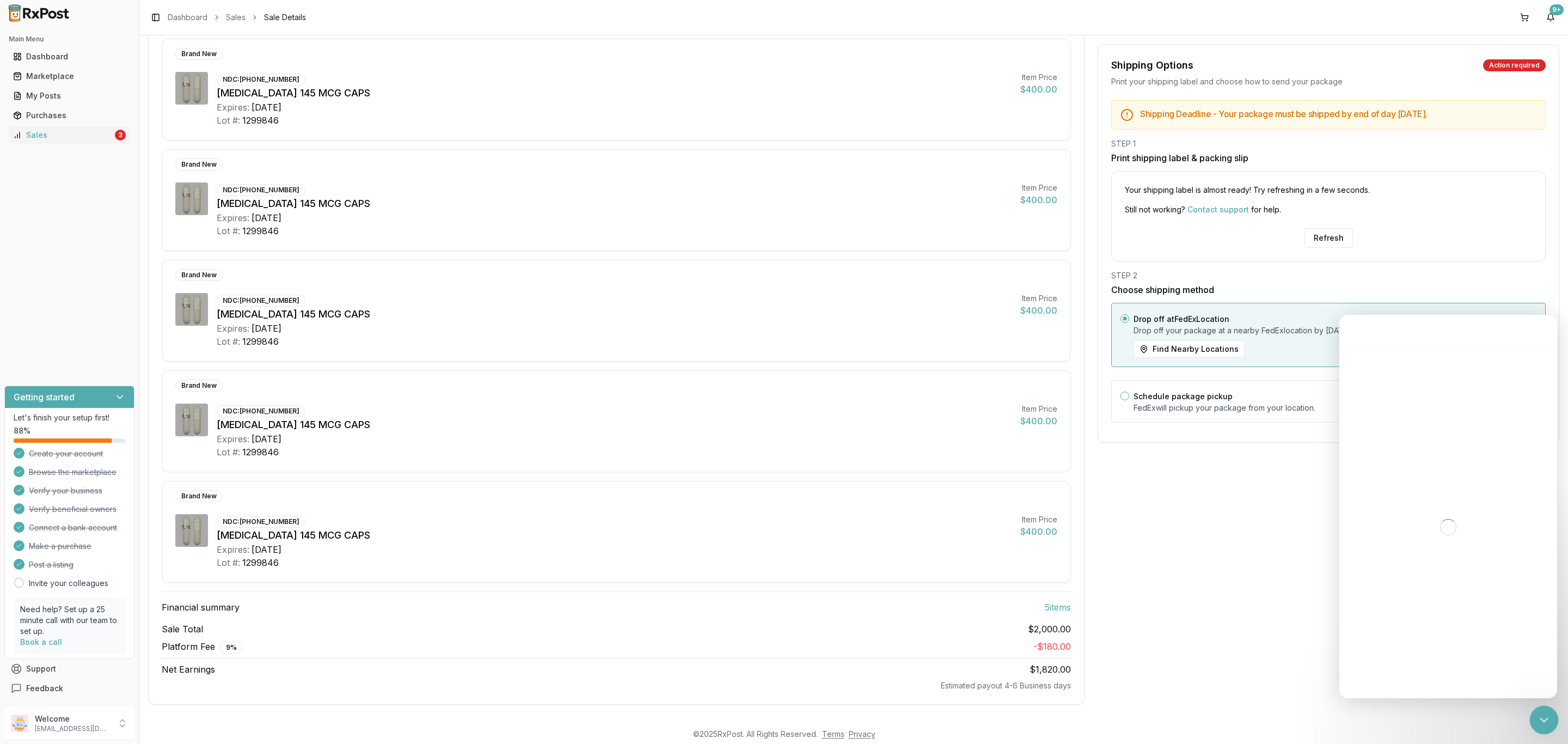
click at [1539, 725] on div "Close Intercom Messenger" at bounding box center [1542, 718] width 26 height 26
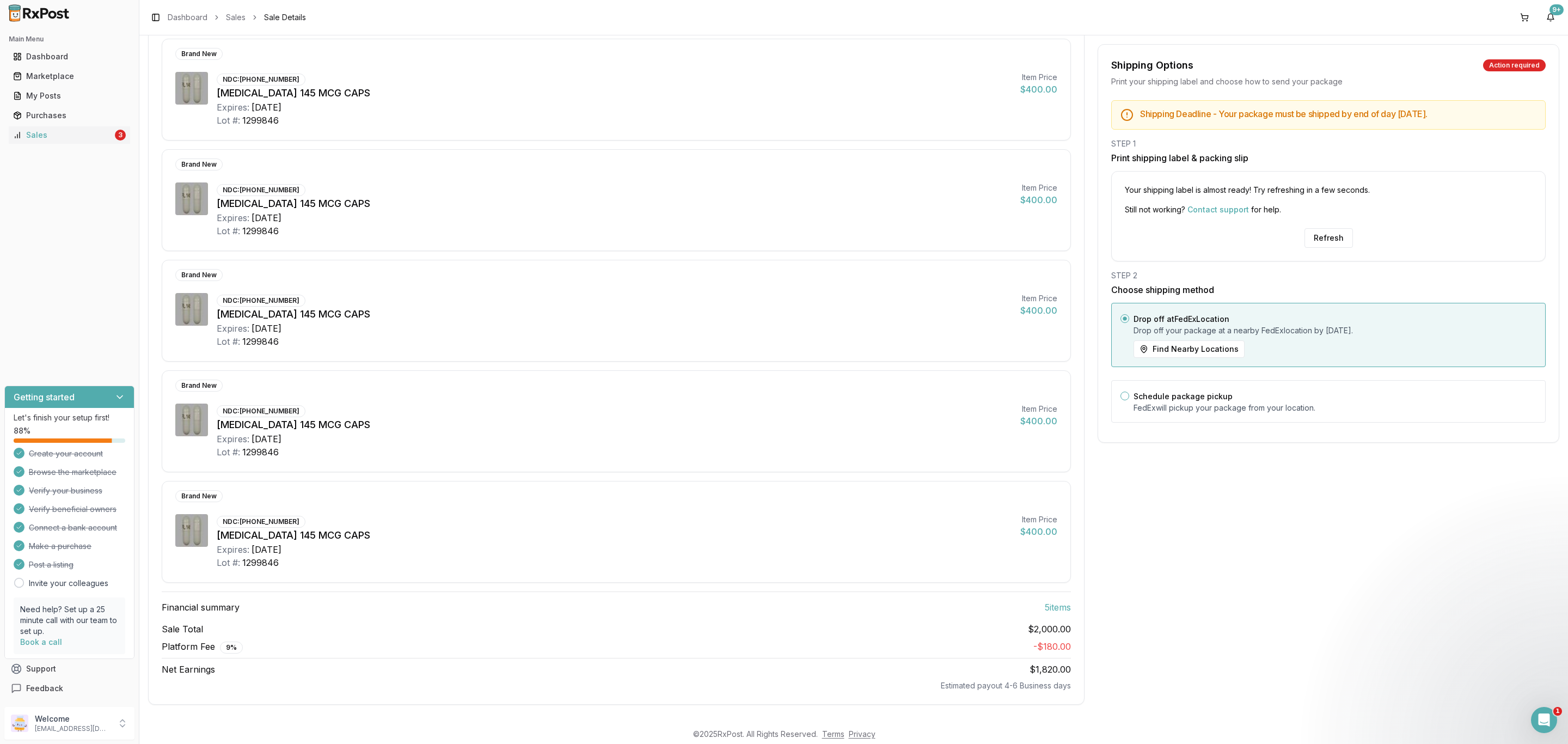
scroll to position [132, 0]
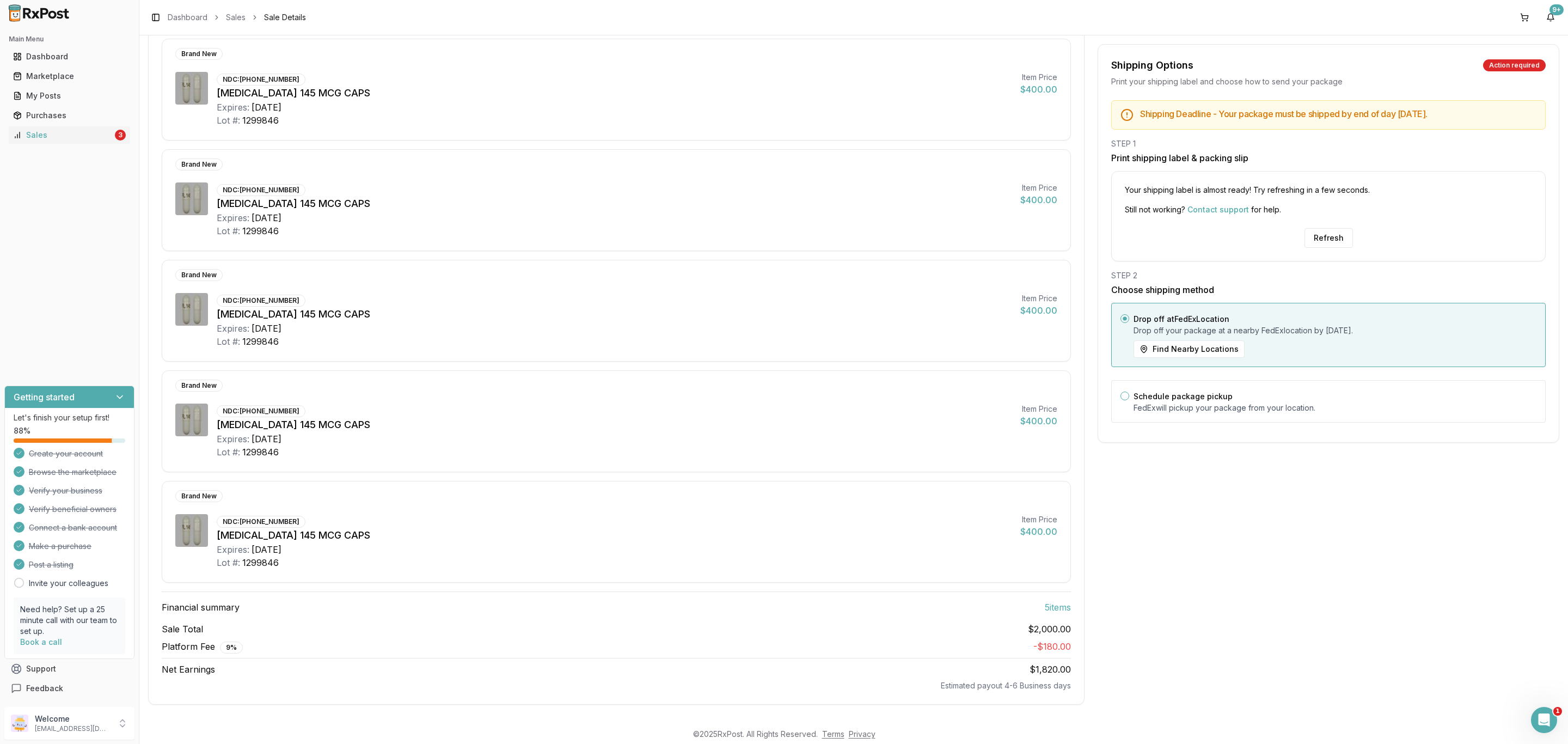
click at [1289, 514] on div "Shipping Options Action required Print your shipping label and choose how to se…" at bounding box center [1328, 344] width 461 height 721
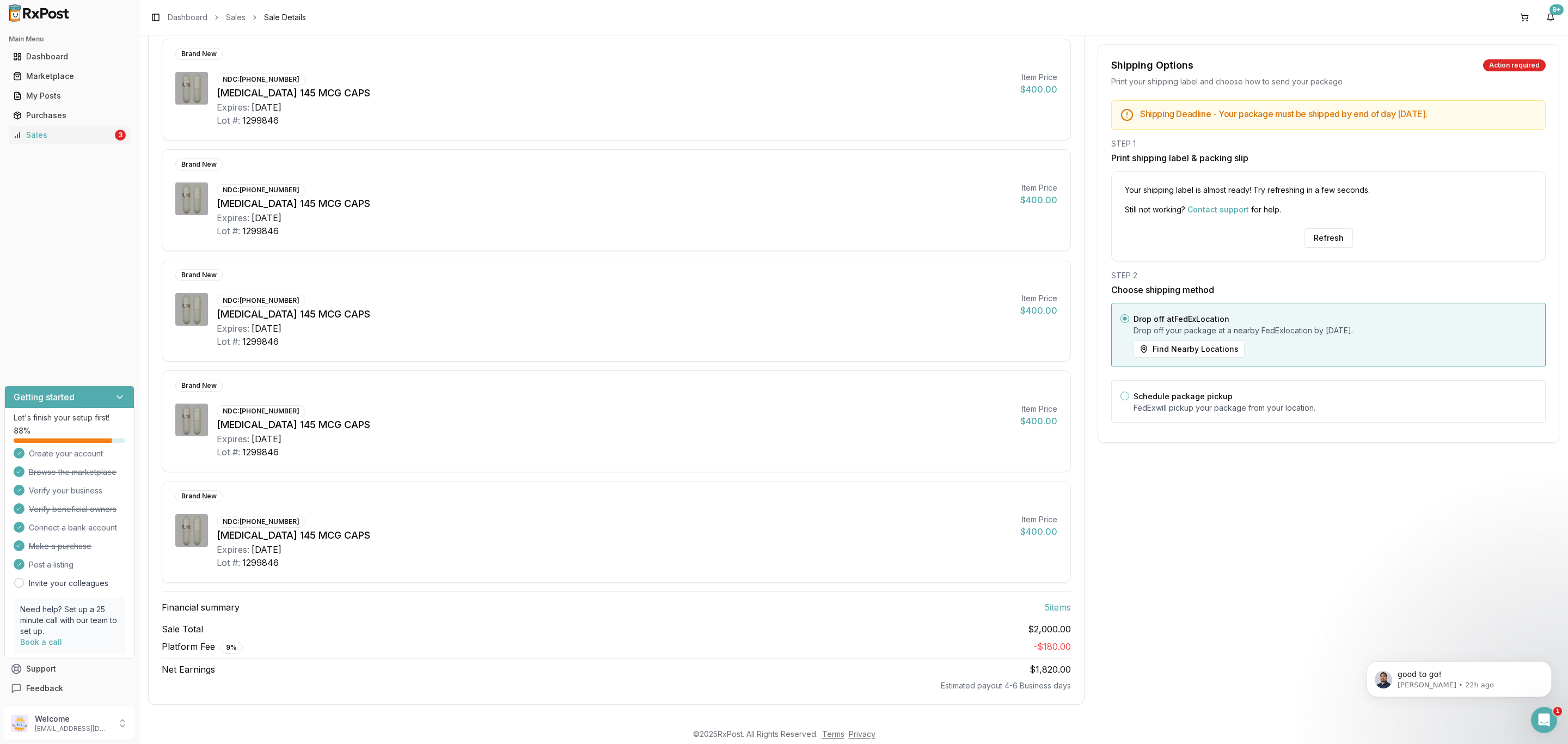
scroll to position [0, 0]
click at [1325, 239] on button "Refresh" at bounding box center [1329, 238] width 49 height 19
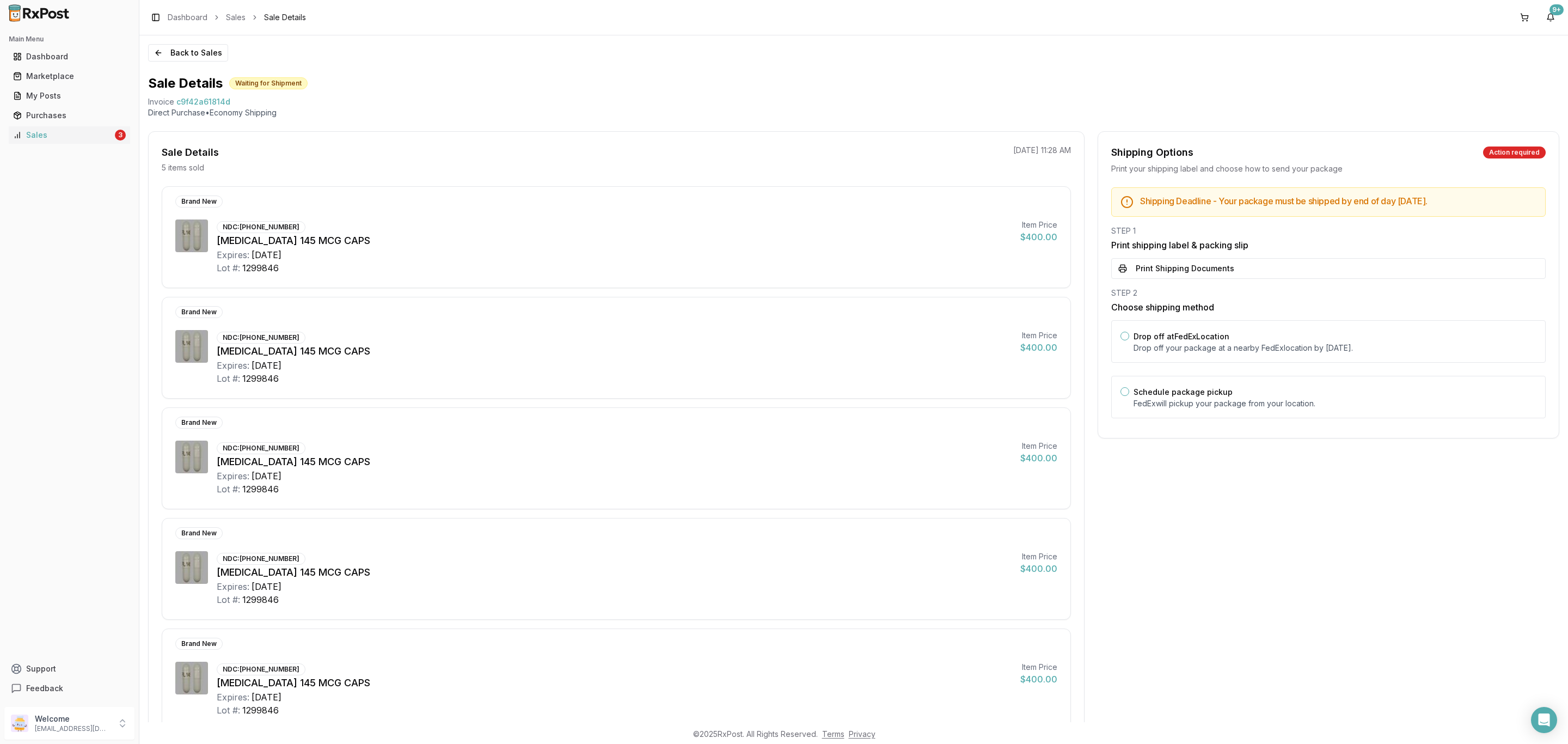
click at [1245, 251] on h3 "Print shipping label & packing slip" at bounding box center [1329, 245] width 435 height 13
click at [1237, 276] on button "Print Shipping Documents" at bounding box center [1329, 268] width 435 height 21
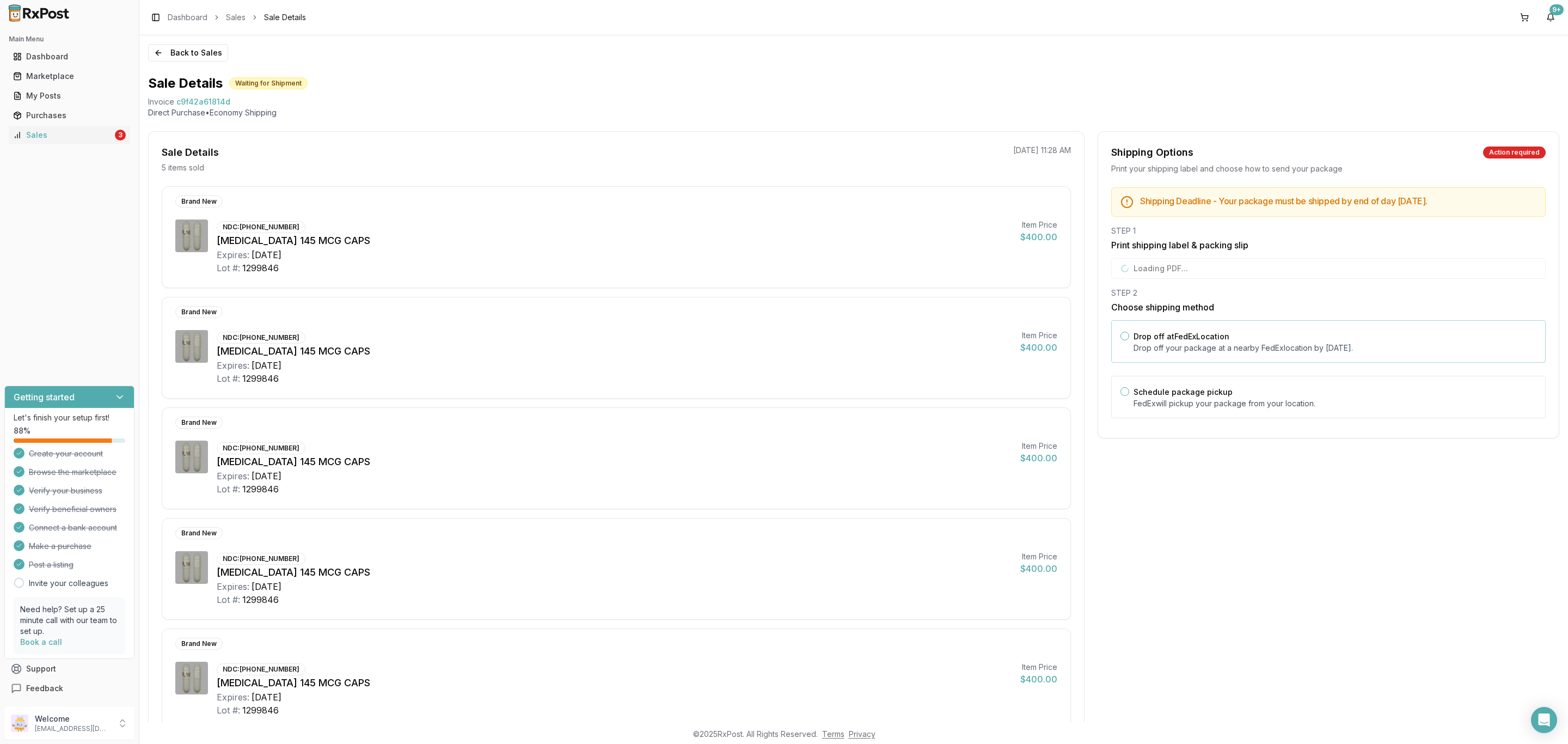
click at [1231, 335] on div "Drop off at FedEx Location Drop off your package at a nearby FedEx location by …" at bounding box center [1335, 341] width 403 height 24
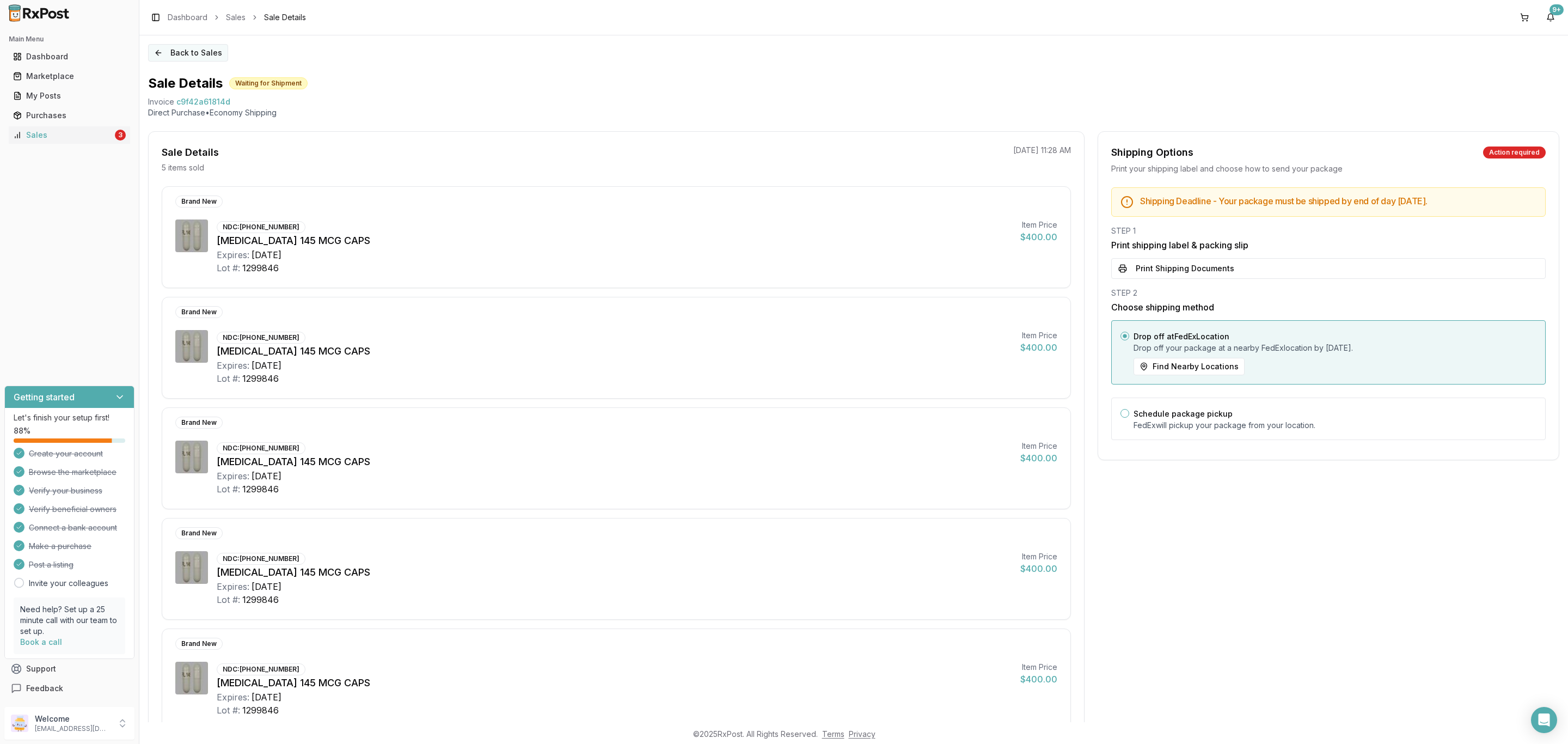
click at [206, 58] on button "Back to Sales" at bounding box center [187, 52] width 80 height 18
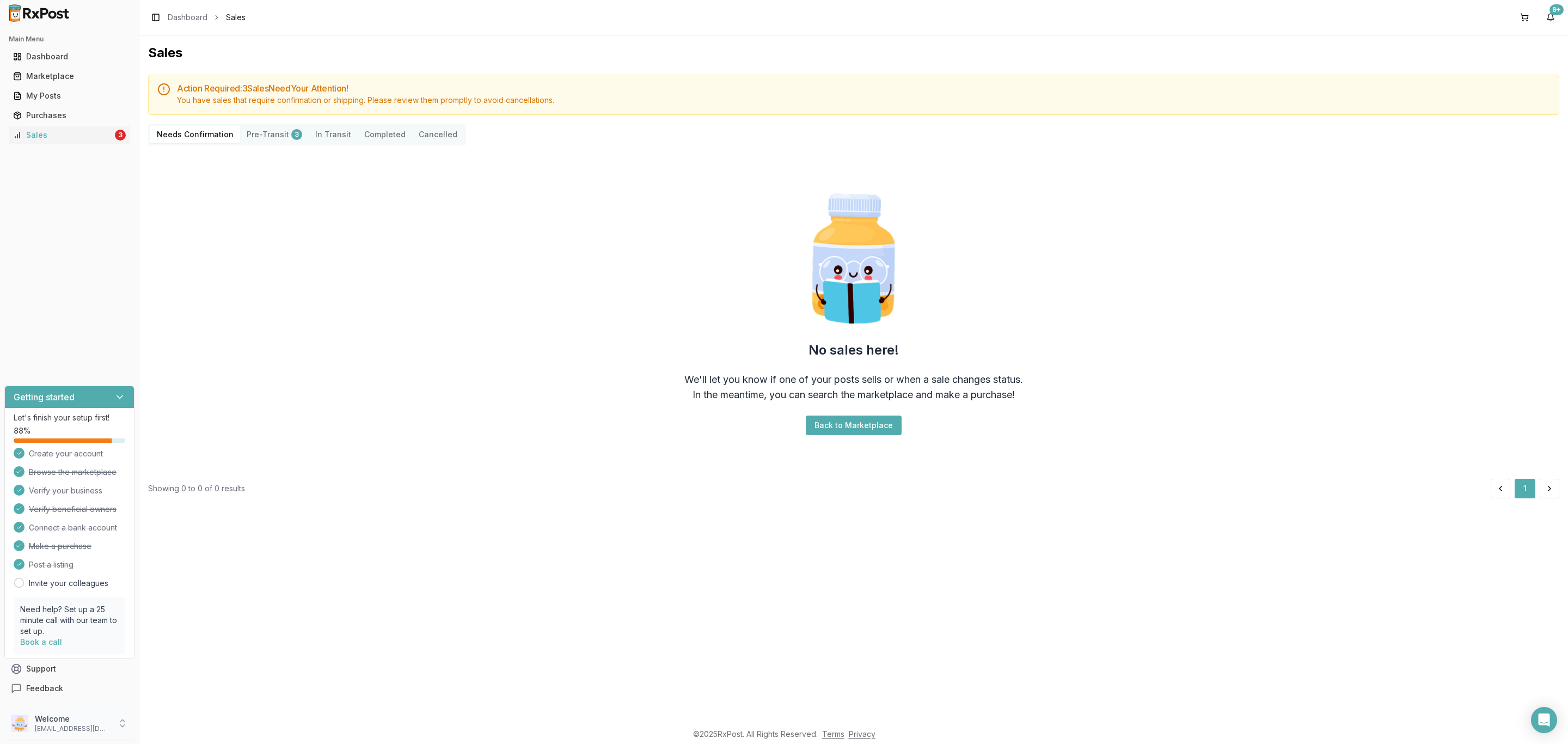
click at [58, 722] on p "Welcome" at bounding box center [72, 719] width 75 height 11
click at [188, 729] on span "Sign Out" at bounding box center [198, 725] width 103 height 11
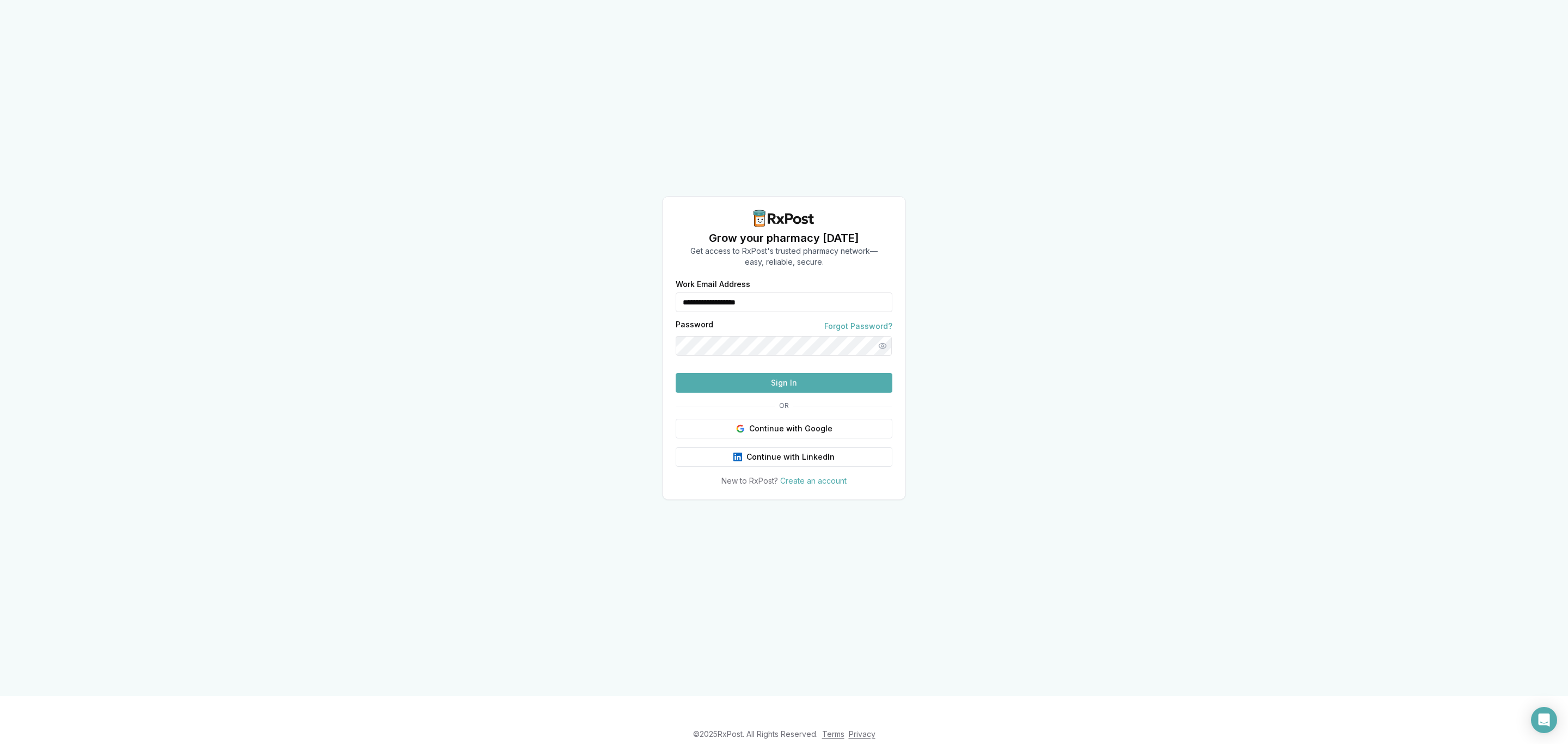
drag, startPoint x: 801, startPoint y: 286, endPoint x: 645, endPoint y: 289, distance: 156.0
click at [645, 289] on div "**********" at bounding box center [784, 348] width 1568 height 696
type input "**********"
click at [747, 393] on button "Sign In" at bounding box center [784, 383] width 217 height 19
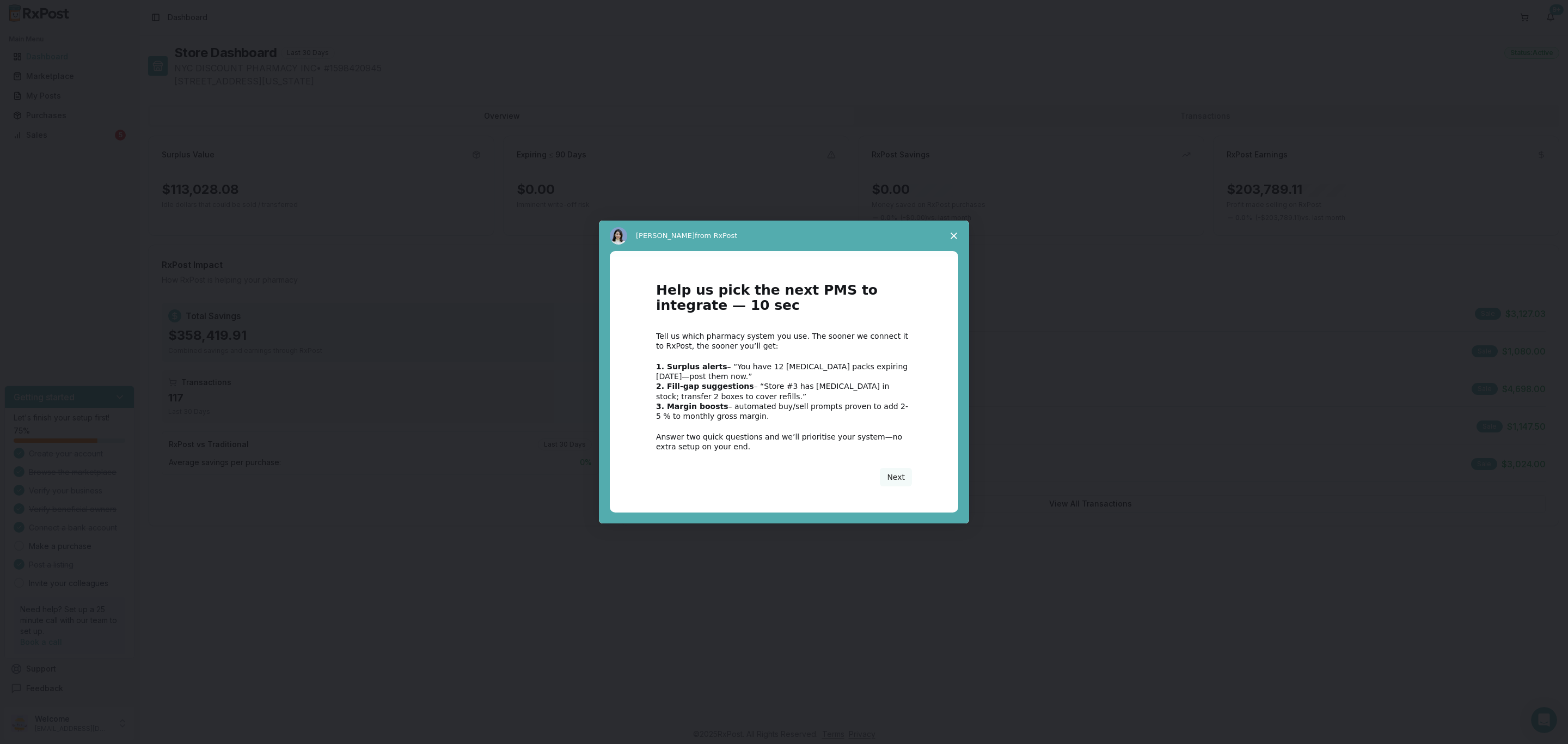
click at [951, 234] on icon "Close survey" at bounding box center [954, 236] width 7 height 7
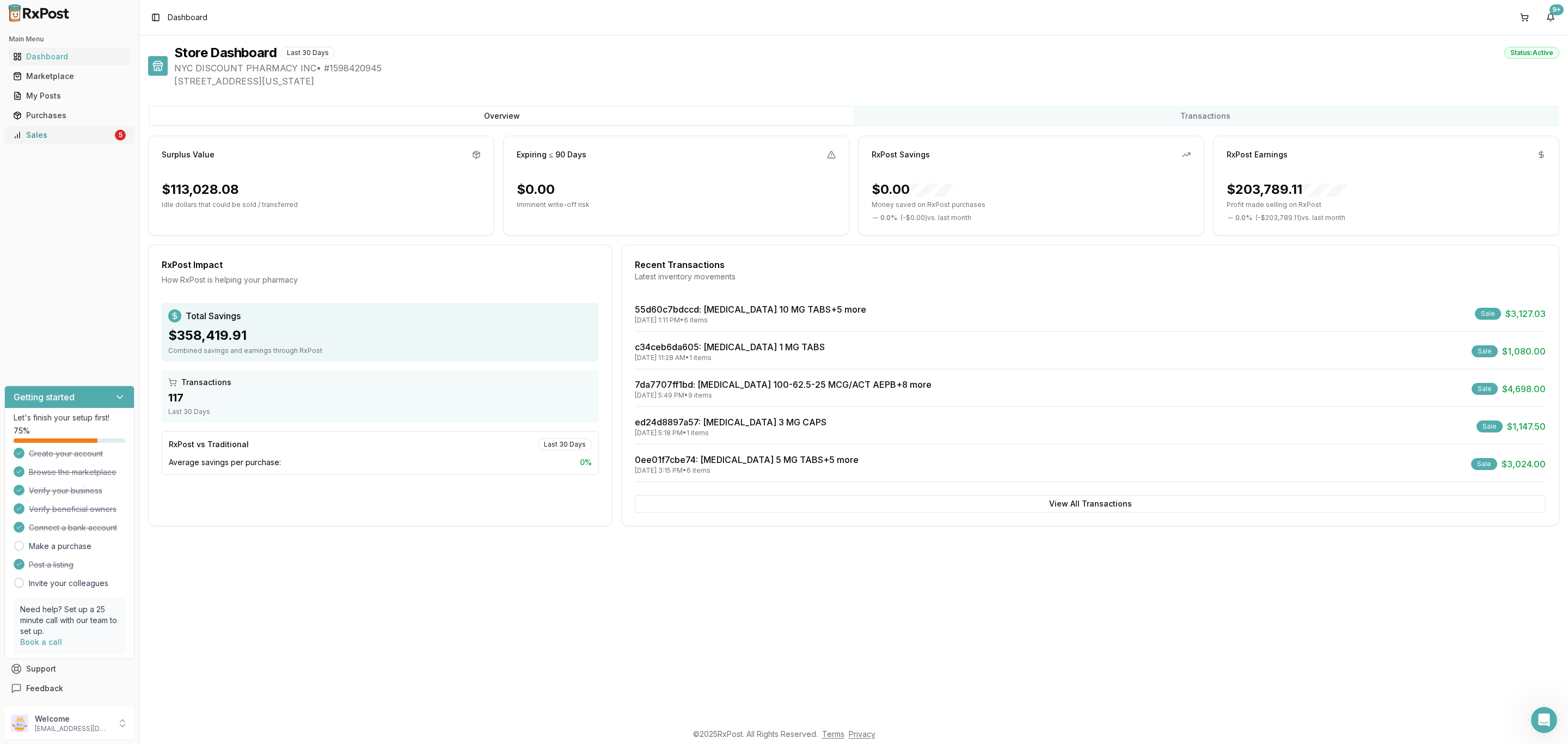
click at [100, 142] on link "Sales 5" at bounding box center [69, 135] width 121 height 19
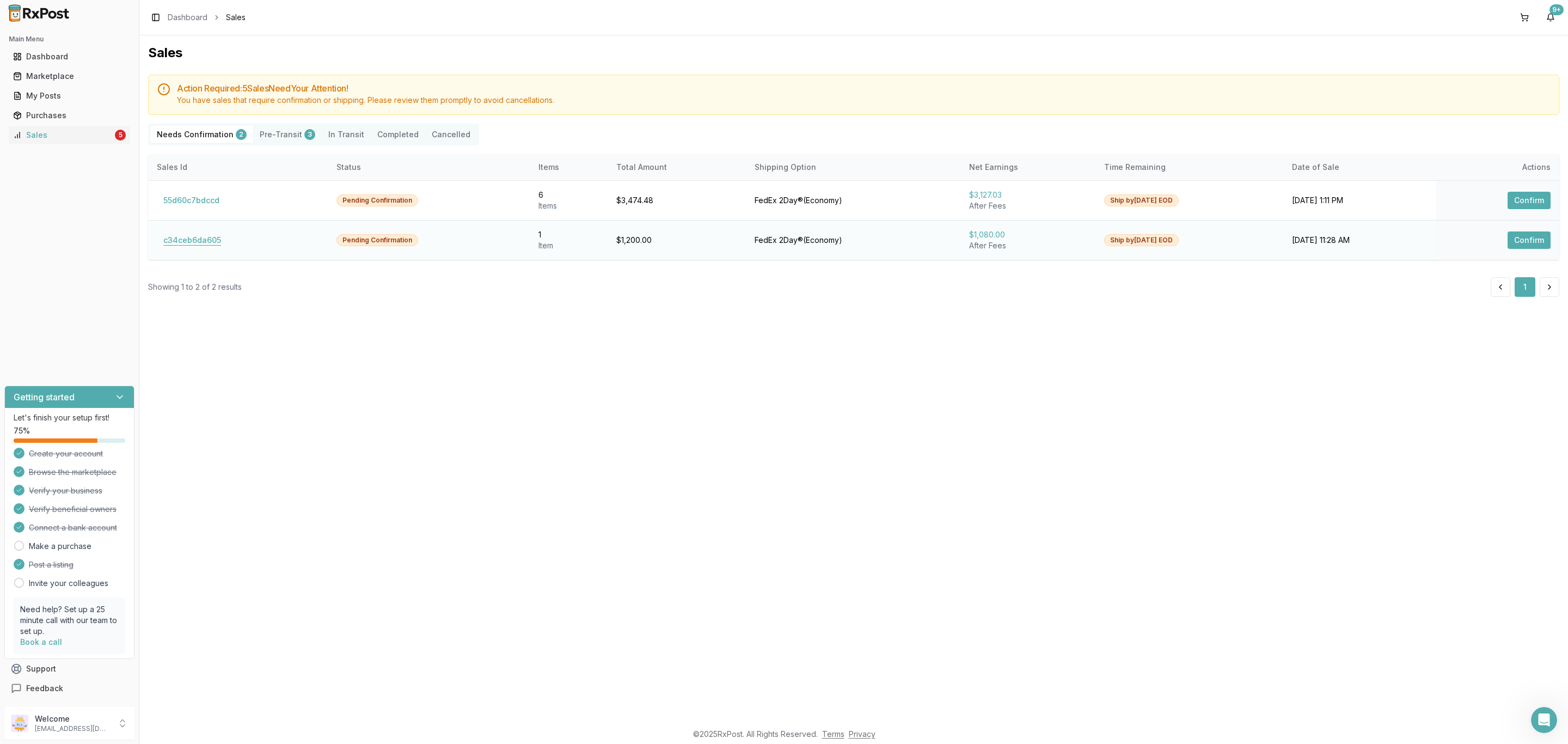
click at [206, 244] on button "c34ceb6da605" at bounding box center [192, 240] width 71 height 18
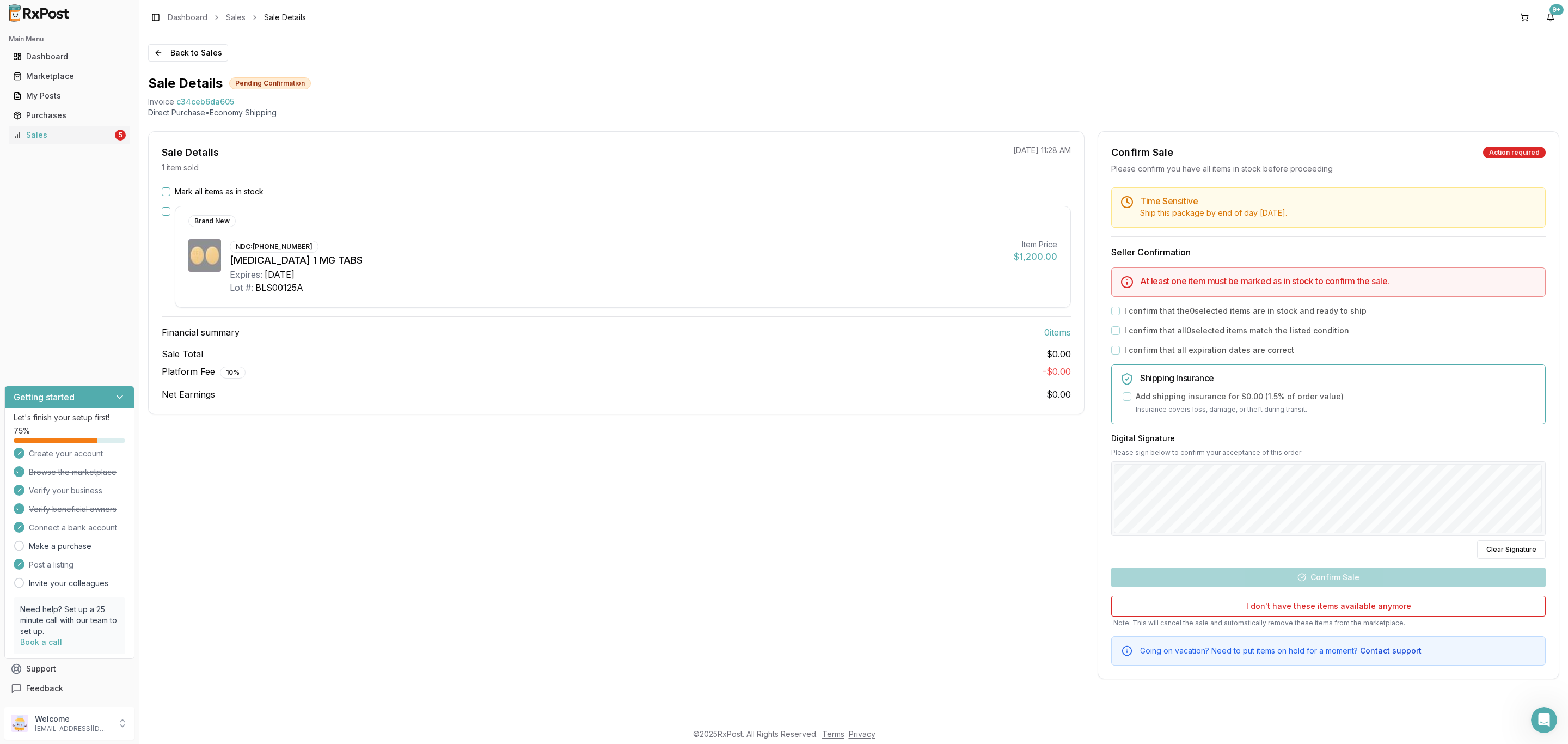
click at [247, 190] on label "Mark all items as in stock" at bounding box center [219, 192] width 89 height 11
click at [170, 190] on button "Mark all items as in stock" at bounding box center [166, 192] width 9 height 9
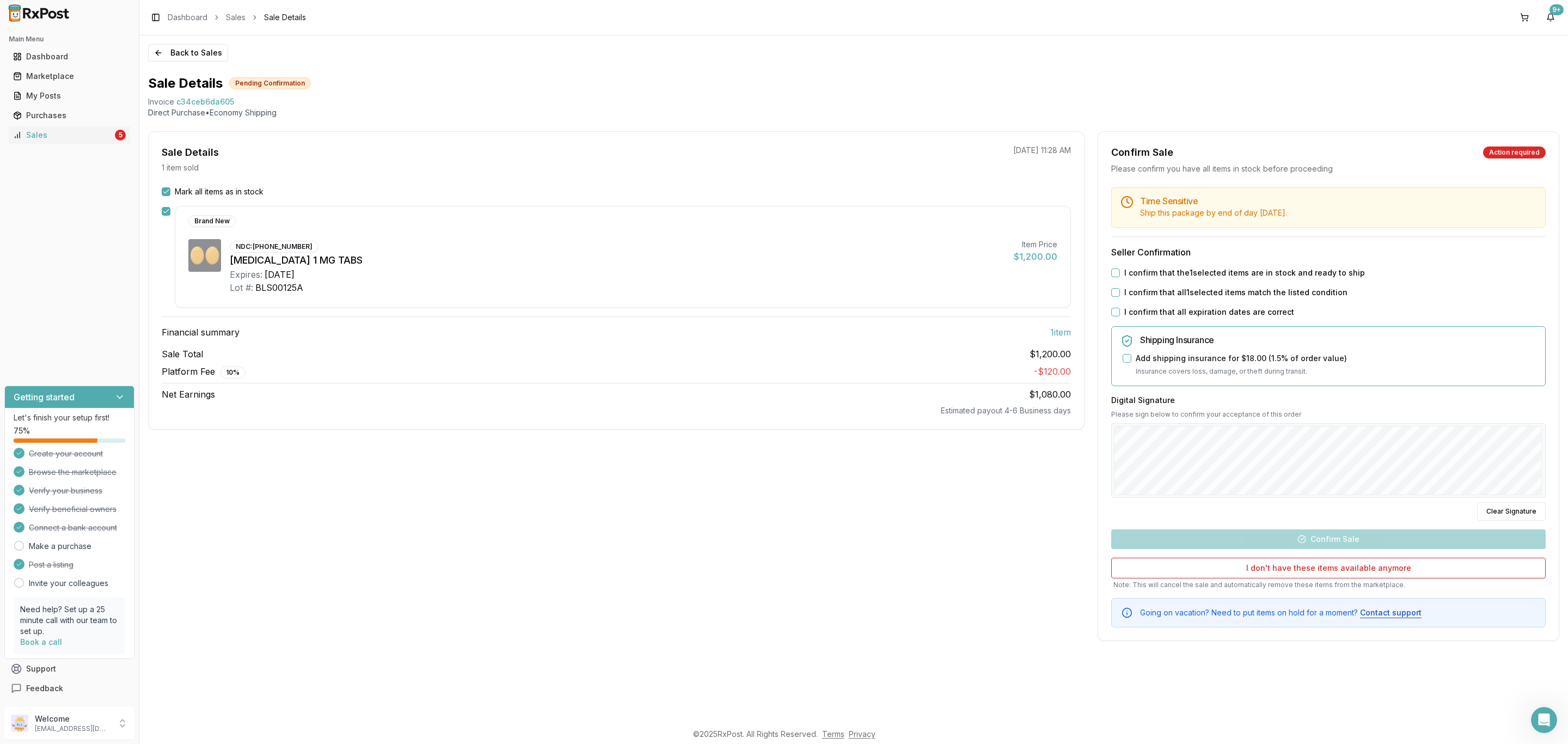
click at [1145, 273] on label "I confirm that the 1 selected items are in stock and ready to ship" at bounding box center [1244, 273] width 240 height 11
click at [1120, 273] on button "I confirm that the 1 selected items are in stock and ready to ship" at bounding box center [1116, 273] width 9 height 9
click at [1141, 294] on label "I confirm that all 1 selected items match the listed condition" at bounding box center [1236, 292] width 223 height 11
click at [1120, 294] on button "I confirm that all 1 selected items match the listed condition" at bounding box center [1116, 292] width 9 height 9
click at [1149, 311] on label "I confirm that all expiration dates are correct" at bounding box center [1209, 312] width 170 height 11
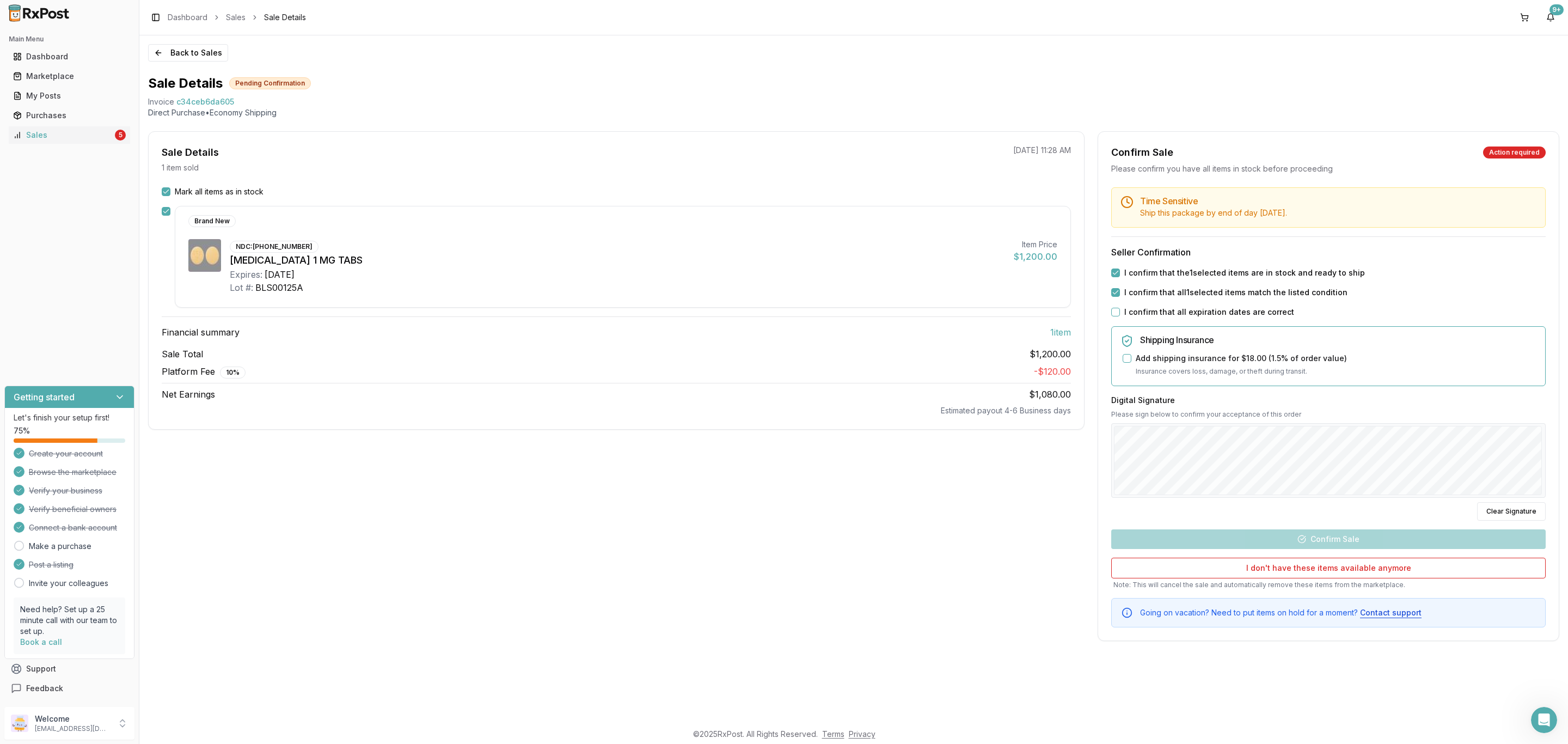
click at [1120, 311] on button "I confirm that all expiration dates are correct" at bounding box center [1116, 312] width 9 height 9
click at [1522, 512] on button "Clear Signature" at bounding box center [1511, 511] width 69 height 18
click at [1541, 723] on icon "Open Intercom Messenger" at bounding box center [1543, 718] width 18 height 18
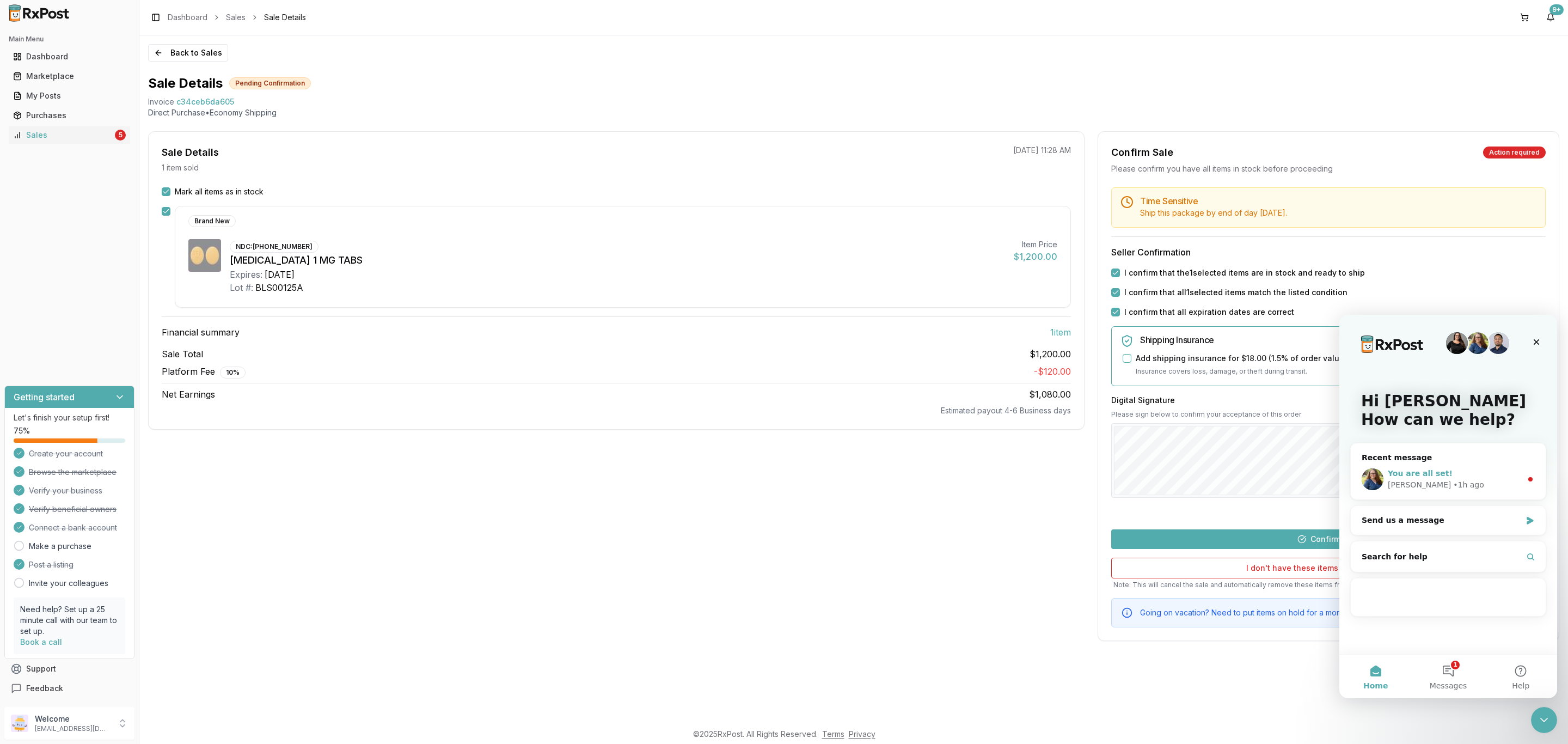
click at [1461, 482] on div "Bobbie • 1h ago" at bounding box center [1455, 485] width 134 height 12
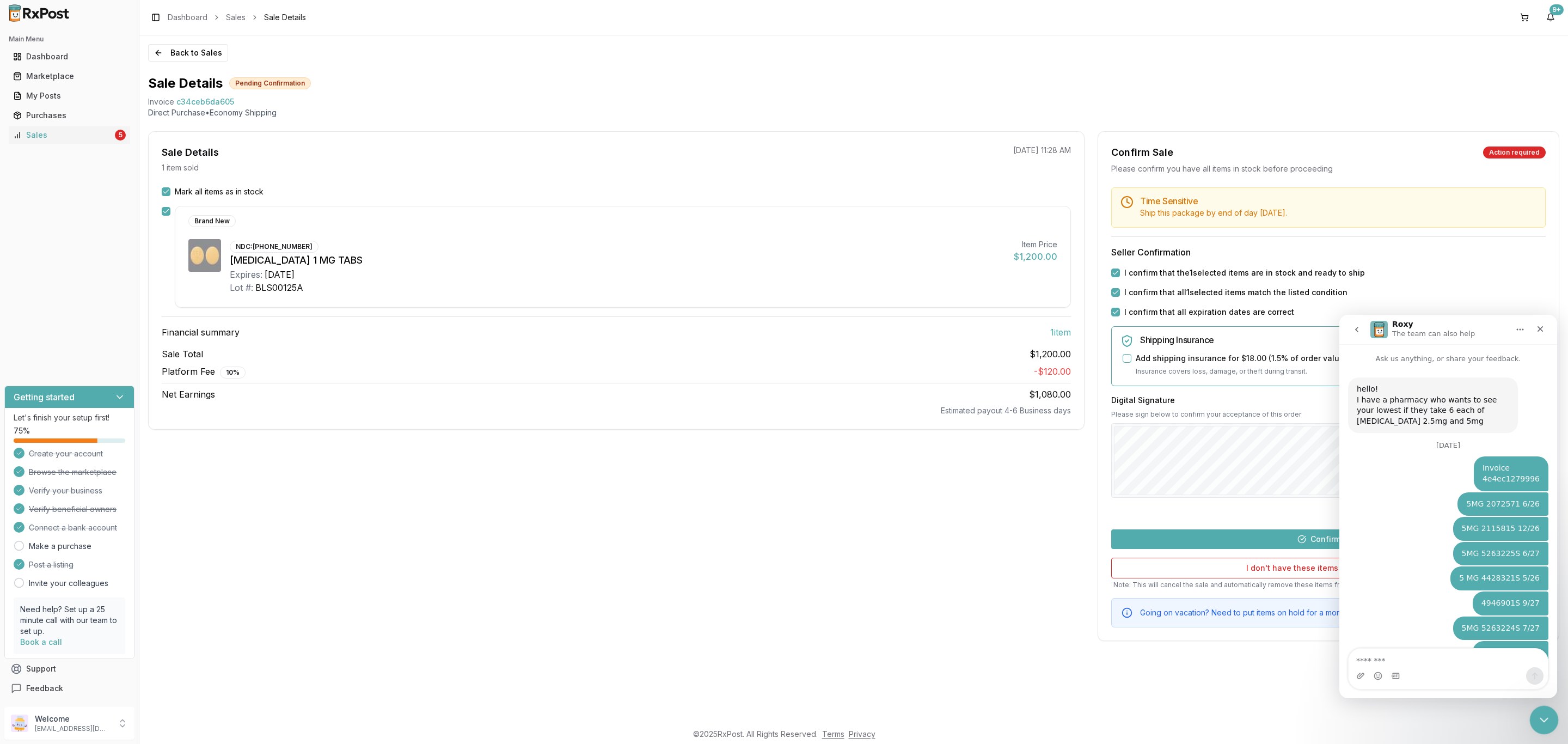
scroll to position [33, 0]
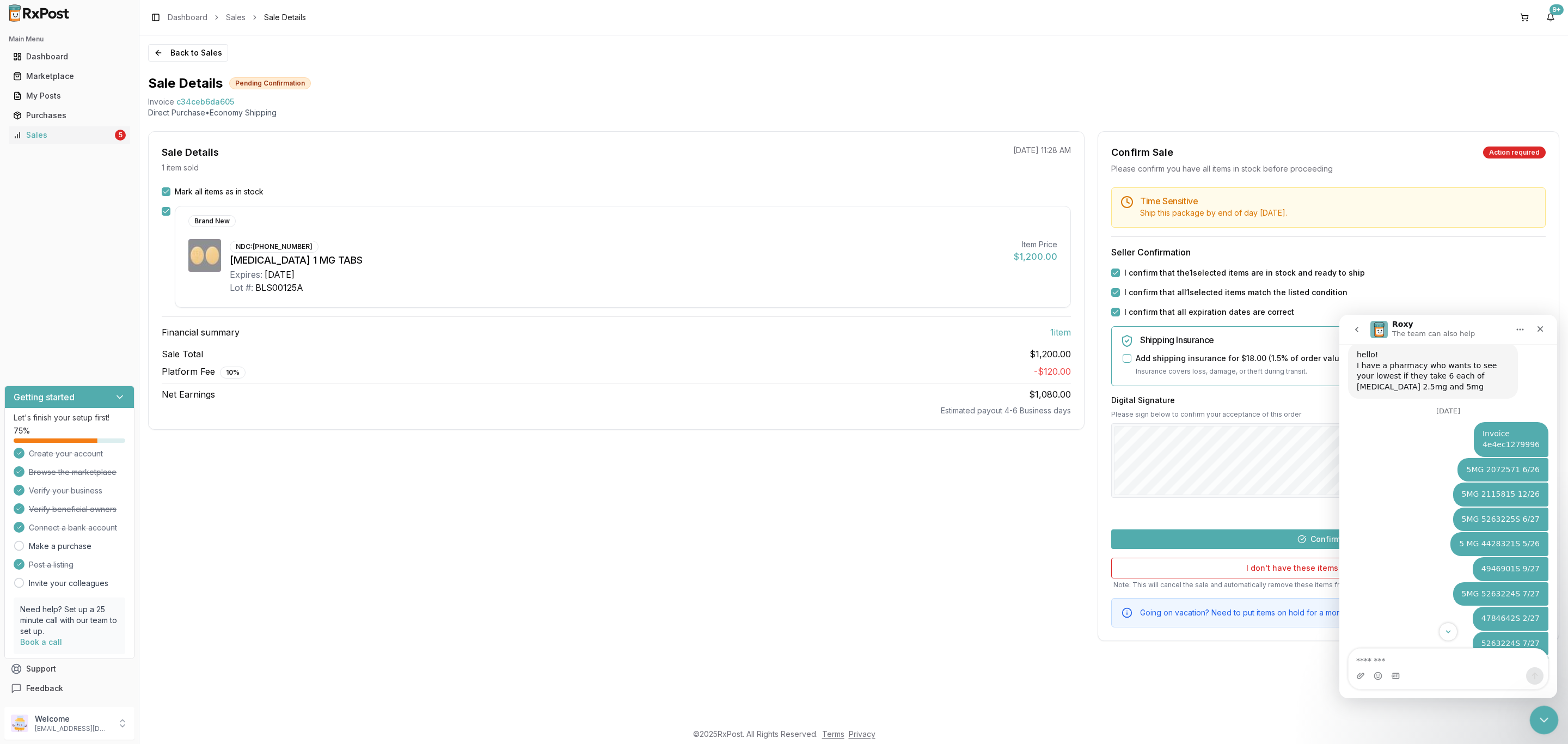
drag, startPoint x: 1541, startPoint y: 722, endPoint x: 3045, endPoint y: 1399, distance: 1649.3
click at [1541, 723] on icon "Close Intercom Messenger" at bounding box center [1542, 718] width 13 height 13
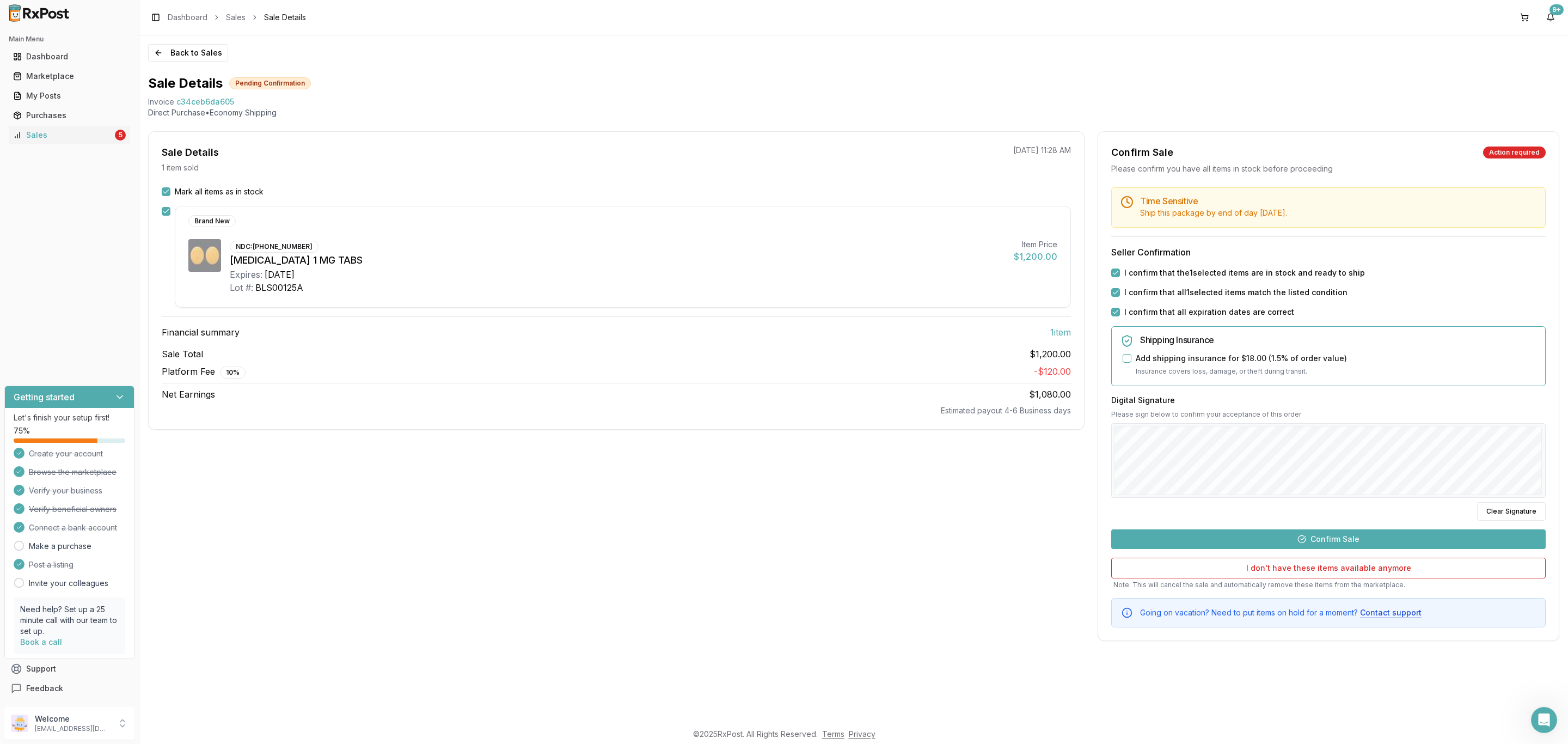
scroll to position [1389, 0]
click at [1315, 543] on button "Confirm Sale" at bounding box center [1329, 539] width 435 height 19
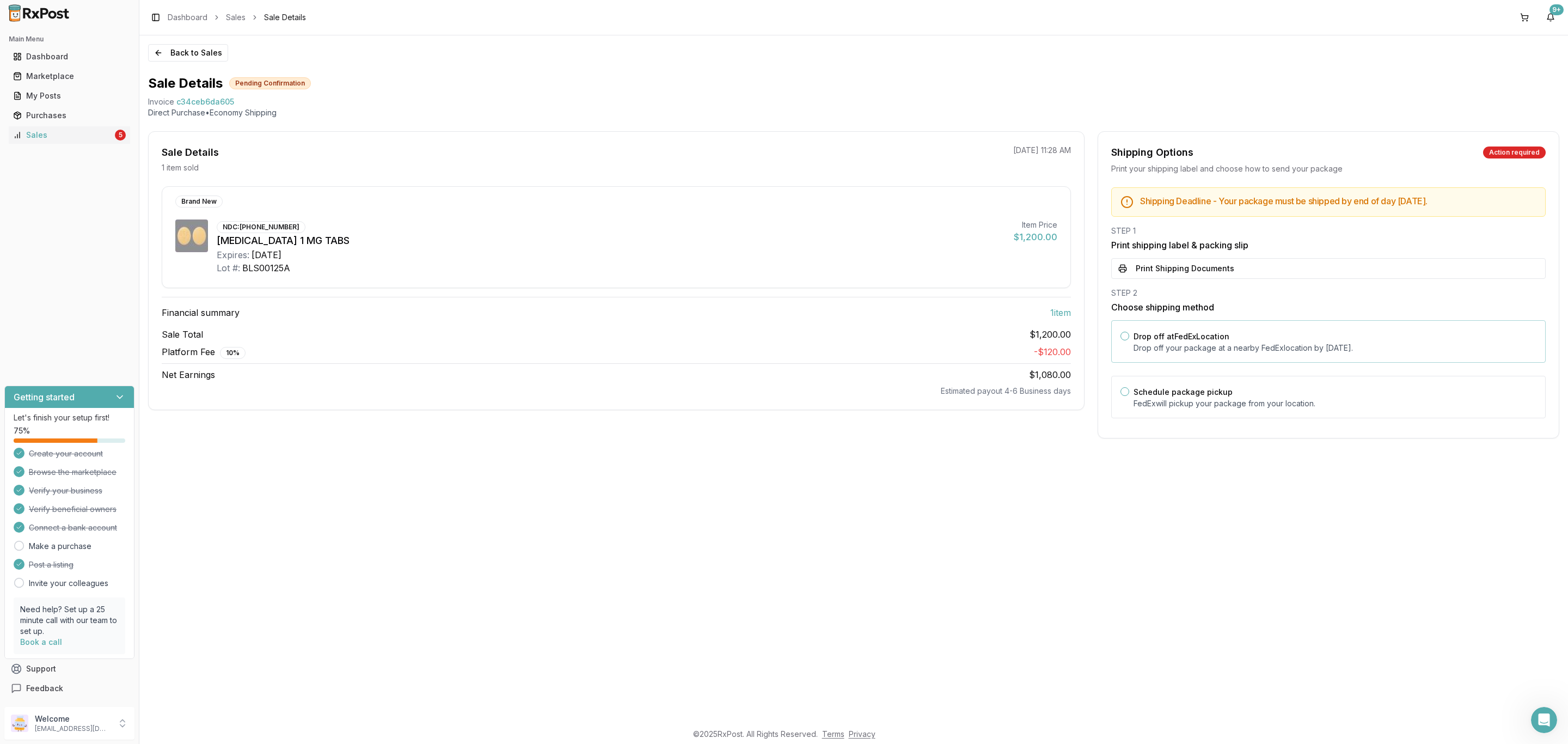
click at [1248, 332] on div "Drop off at FedEx Location Drop off your package at a nearby FedEx location by …" at bounding box center [1335, 341] width 403 height 24
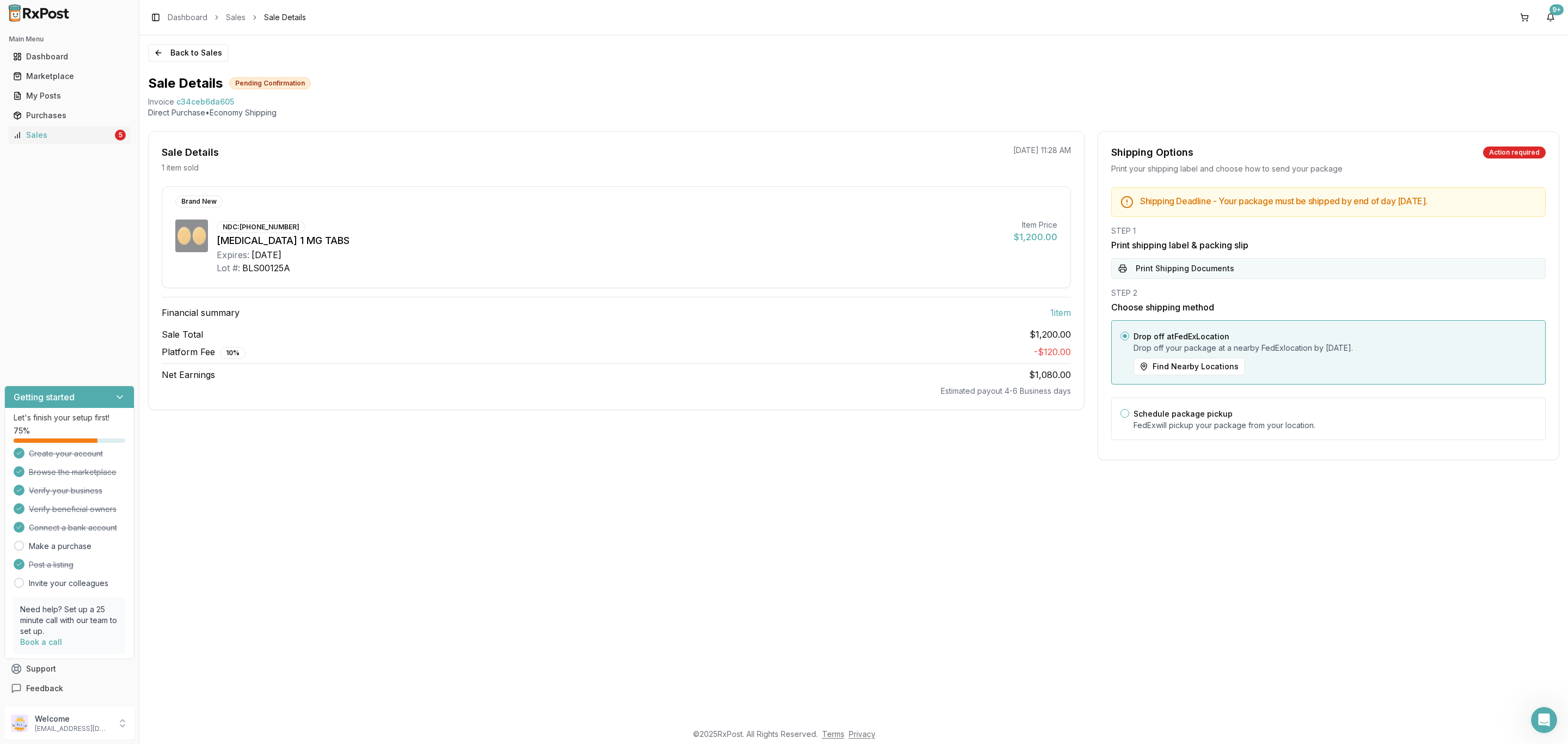
click at [1242, 265] on button "Print Shipping Documents" at bounding box center [1329, 268] width 435 height 21
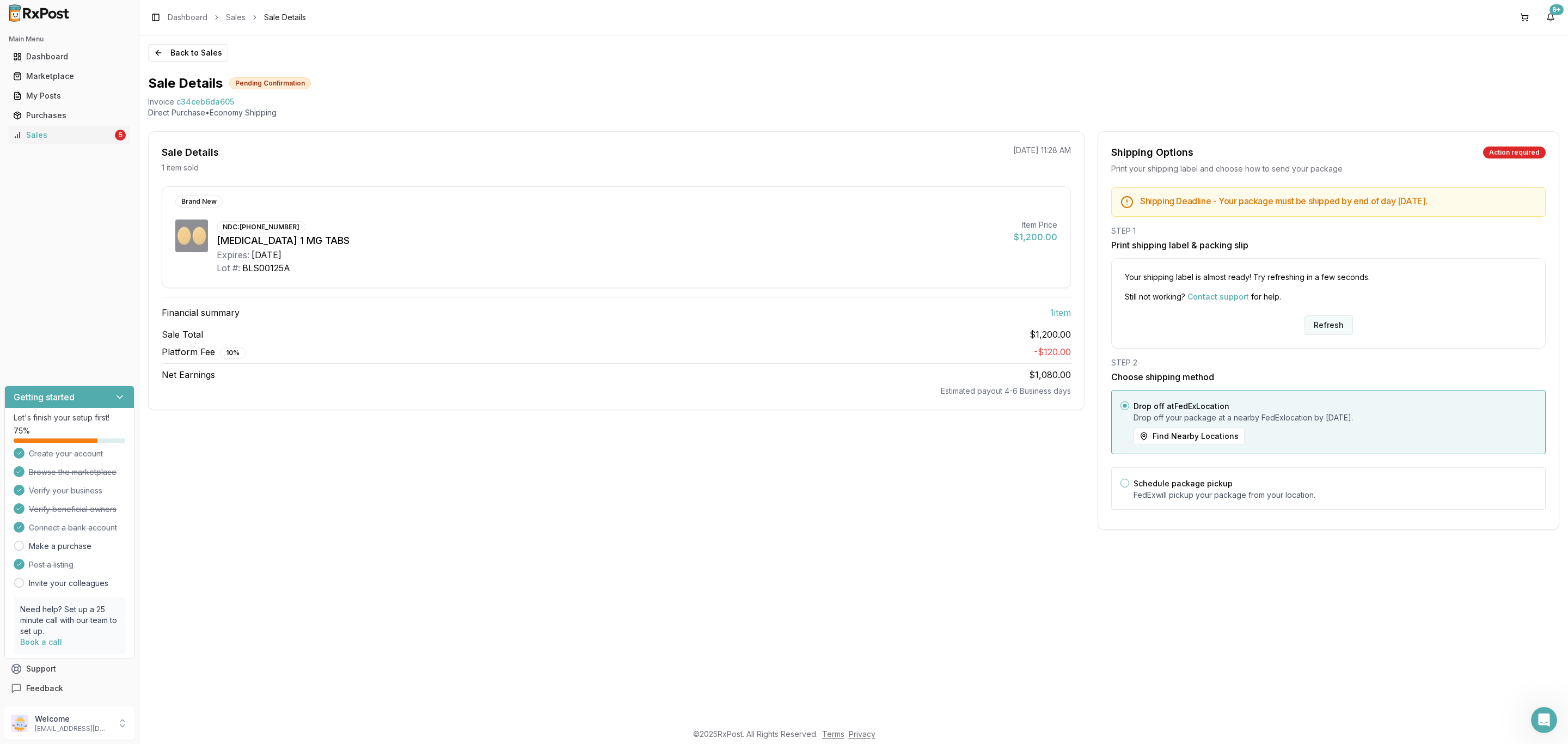
click at [1333, 330] on button "Refresh" at bounding box center [1329, 325] width 49 height 19
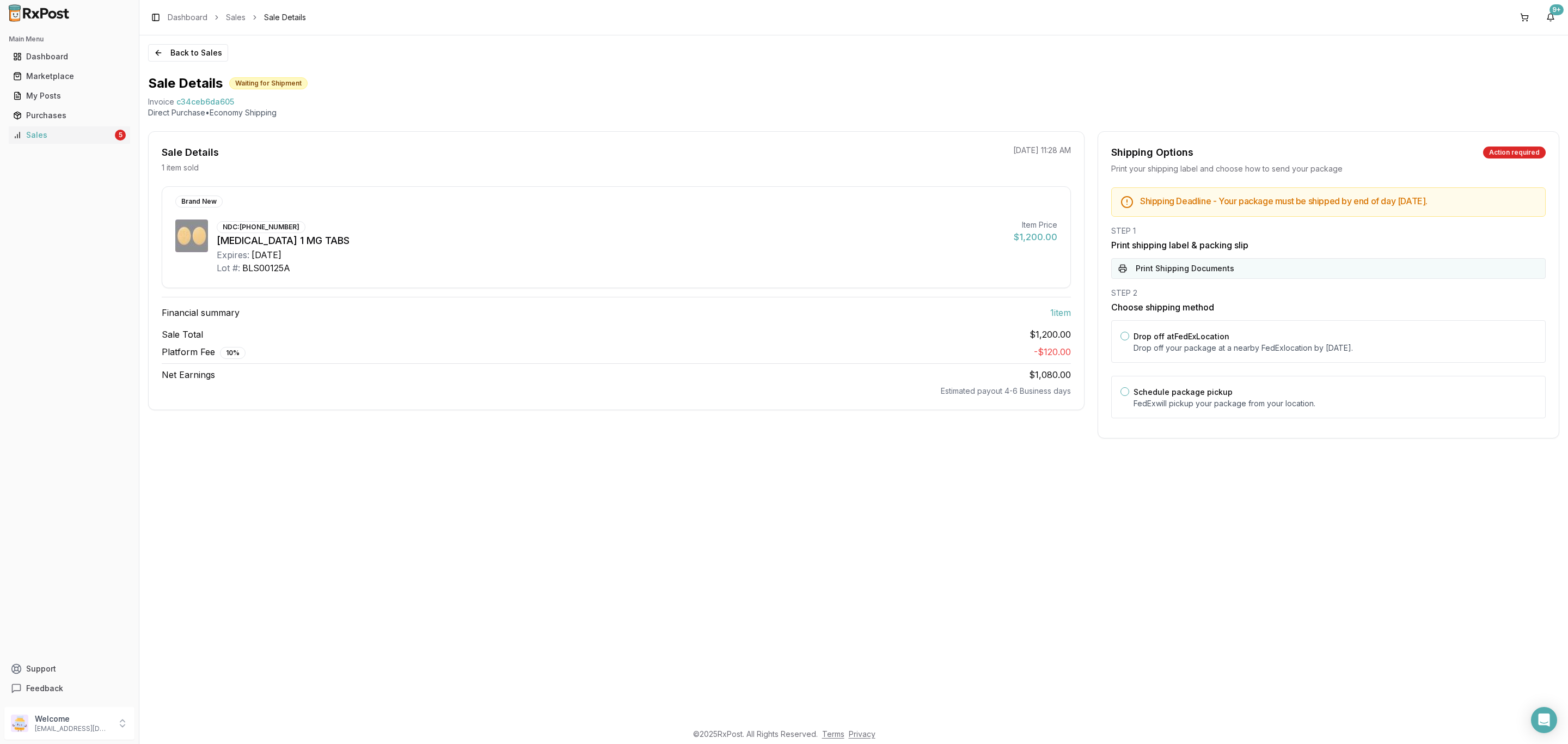
click at [1298, 268] on button "Print Shipping Documents" at bounding box center [1329, 268] width 435 height 21
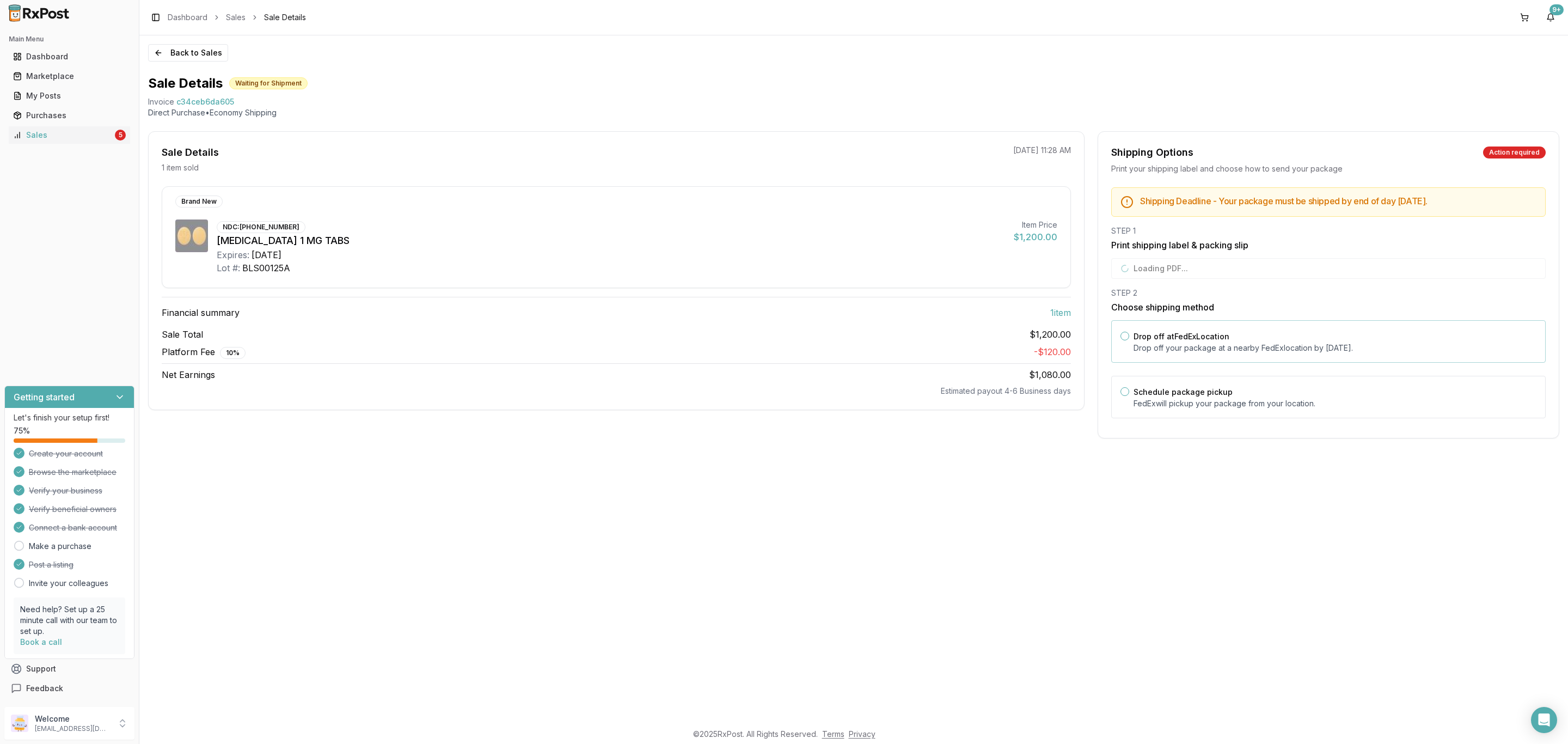
click at [1276, 350] on p "Drop off your package at a nearby [GEOGRAPHIC_DATA] location by [DATE] ." at bounding box center [1335, 348] width 403 height 11
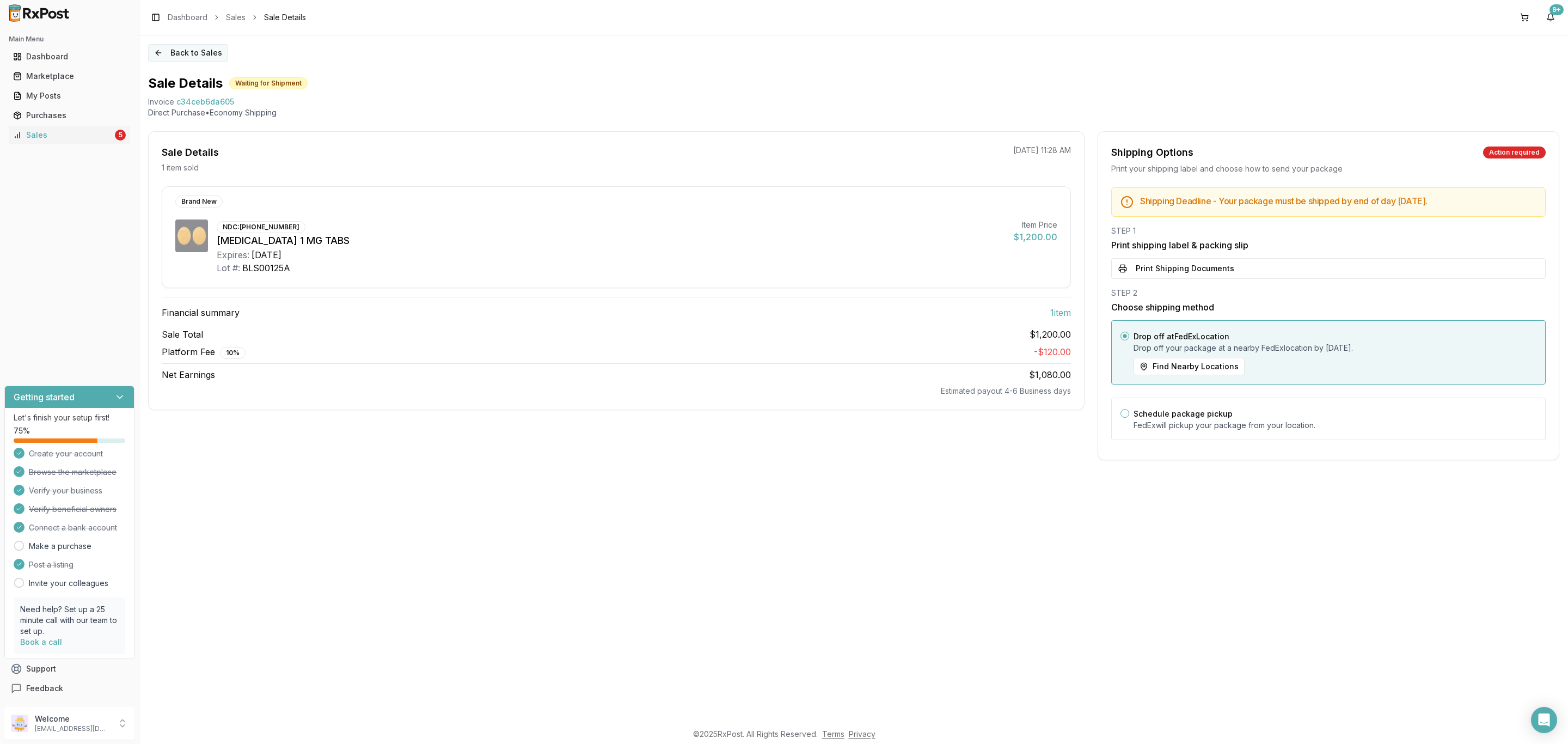
click at [215, 58] on button "Back to Sales" at bounding box center [187, 52] width 80 height 18
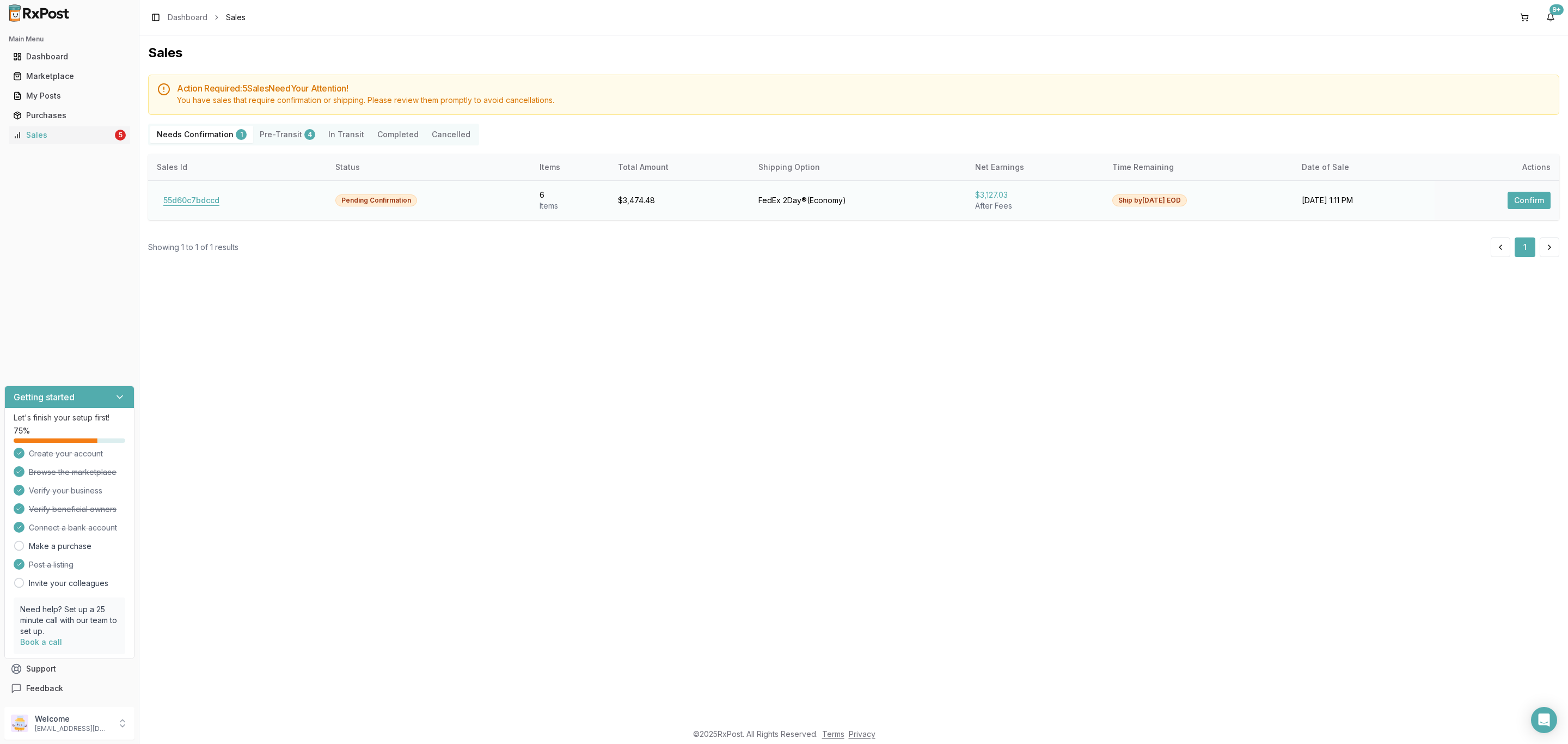
click at [200, 203] on button "55d60c7bdccd" at bounding box center [192, 200] width 69 height 18
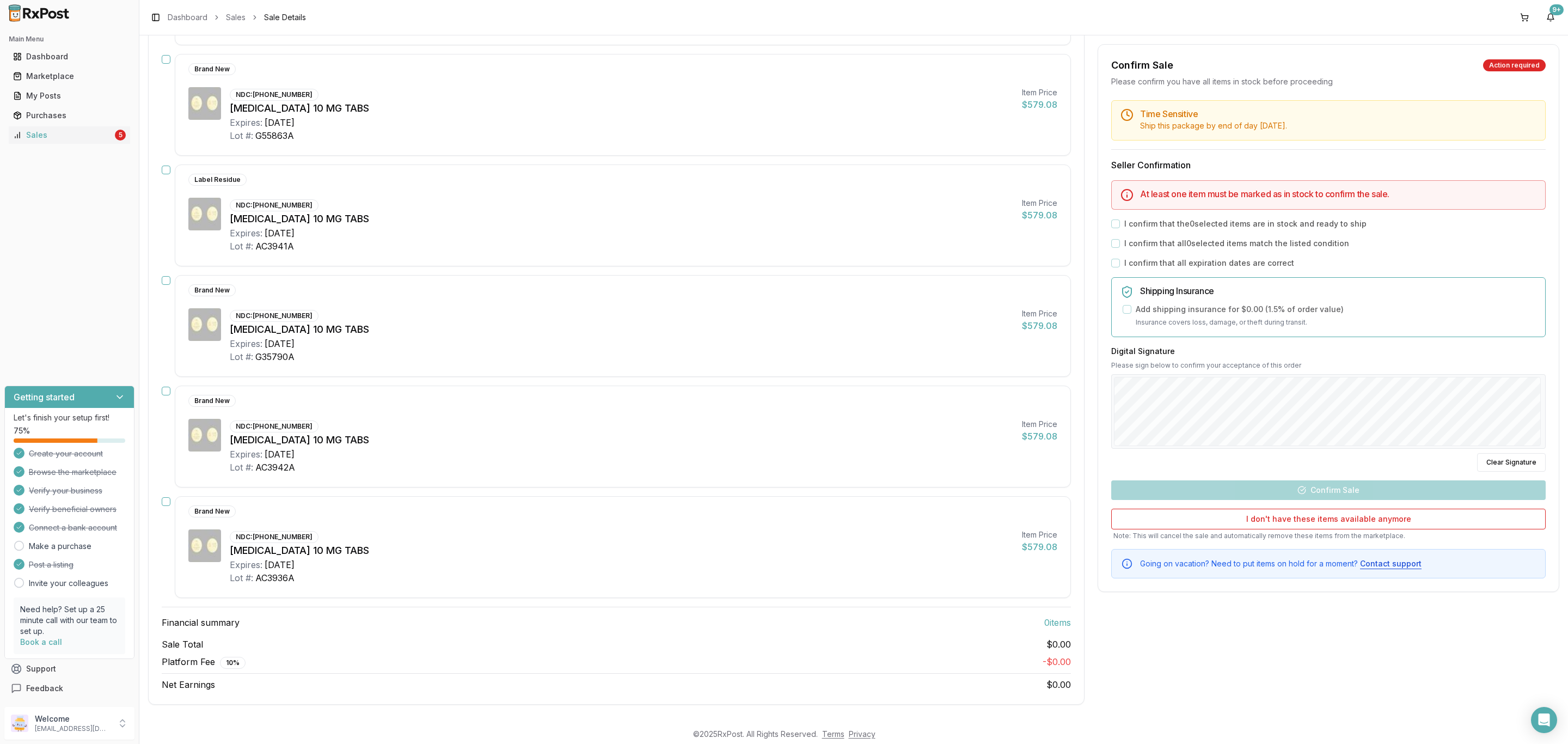
scroll to position [265, 0]
click at [165, 390] on button "button" at bounding box center [166, 391] width 9 height 9
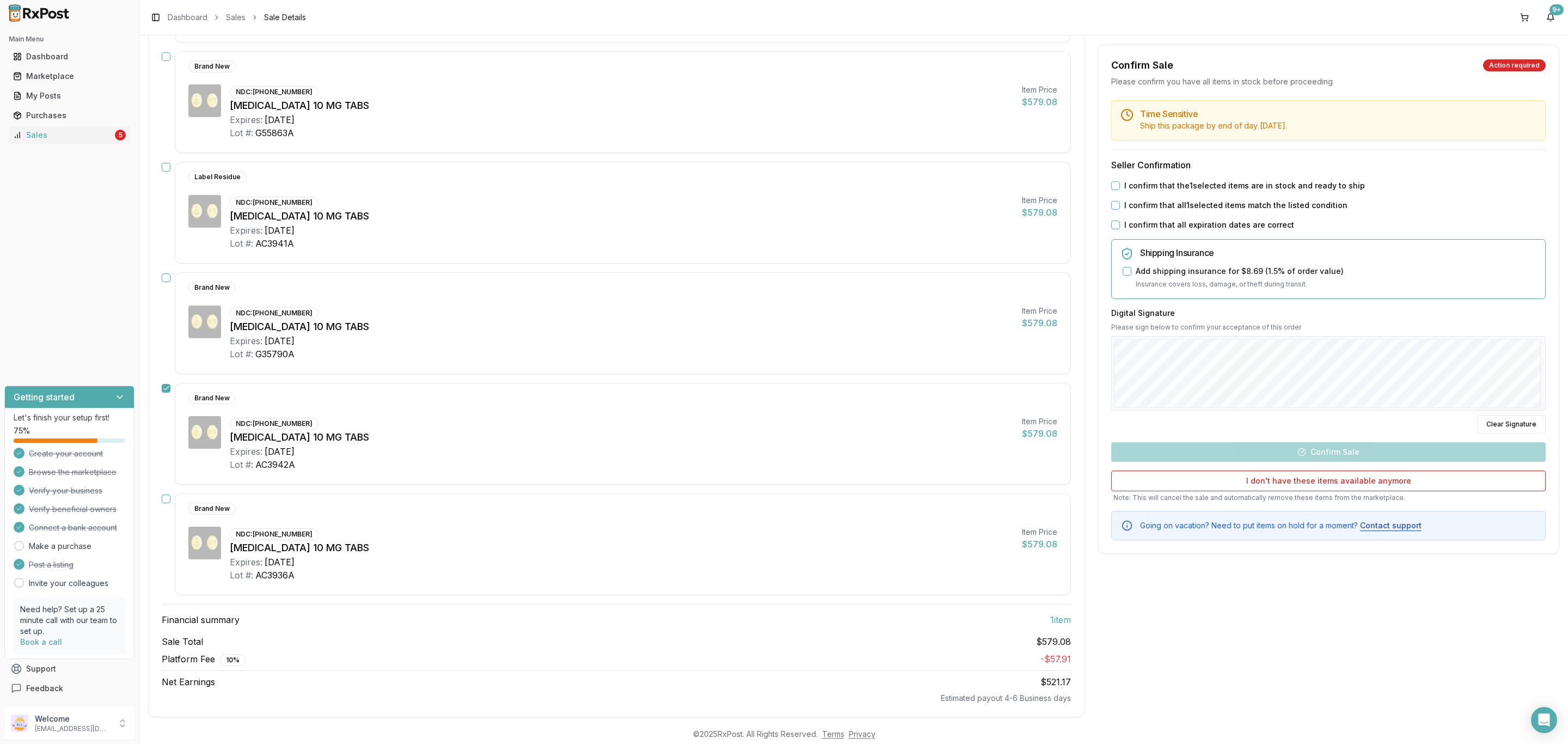
click at [168, 502] on button "button" at bounding box center [166, 499] width 9 height 9
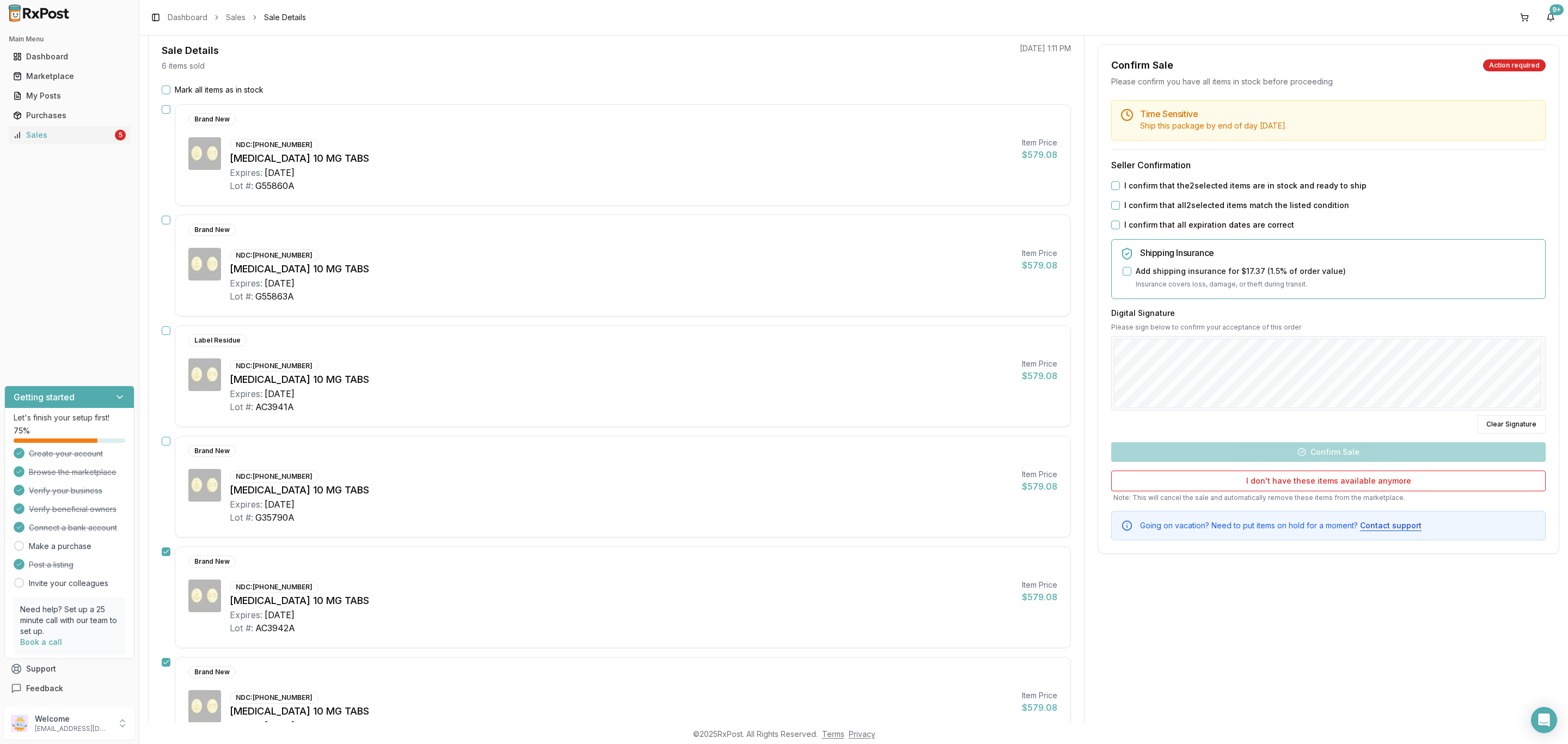
scroll to position [183, 0]
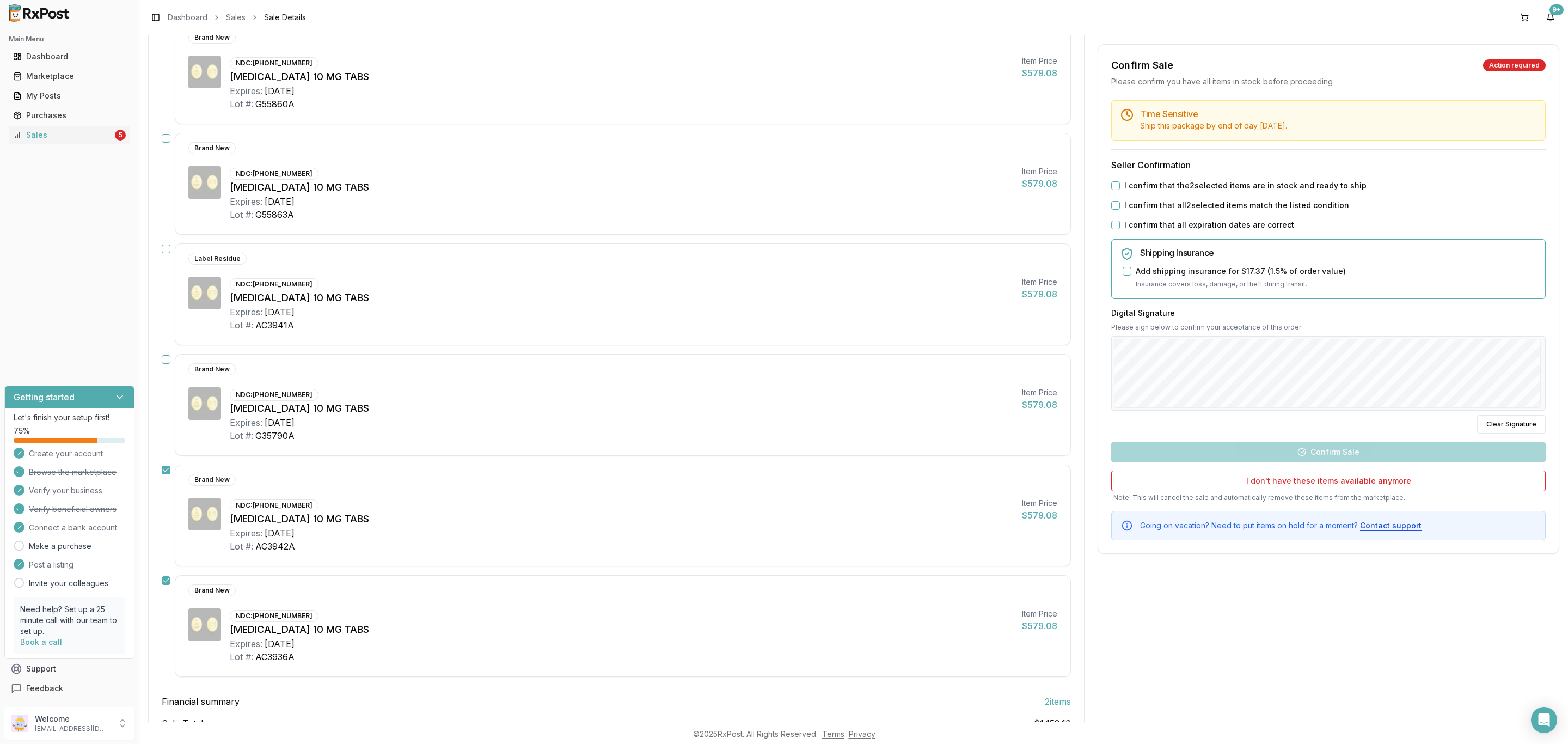
click at [166, 249] on button "button" at bounding box center [166, 249] width 9 height 9
click at [166, 137] on button "button" at bounding box center [166, 138] width 9 height 9
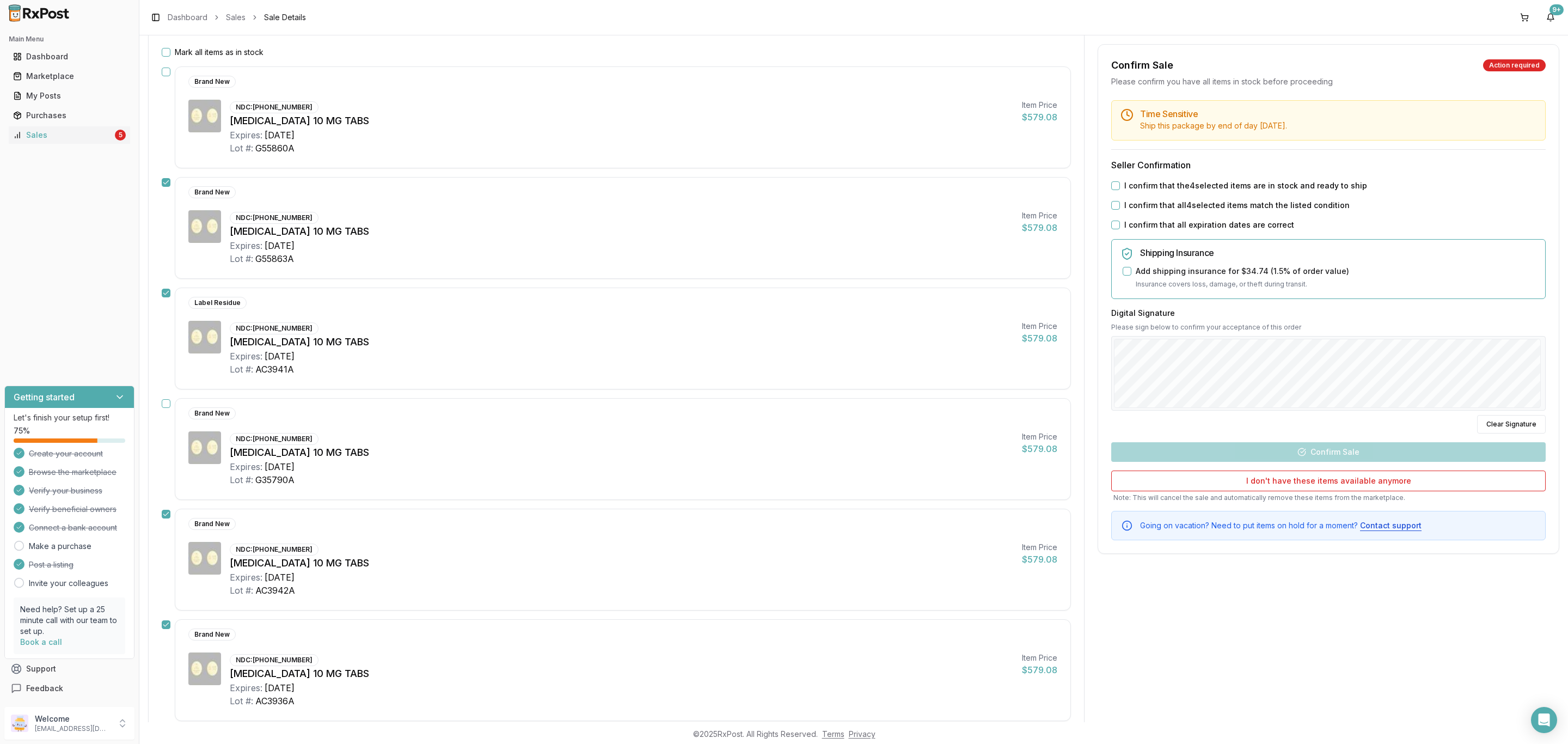
scroll to position [102, 0]
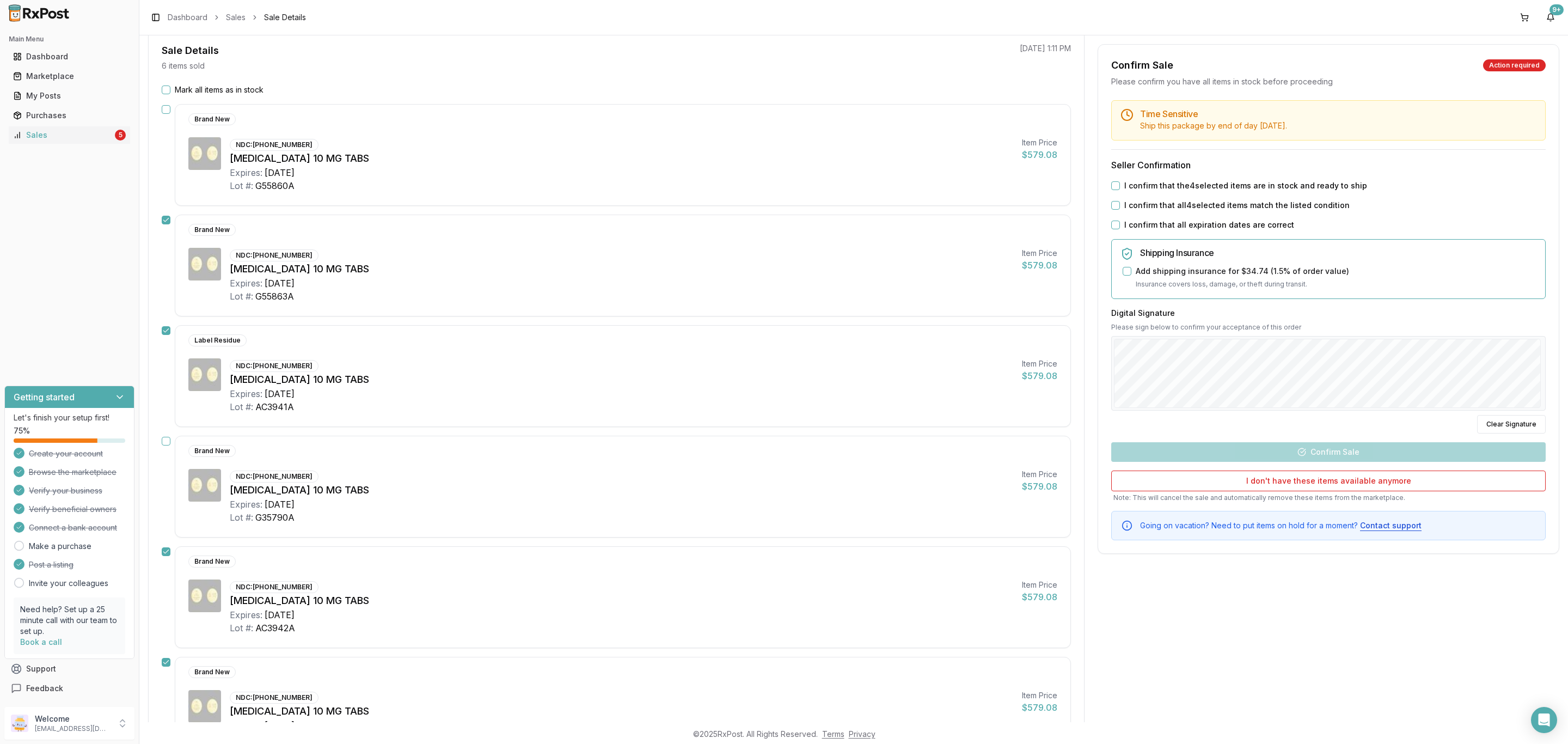
click at [167, 110] on button "button" at bounding box center [166, 110] width 9 height 9
click at [168, 440] on button "button" at bounding box center [166, 441] width 9 height 9
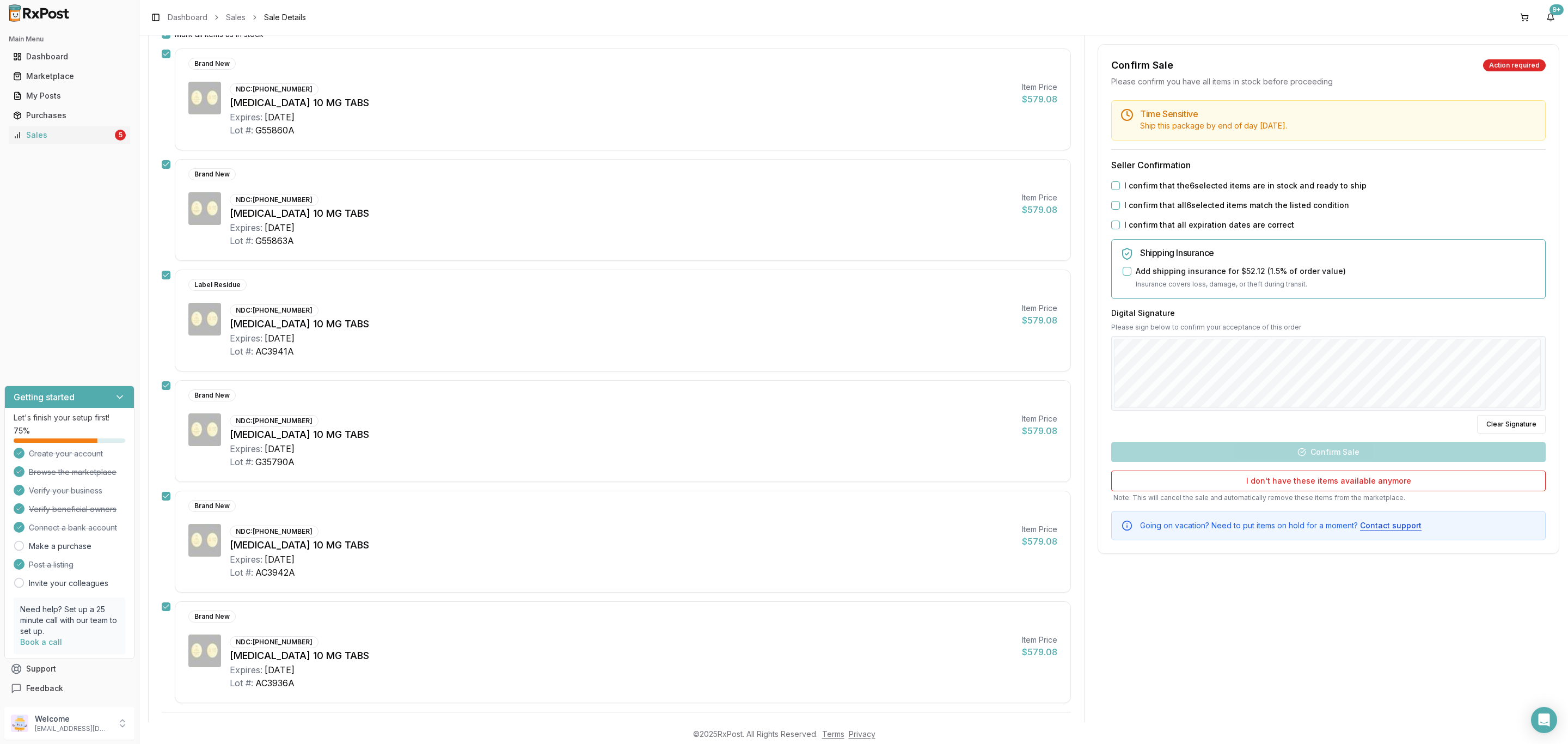
scroll to position [183, 0]
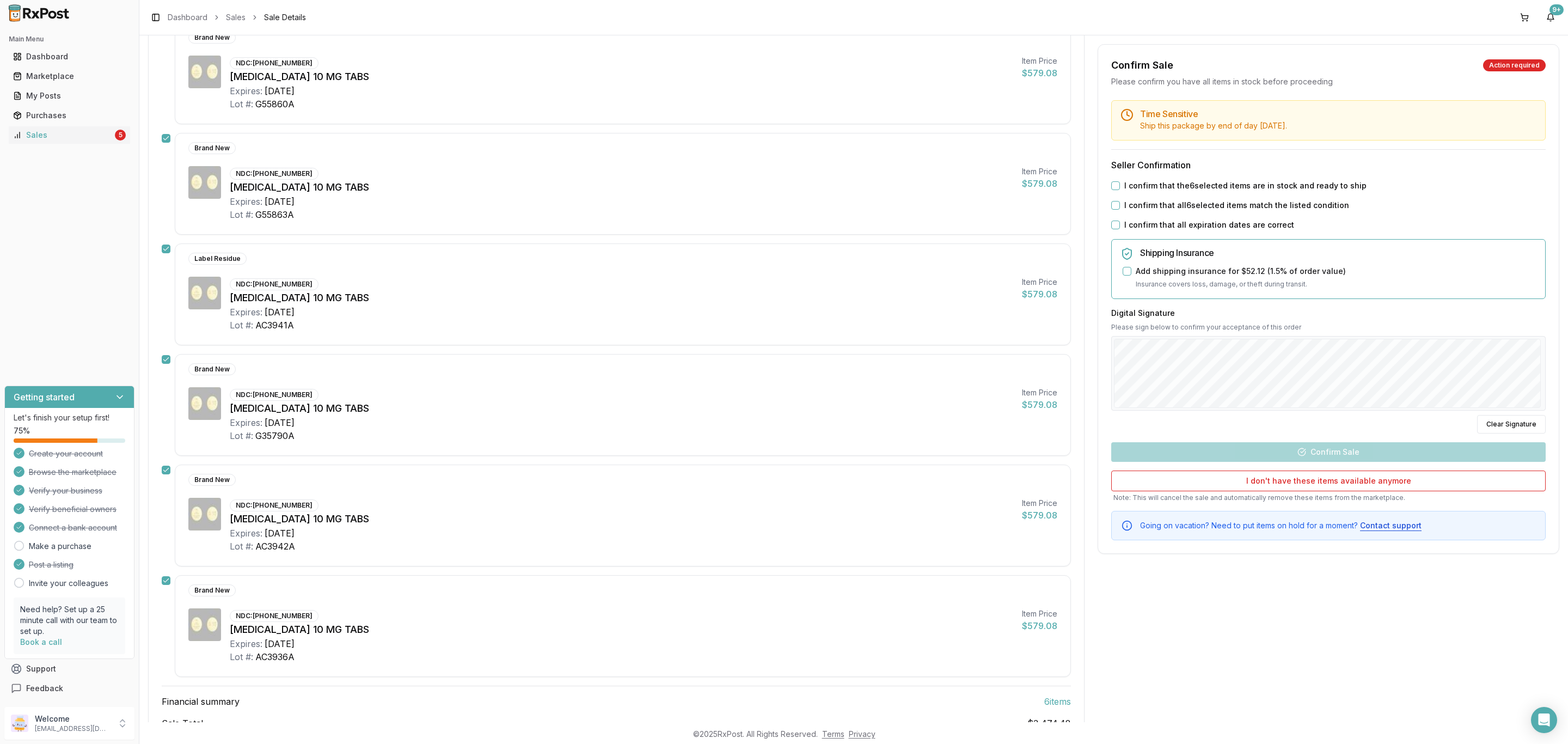
click at [1178, 190] on label "I confirm that the 6 selected items are in stock and ready to ship" at bounding box center [1245, 186] width 242 height 11
click at [1120, 190] on button "I confirm that the 6 selected items are in stock and ready to ship" at bounding box center [1116, 186] width 9 height 9
click at [1174, 203] on label "I confirm that all 6 selected items match the listed condition" at bounding box center [1236, 205] width 225 height 11
click at [1120, 203] on button "I confirm that all 6 selected items match the listed condition" at bounding box center [1116, 205] width 9 height 9
click at [1170, 226] on label "I confirm that all expiration dates are correct" at bounding box center [1209, 225] width 170 height 11
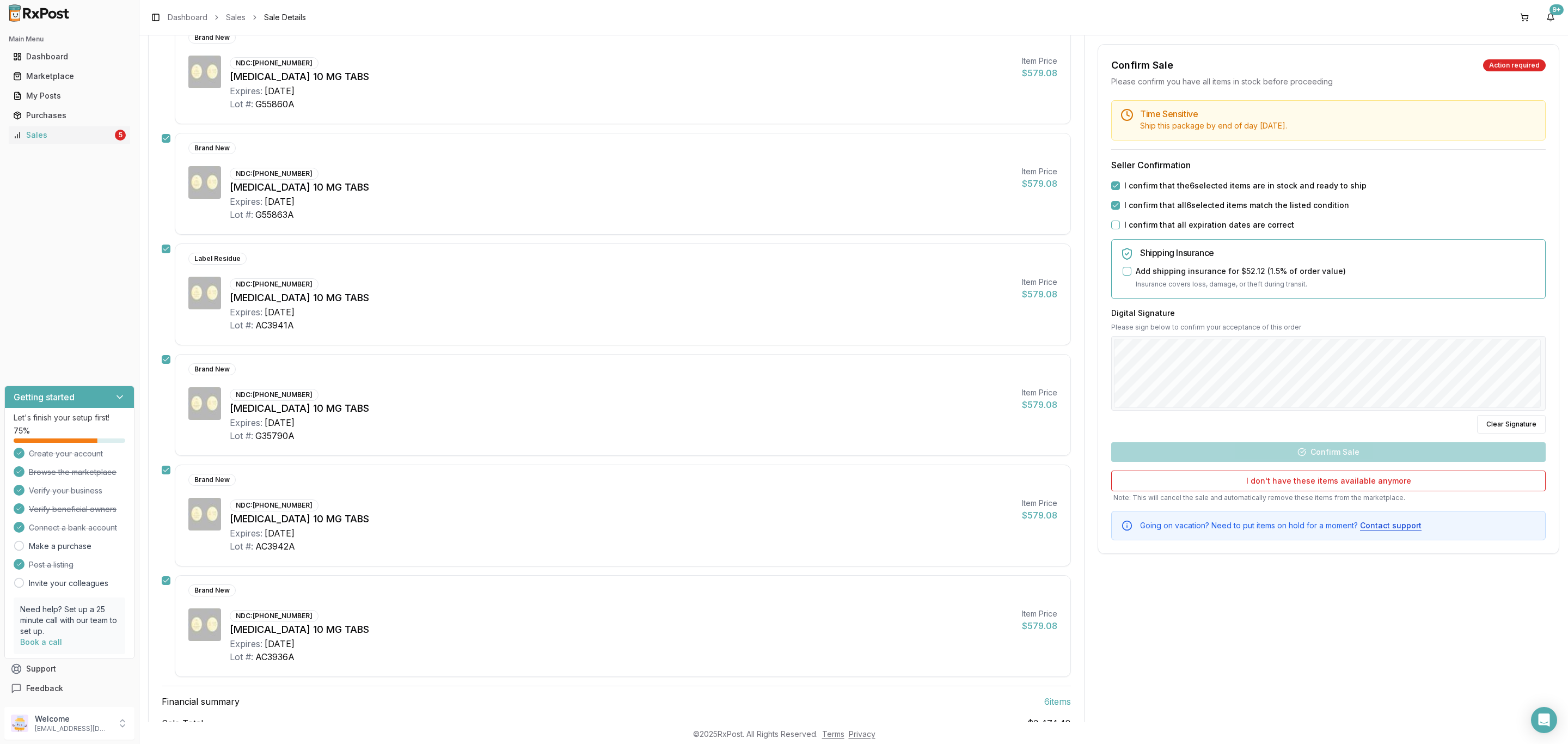
click at [1120, 226] on button "I confirm that all expiration dates are correct" at bounding box center [1116, 225] width 9 height 9
click at [1322, 459] on button "Confirm Sale" at bounding box center [1329, 452] width 435 height 19
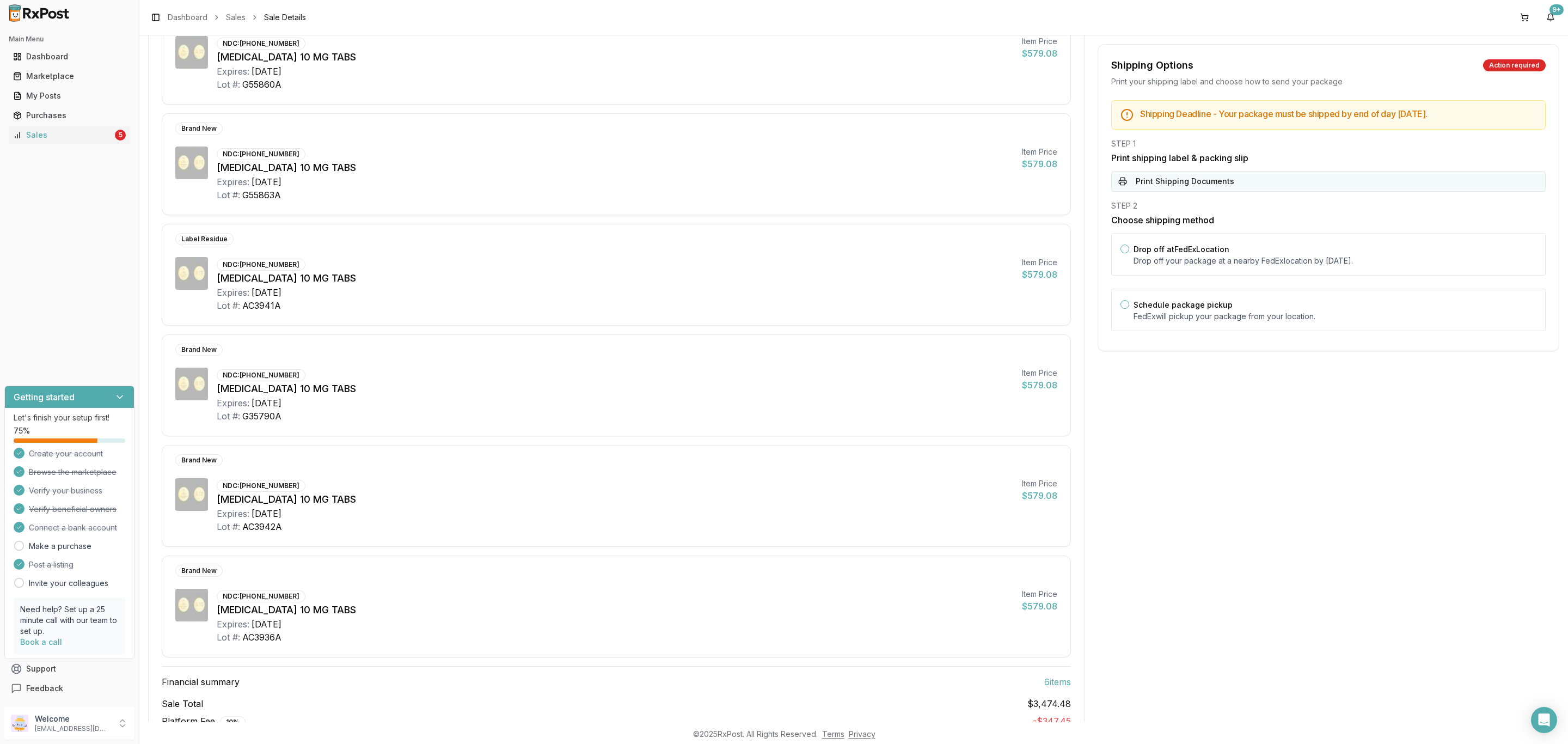
click at [1246, 189] on button "Print Shipping Documents" at bounding box center [1329, 181] width 435 height 21
click at [1219, 237] on div "Drop off at FedEx Location Drop off your package at a nearby FedEx location by …" at bounding box center [1329, 254] width 435 height 43
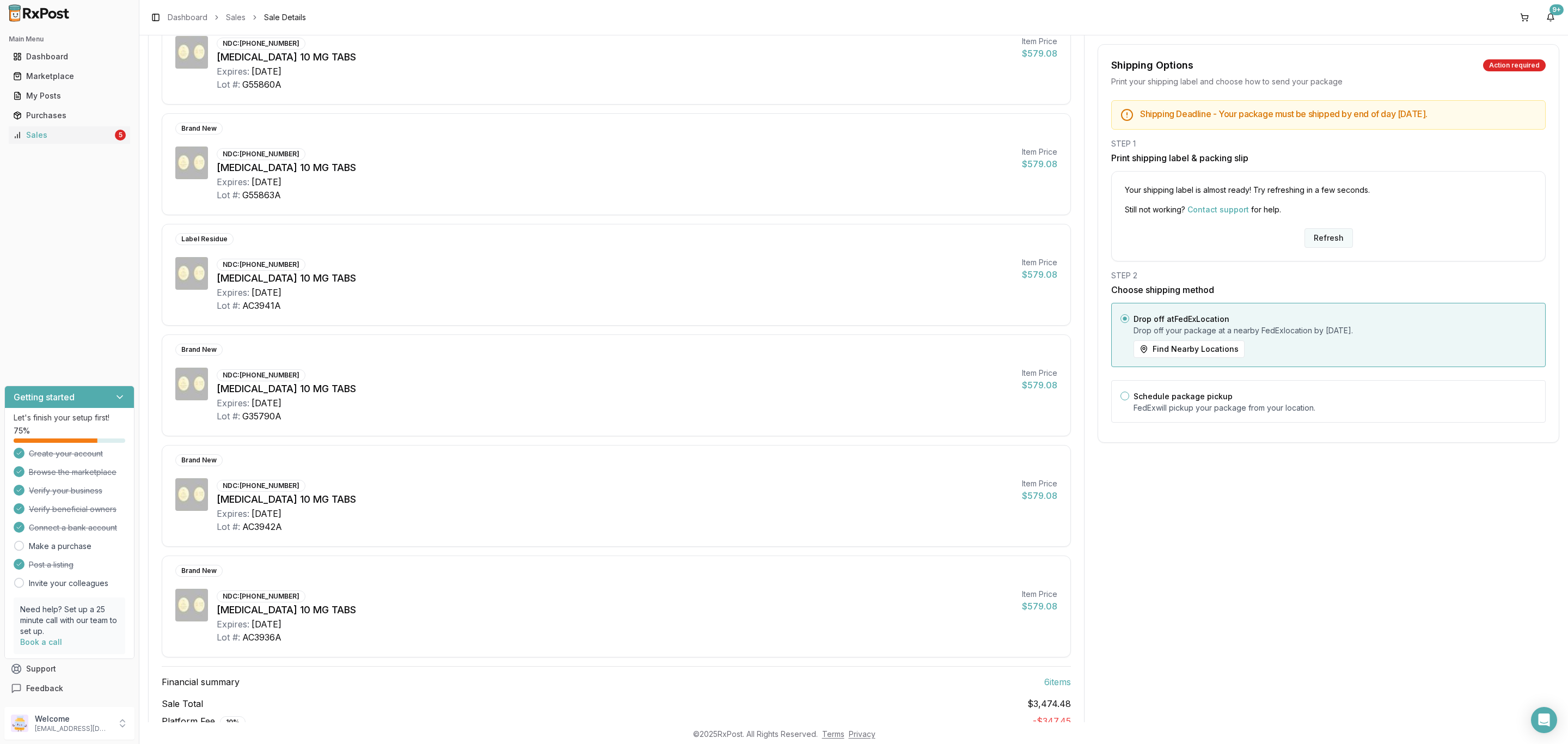
click at [1308, 233] on button "Refresh" at bounding box center [1329, 238] width 49 height 19
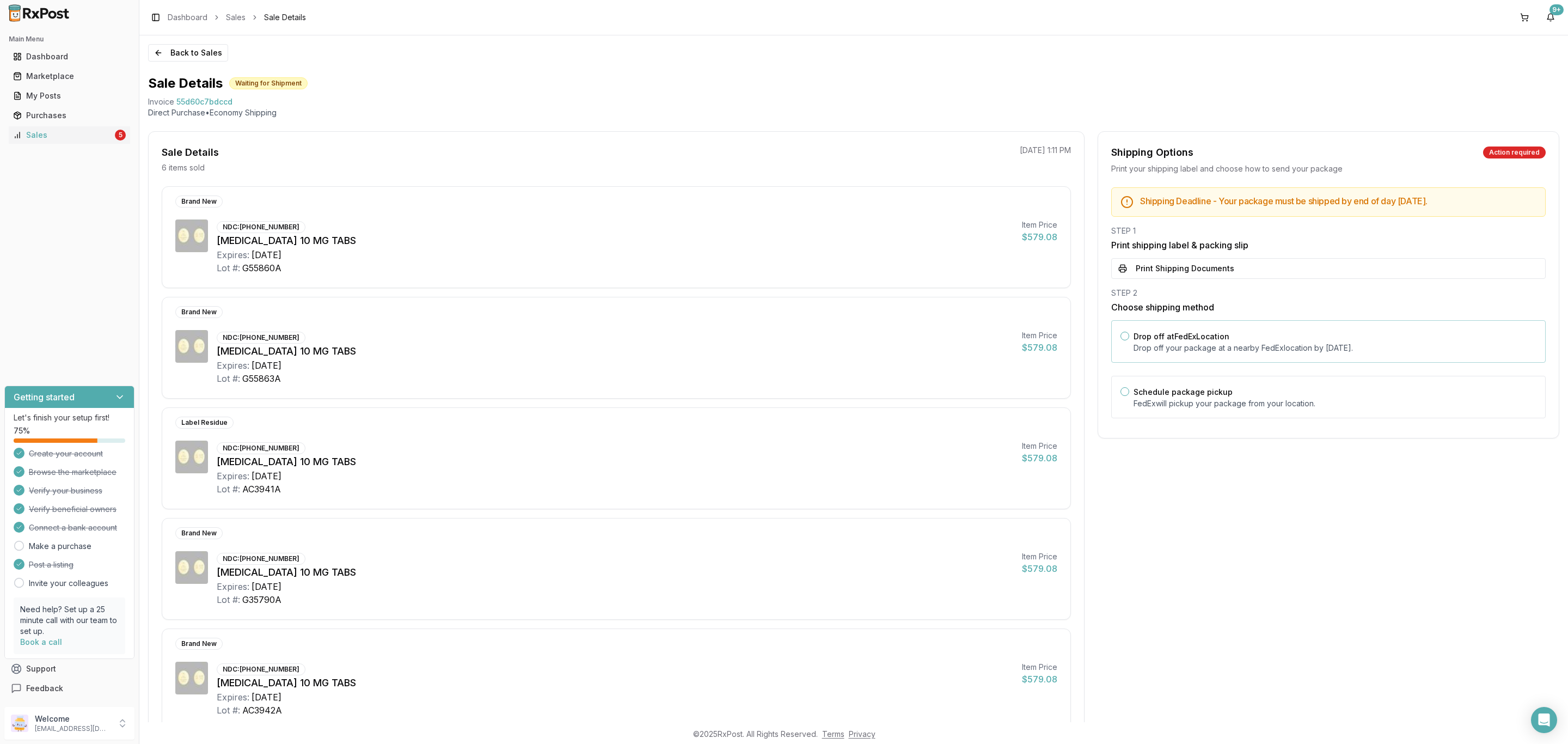
drag, startPoint x: 1276, startPoint y: 346, endPoint x: 1272, endPoint y: 306, distance: 40.2
click at [1276, 345] on p "Drop off your package at a nearby [GEOGRAPHIC_DATA] location by [DATE] ." at bounding box center [1335, 348] width 403 height 11
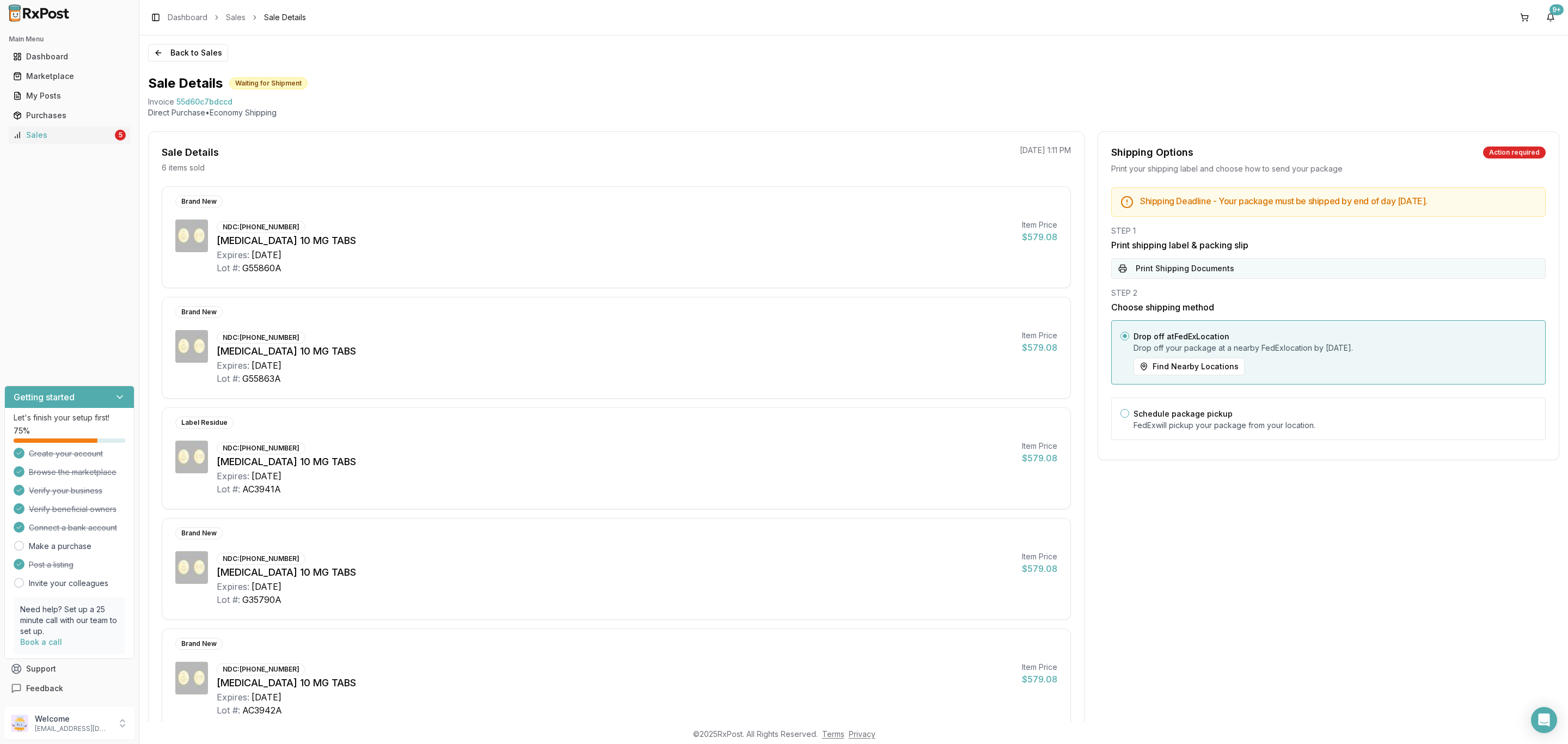
click at [1258, 268] on button "Print Shipping Documents" at bounding box center [1329, 268] width 435 height 21
click at [201, 52] on button "Back to Sales" at bounding box center [187, 52] width 80 height 18
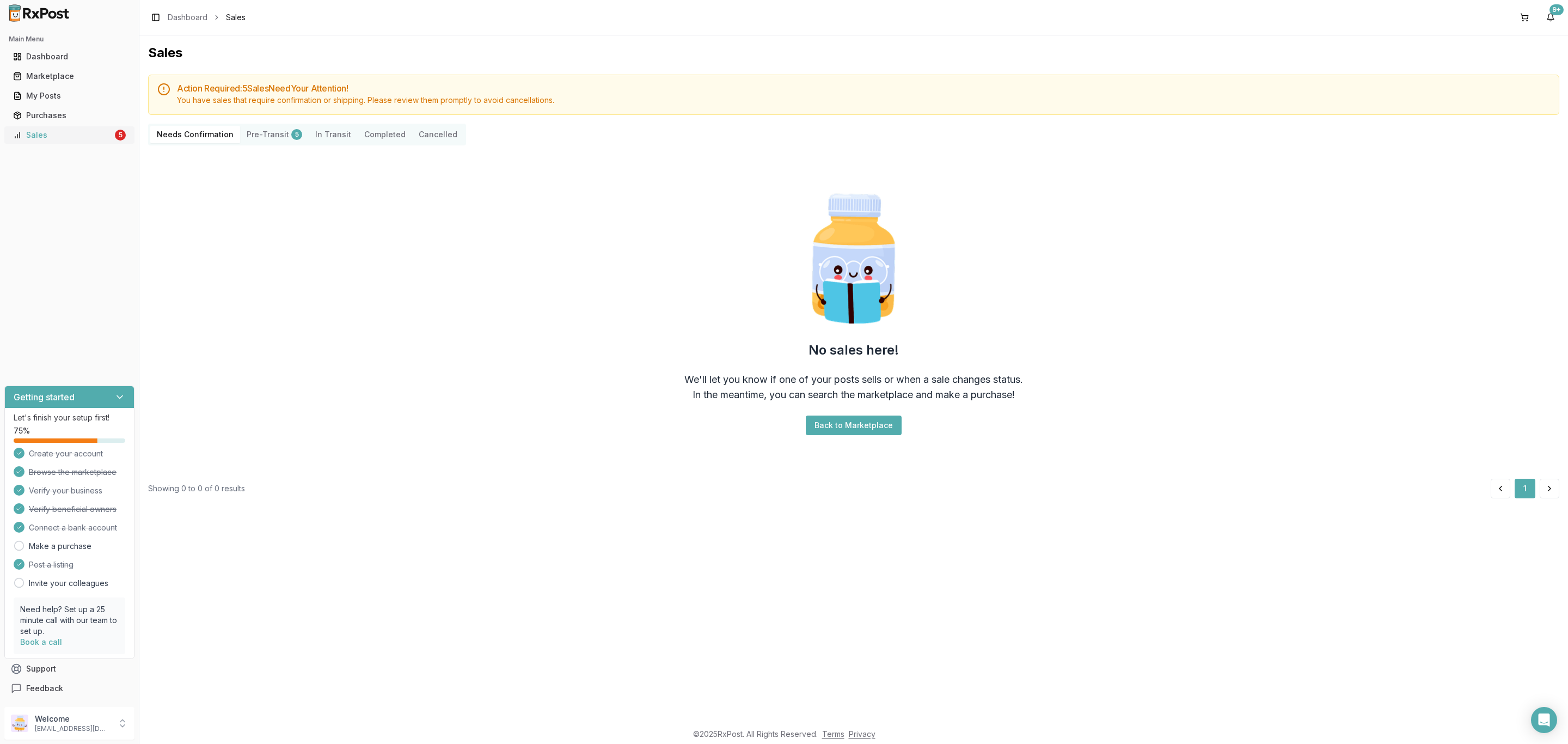
click at [82, 138] on div "Sales" at bounding box center [63, 135] width 100 height 11
click at [103, 722] on p "Welcome" at bounding box center [72, 719] width 75 height 11
click at [208, 725] on span "Sign Out" at bounding box center [198, 725] width 103 height 11
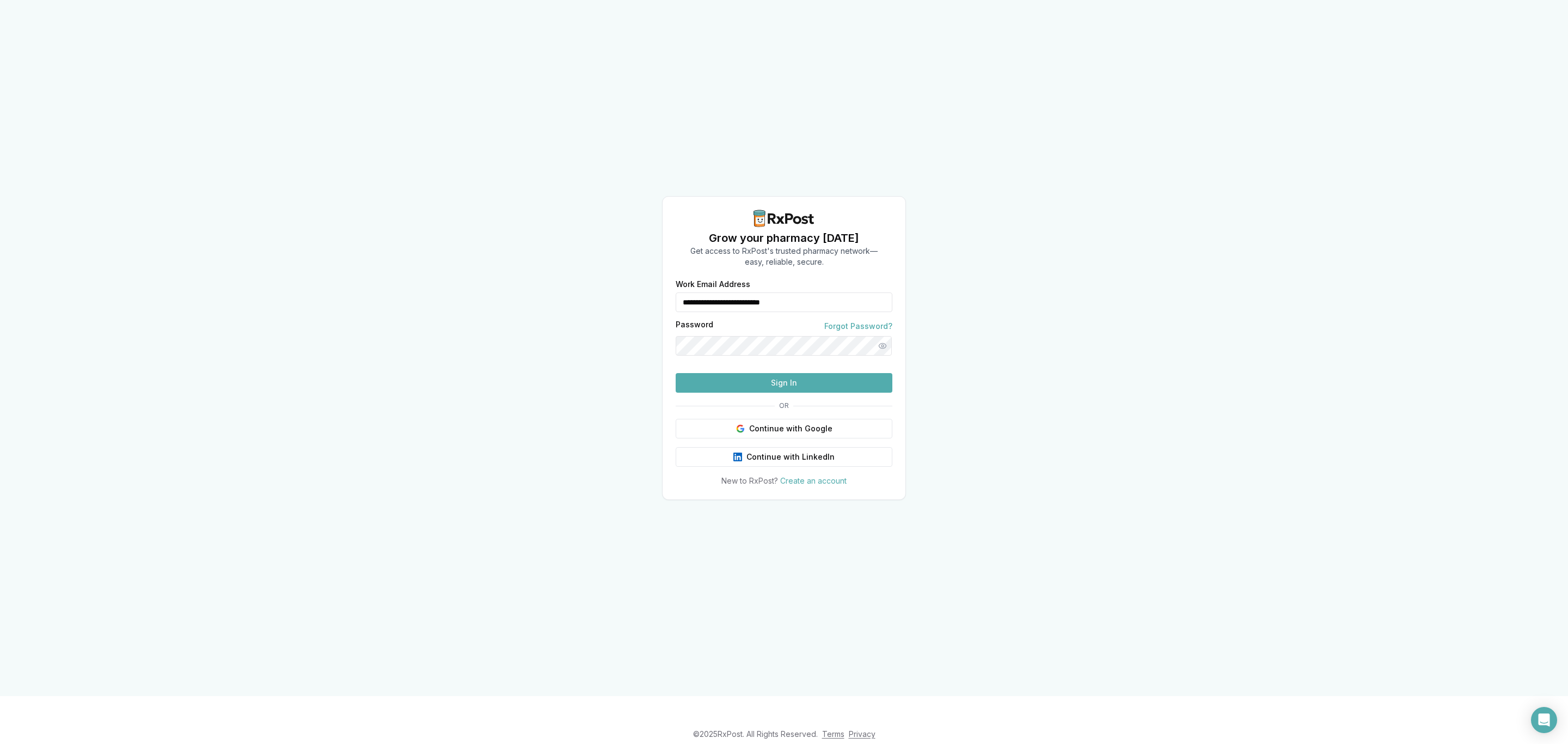
drag, startPoint x: 838, startPoint y: 278, endPoint x: 615, endPoint y: 290, distance: 223.3
click at [615, 290] on div "**********" at bounding box center [784, 348] width 1568 height 696
type input "**********"
click at [765, 393] on button "Sign In" at bounding box center [784, 383] width 217 height 19
click at [776, 393] on button "Sign In" at bounding box center [784, 383] width 217 height 19
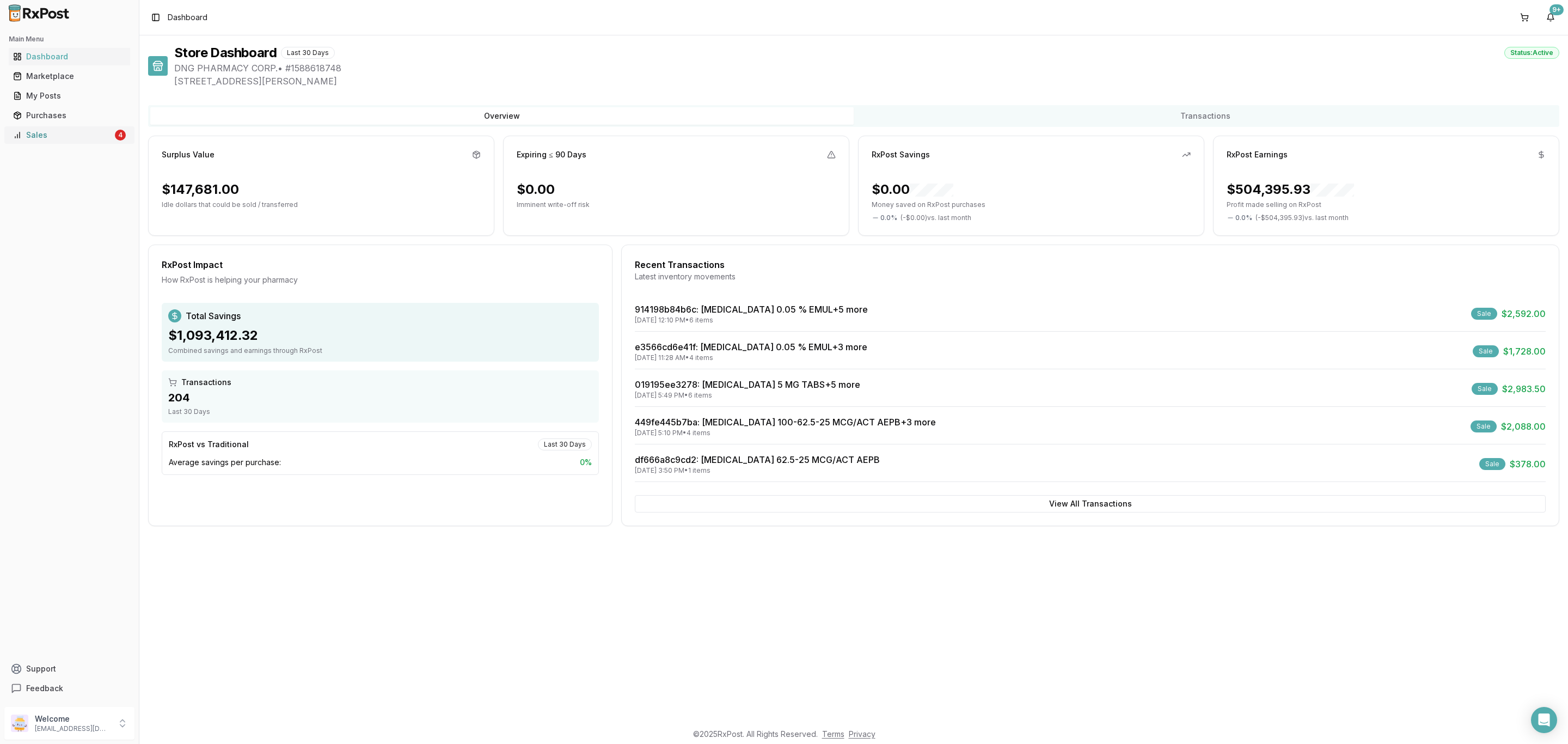
click at [82, 135] on div "Sales" at bounding box center [63, 135] width 100 height 11
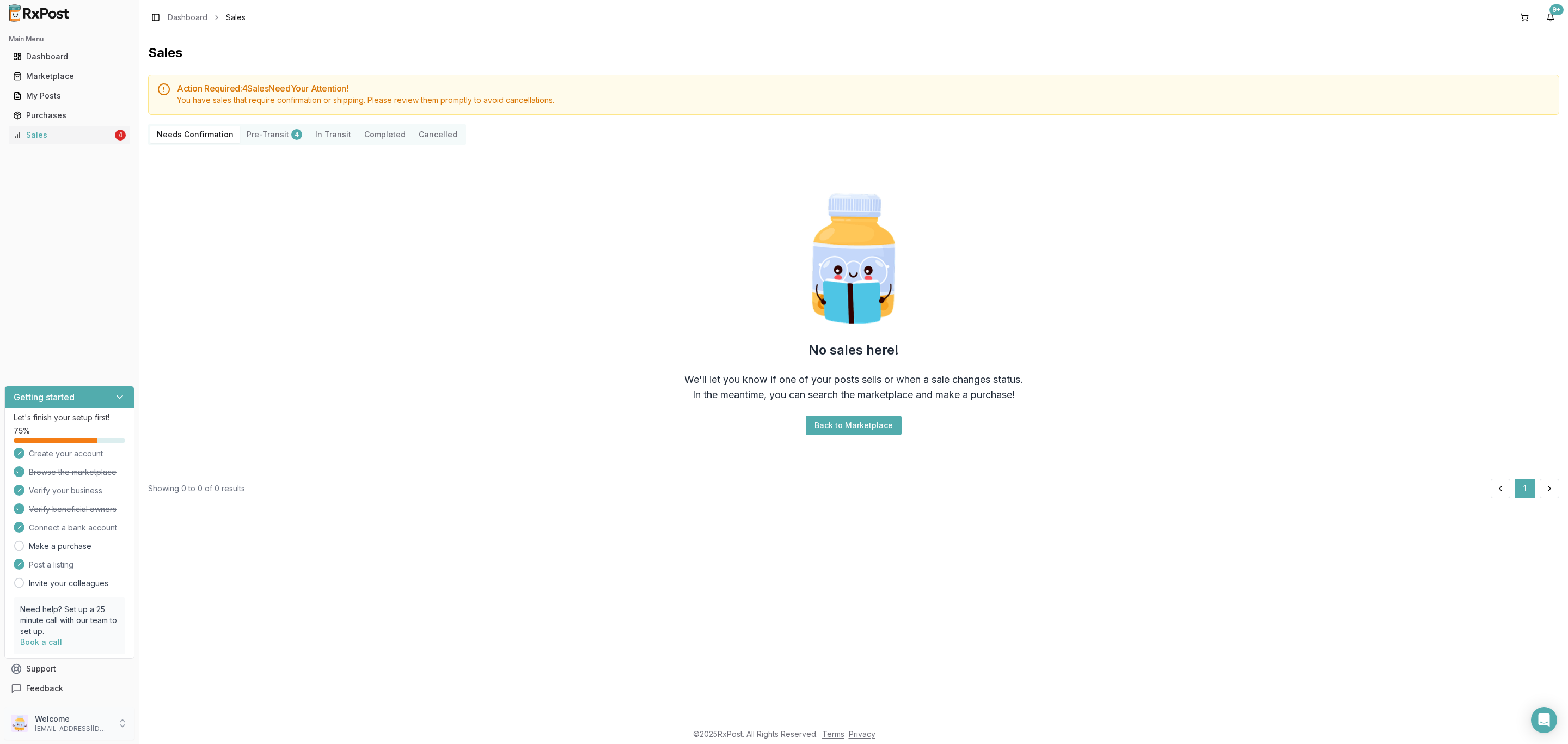
click at [65, 720] on p "Welcome" at bounding box center [72, 719] width 75 height 11
click at [170, 726] on span "Sign Out" at bounding box center [198, 725] width 103 height 11
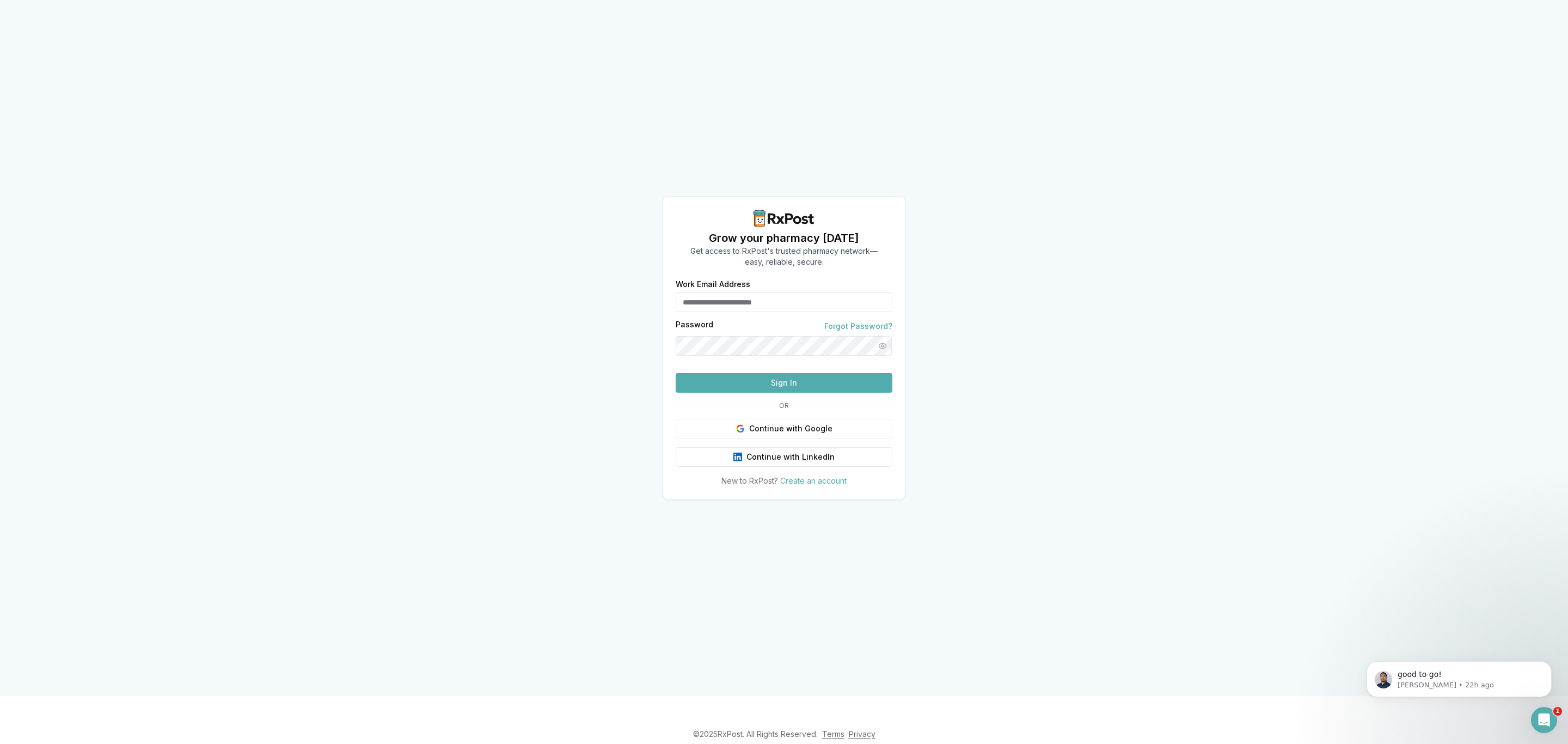
type input "**********"
drag, startPoint x: 811, startPoint y: 289, endPoint x: 639, endPoint y: 288, distance: 172.0
click at [639, 288] on div "**********" at bounding box center [784, 348] width 1568 height 696
drag, startPoint x: 424, startPoint y: 291, endPoint x: 461, endPoint y: 2, distance: 291.4
click at [425, 285] on div "**********" at bounding box center [784, 348] width 1568 height 696
